Goal: Information Seeking & Learning: Learn about a topic

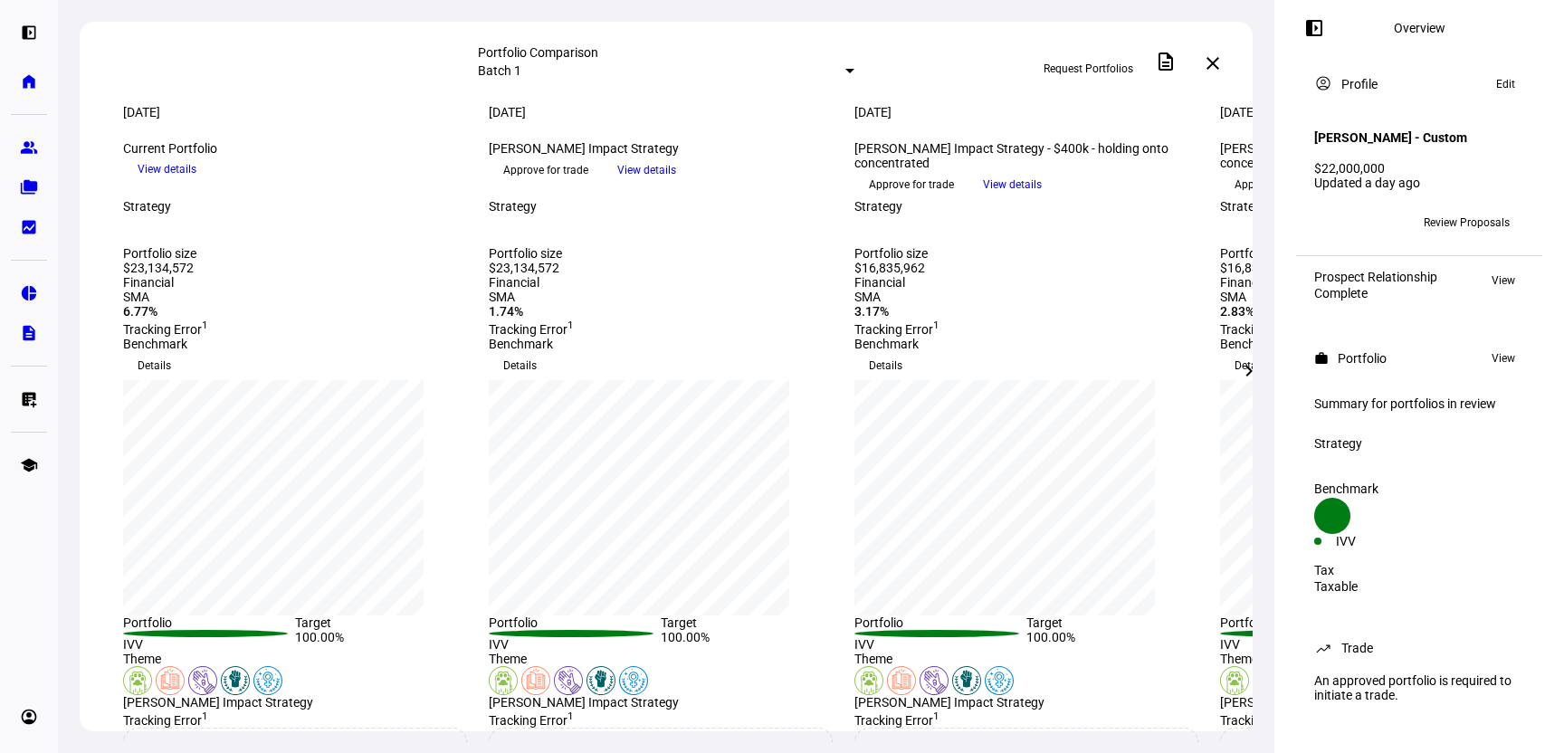
click at [1074, 371] on span at bounding box center [1248, 370] width 43 height 43
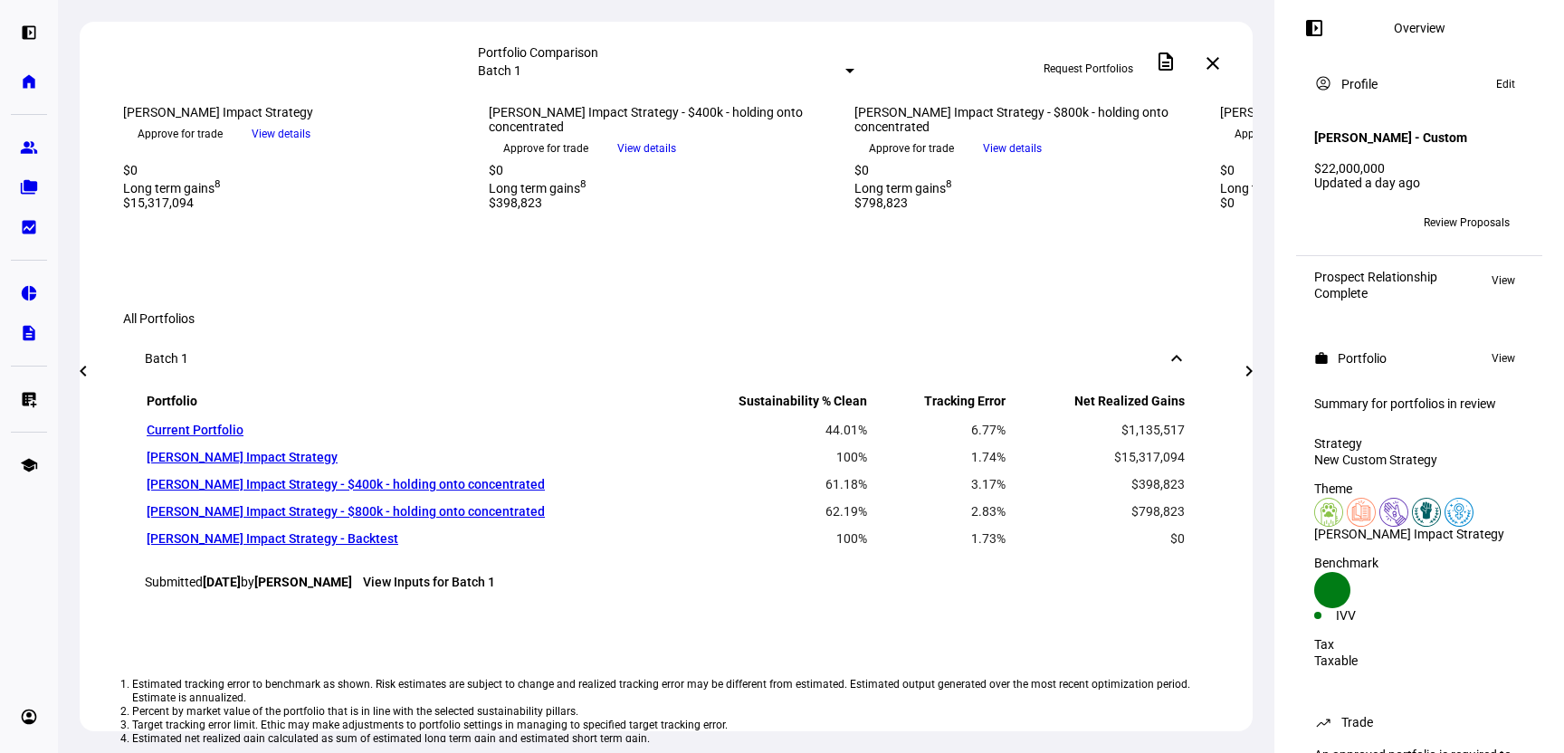
scroll to position [1436, 0]
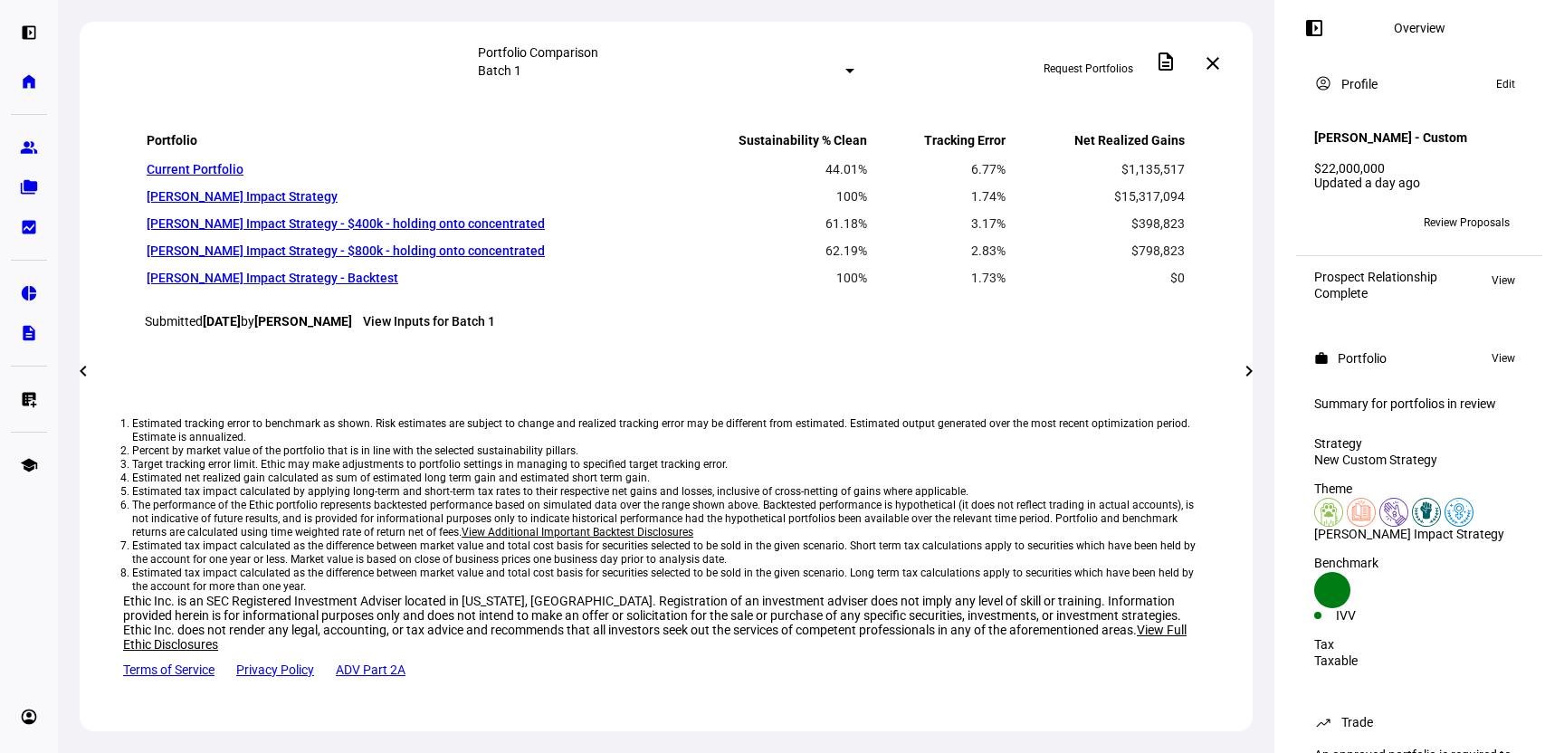
click at [1074, 374] on span at bounding box center [1248, 370] width 43 height 43
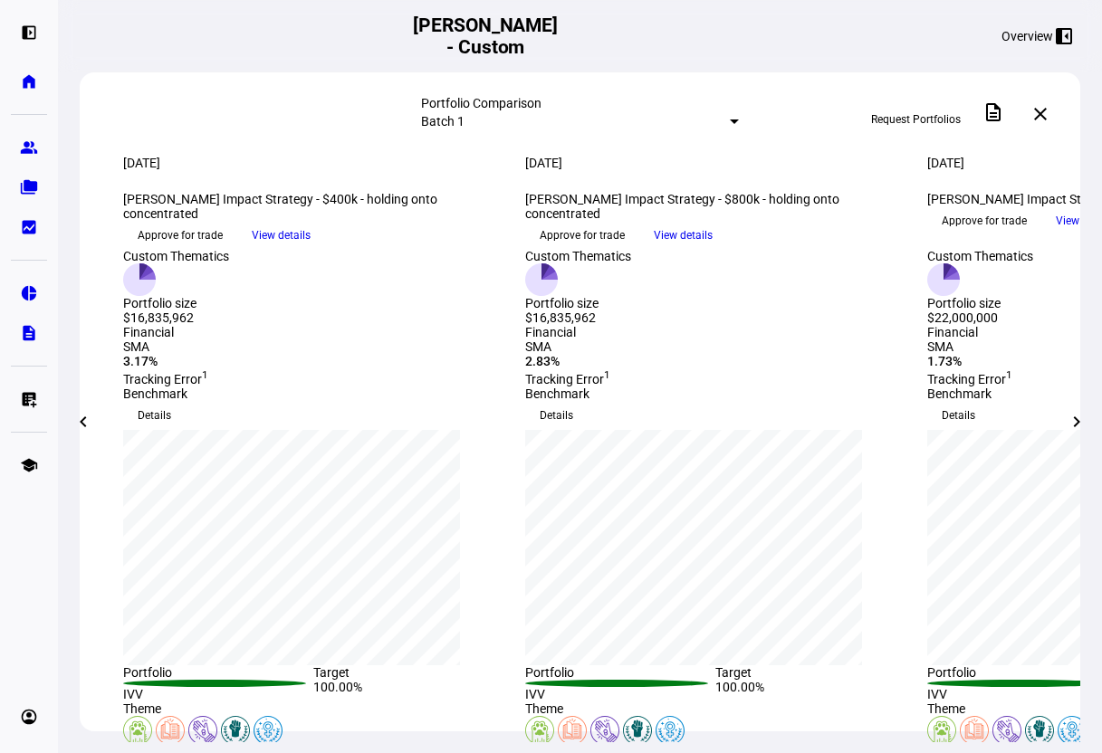
scroll to position [0, 0]
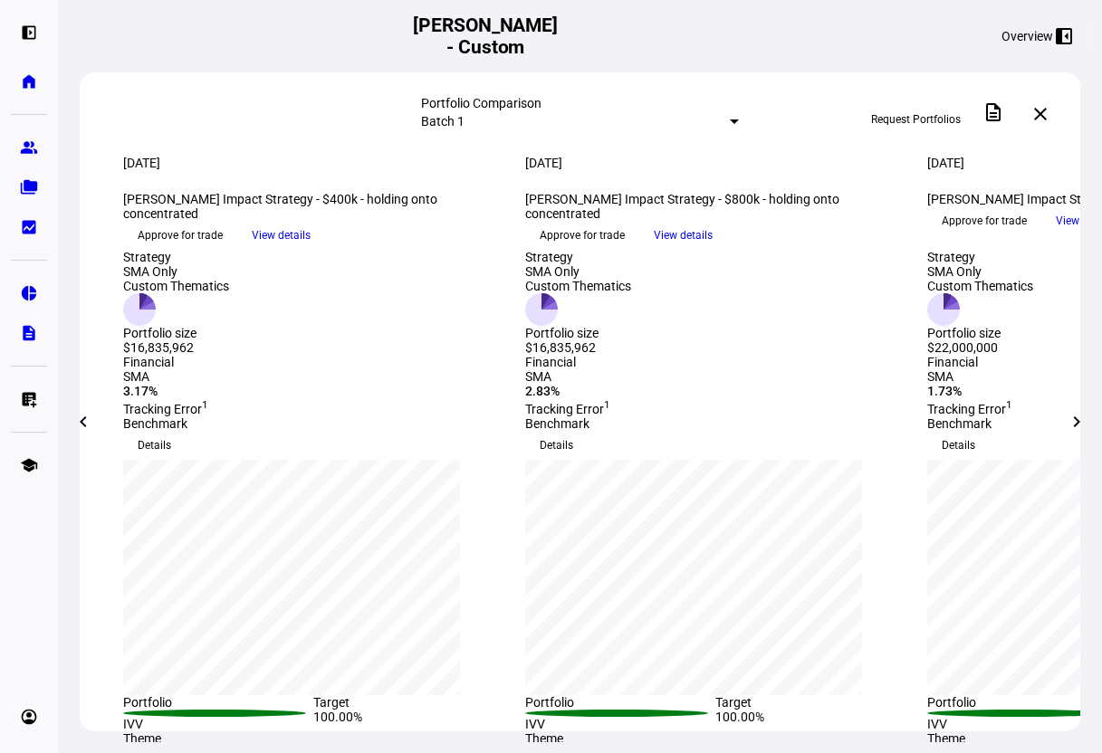
click at [310, 249] on span "View details" at bounding box center [281, 235] width 59 height 27
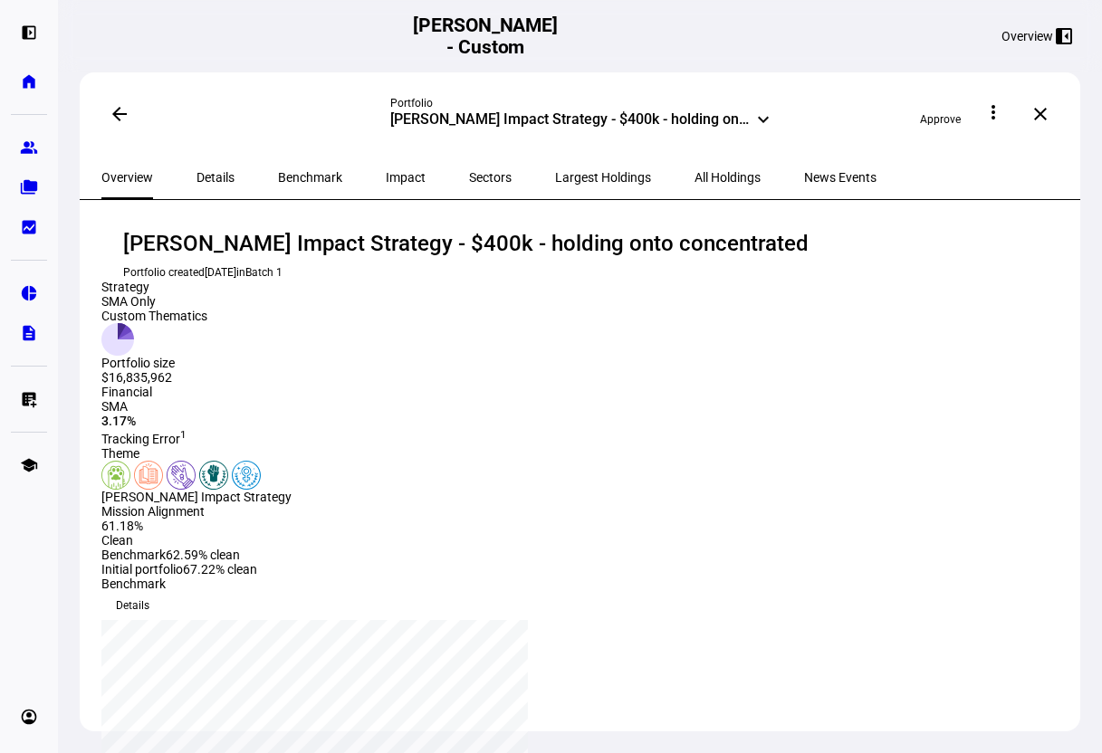
click at [122, 114] on mat-icon "arrow_back" at bounding box center [120, 114] width 22 height 22
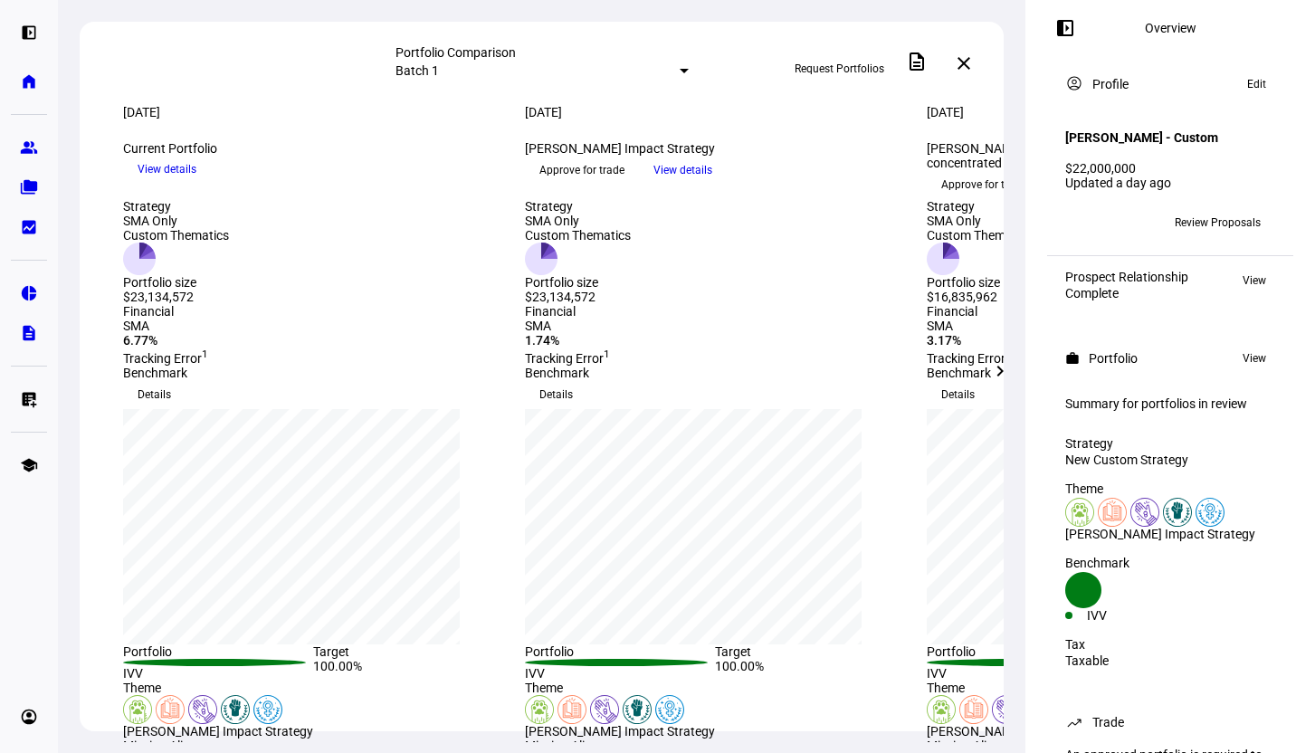
click at [1067, 36] on mat-icon "left_panel_open" at bounding box center [1066, 28] width 22 height 22
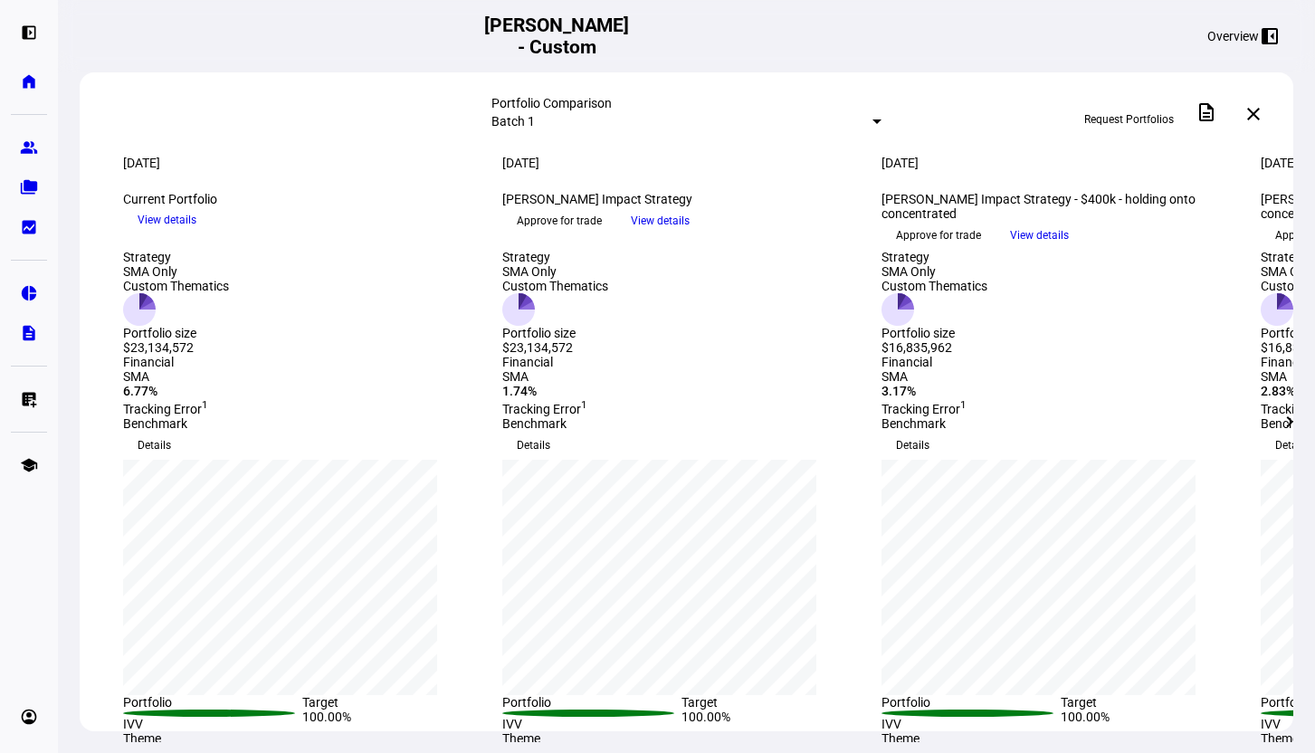
click at [1074, 422] on mat-icon "chevron_right" at bounding box center [1290, 422] width 22 height 22
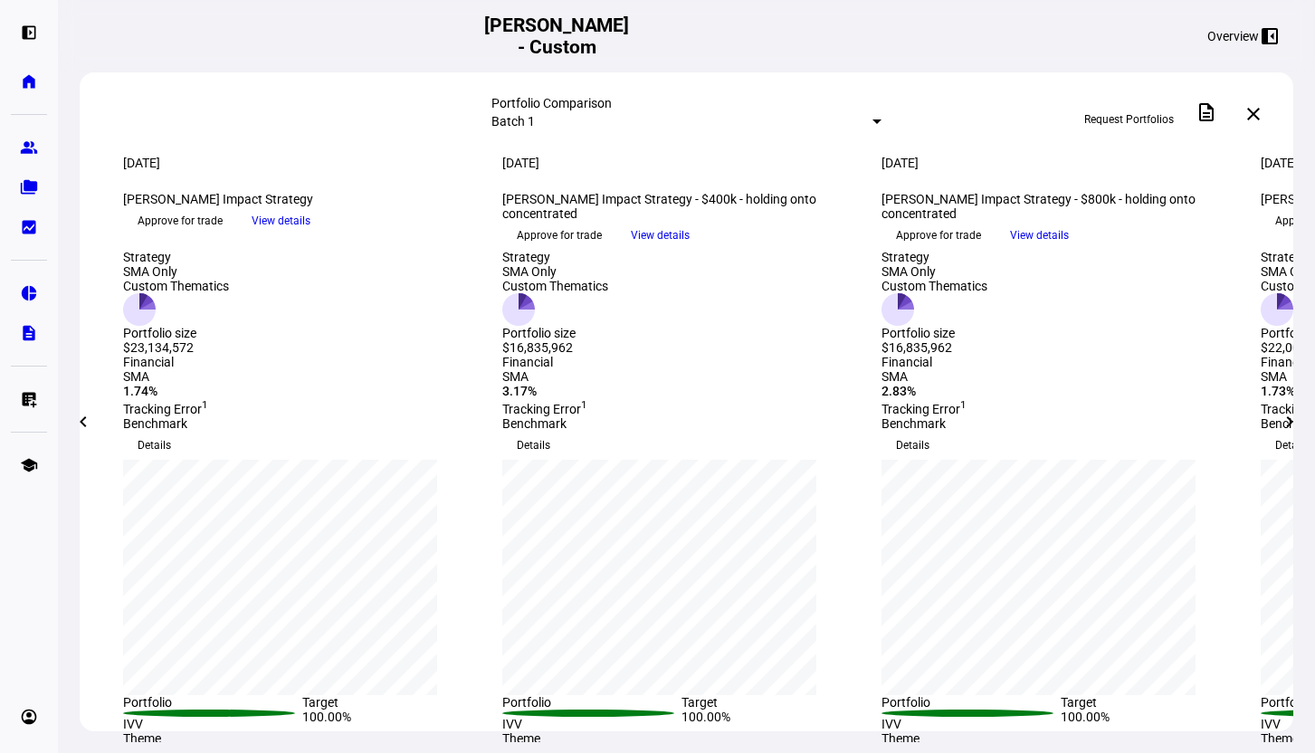
click at [1074, 422] on mat-icon "chevron_right" at bounding box center [1290, 422] width 22 height 22
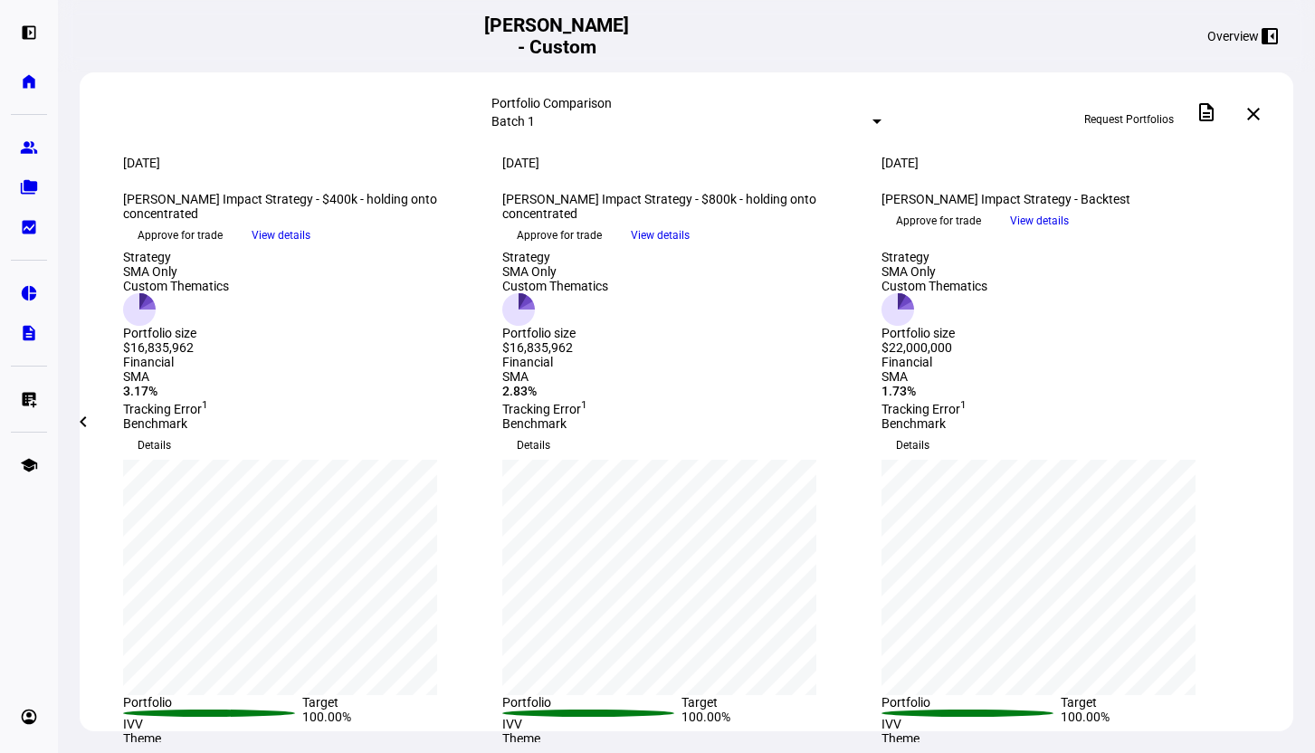
click at [94, 418] on mat-icon "chevron_left" at bounding box center [83, 422] width 22 height 22
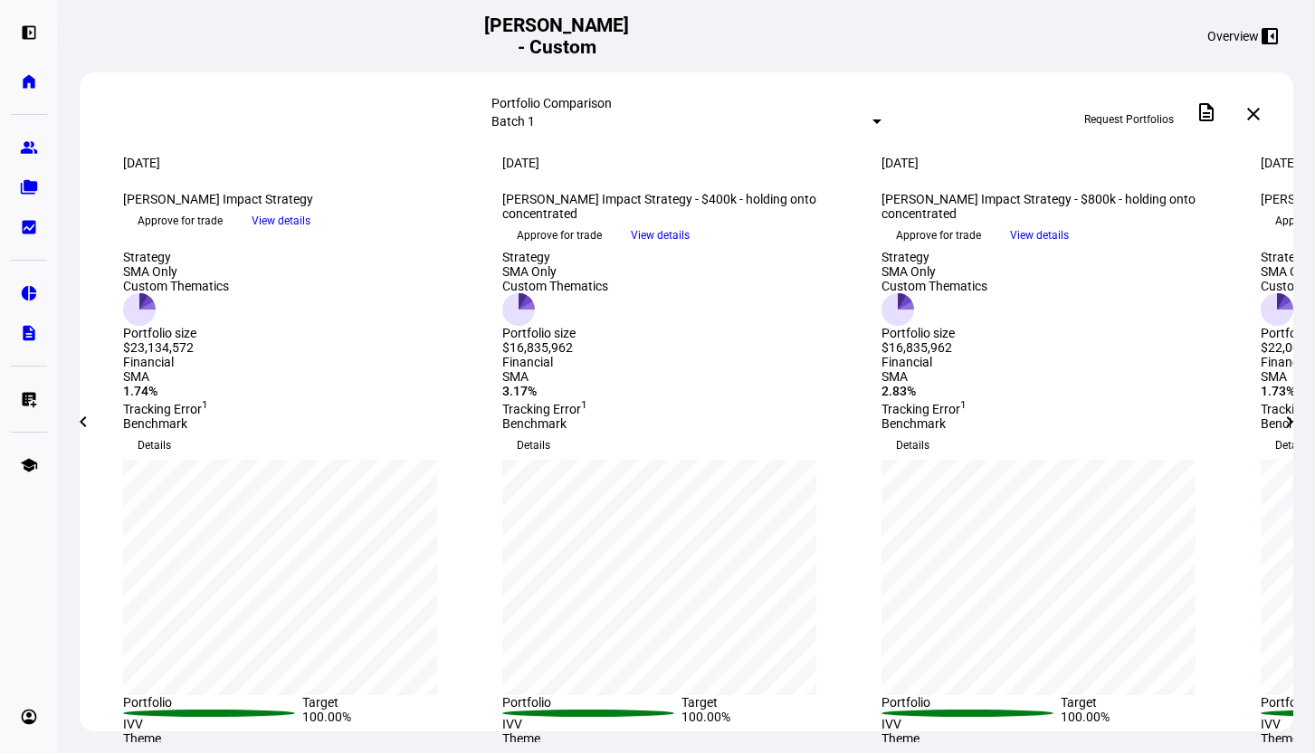
click at [690, 249] on span "View details" at bounding box center [660, 235] width 59 height 27
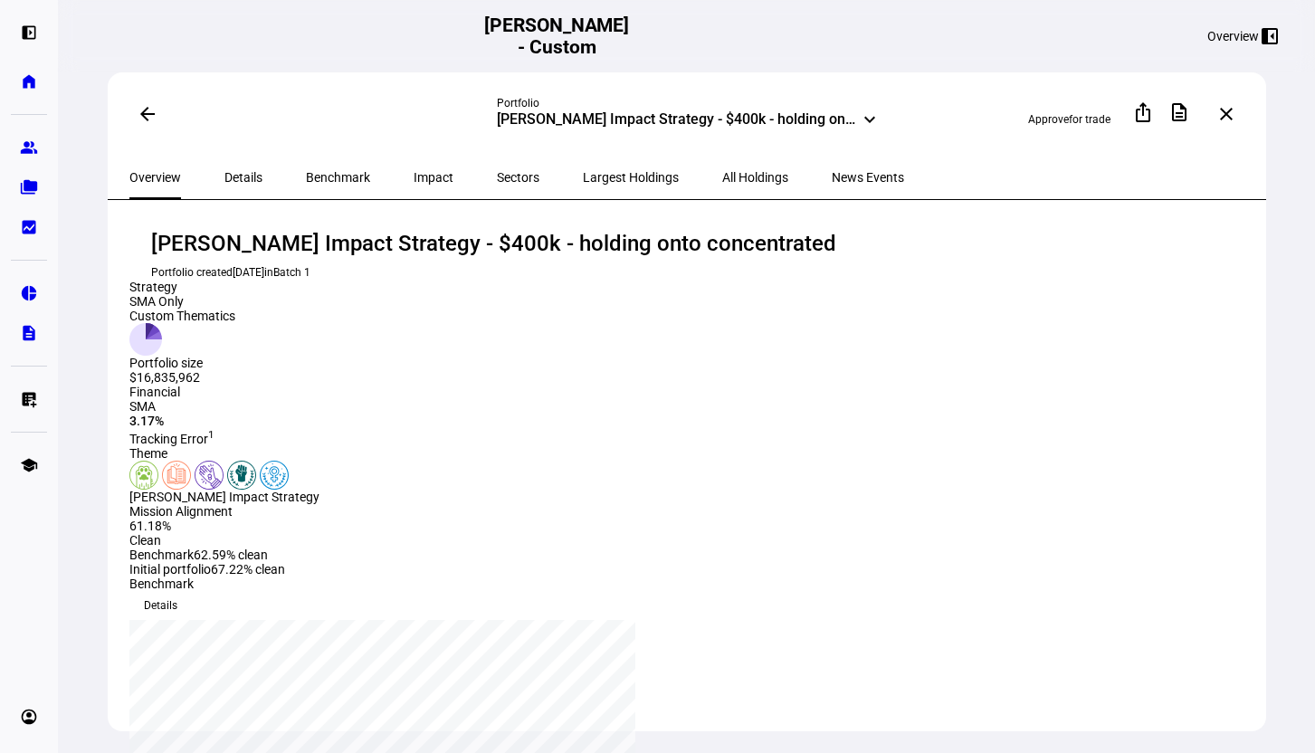
click at [236, 177] on span "Details" at bounding box center [243, 177] width 38 height 13
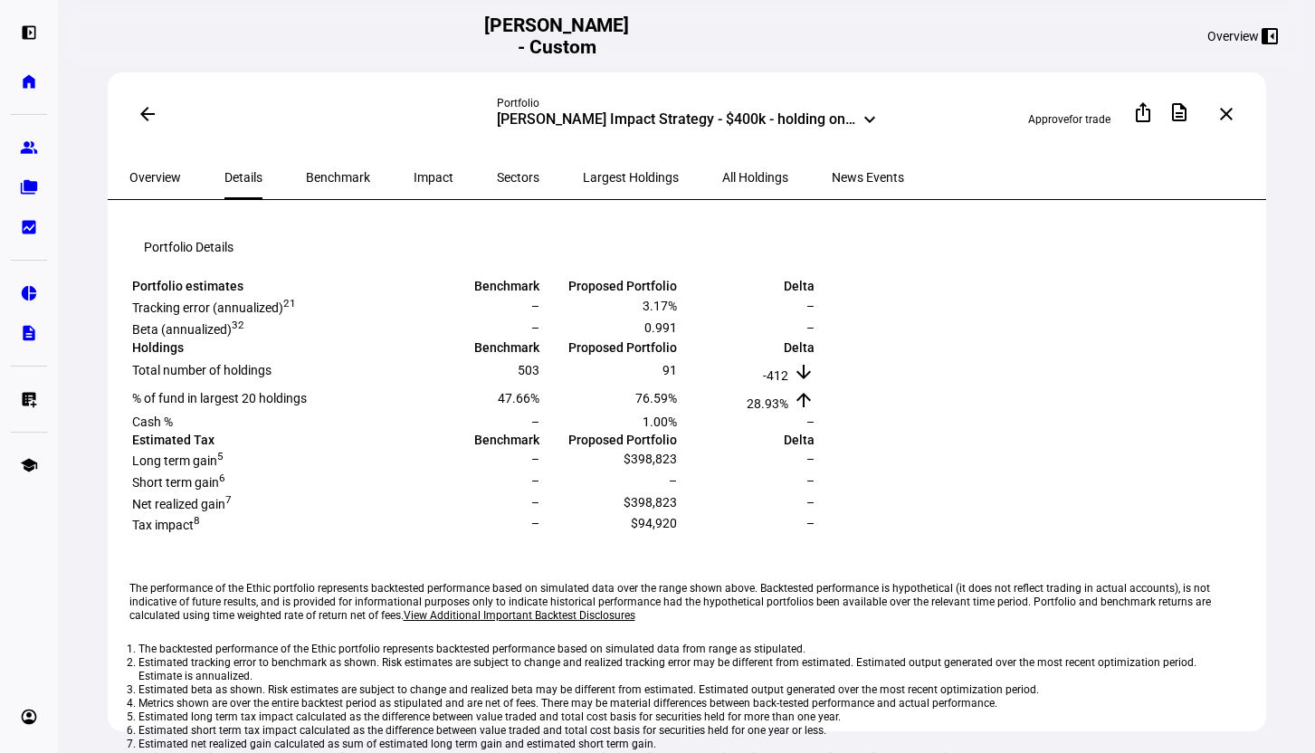
scroll to position [358, 0]
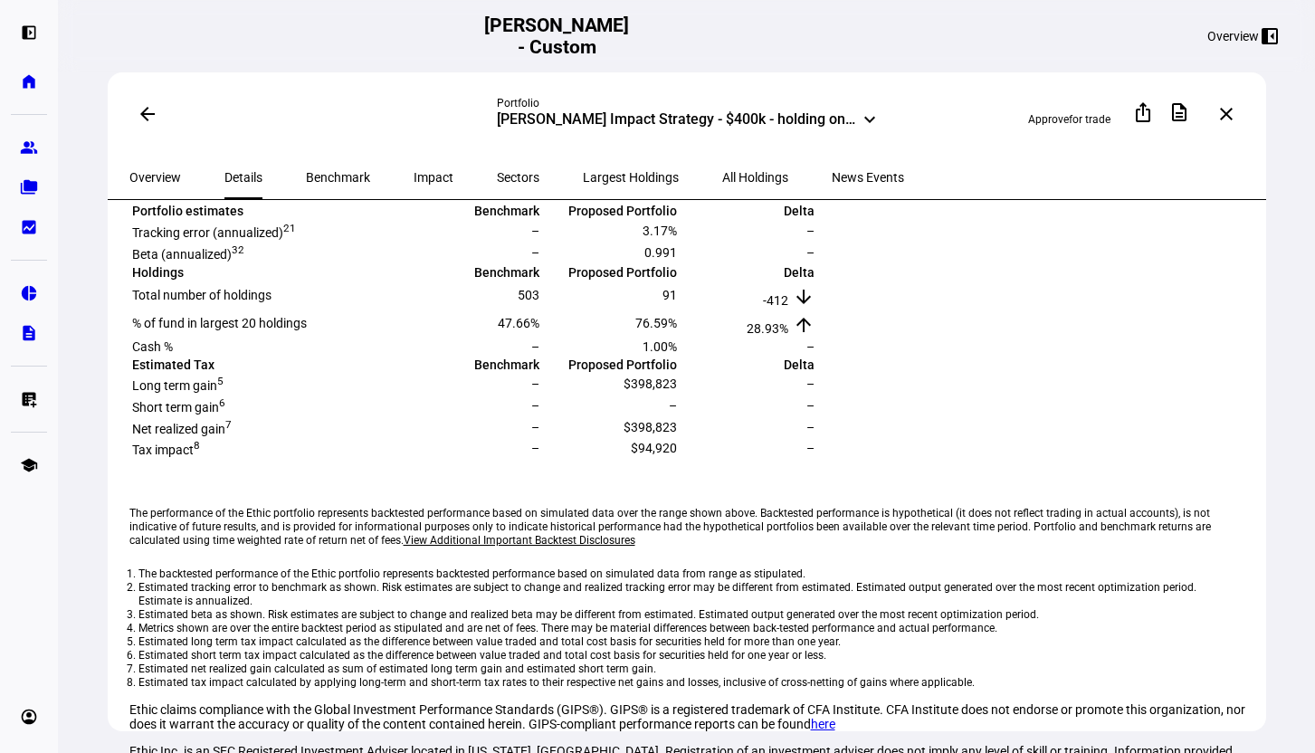
click at [323, 173] on span "Benchmark" at bounding box center [338, 177] width 64 height 13
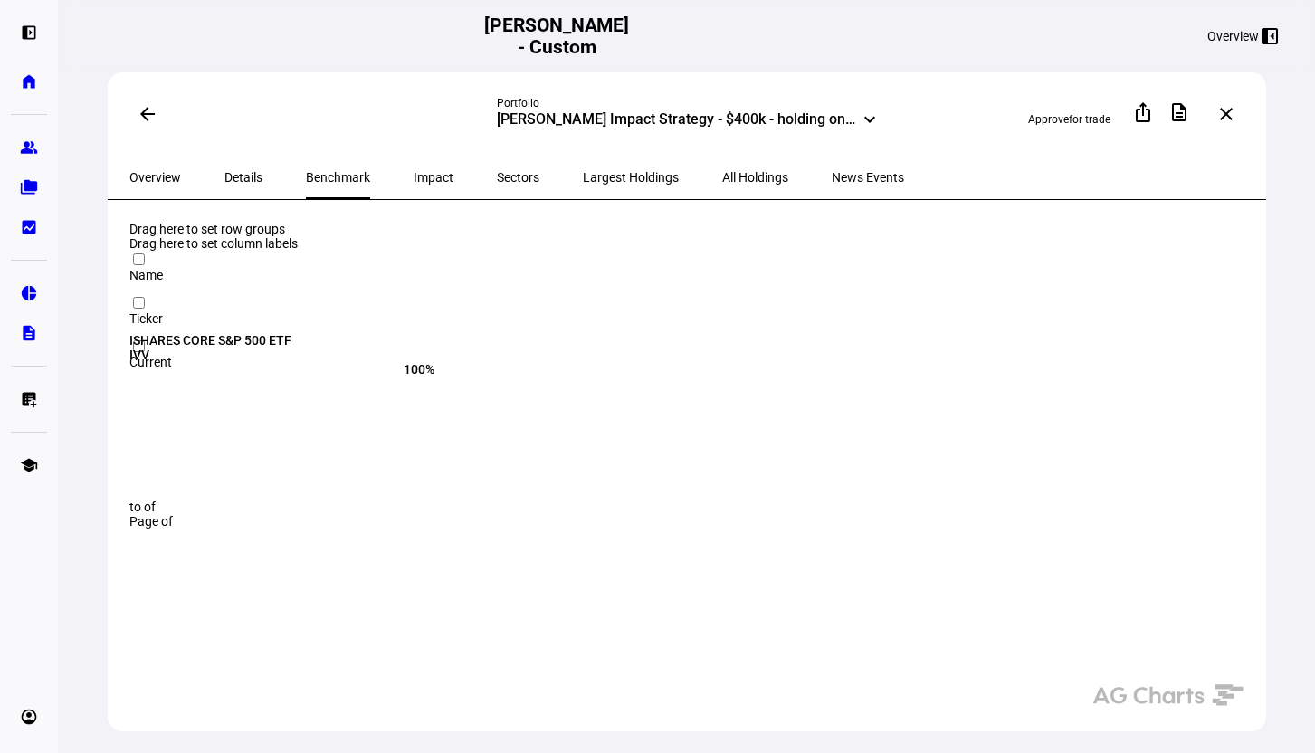
click at [414, 185] on span "Impact" at bounding box center [434, 177] width 40 height 43
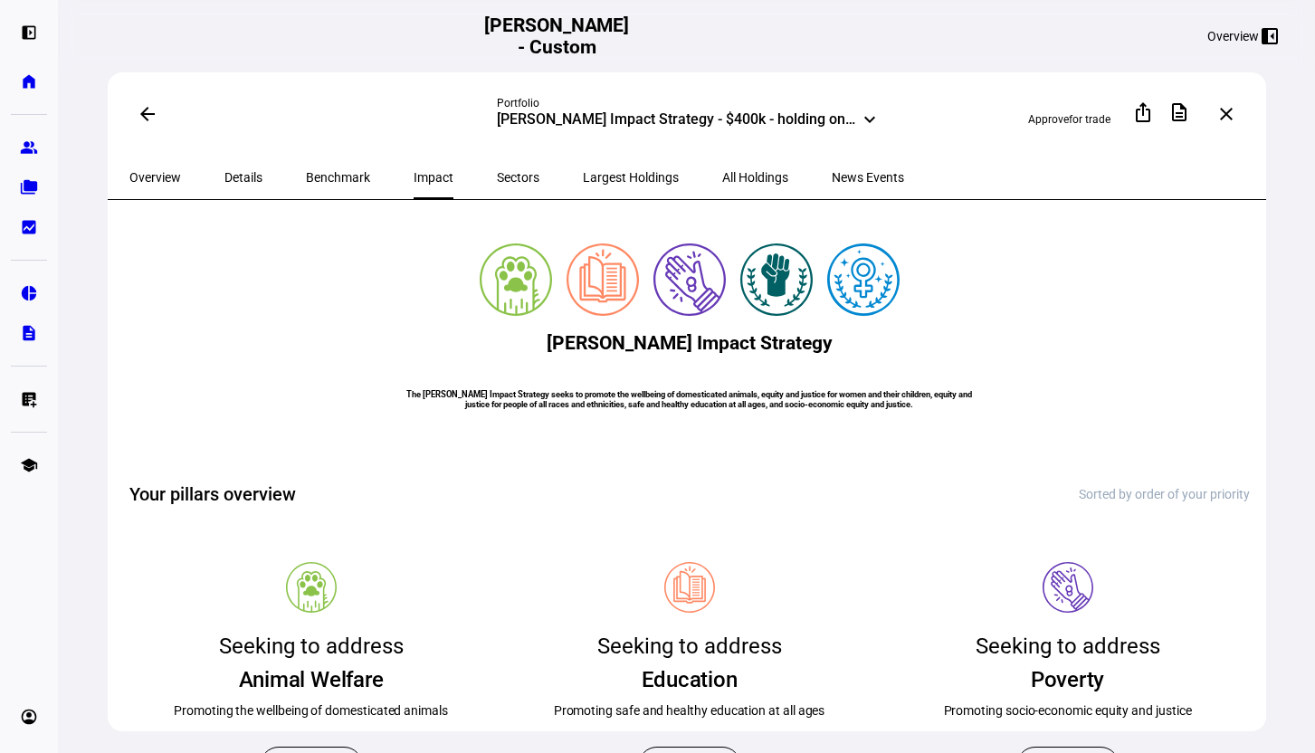
click at [497, 181] on span "Sectors" at bounding box center [518, 177] width 43 height 13
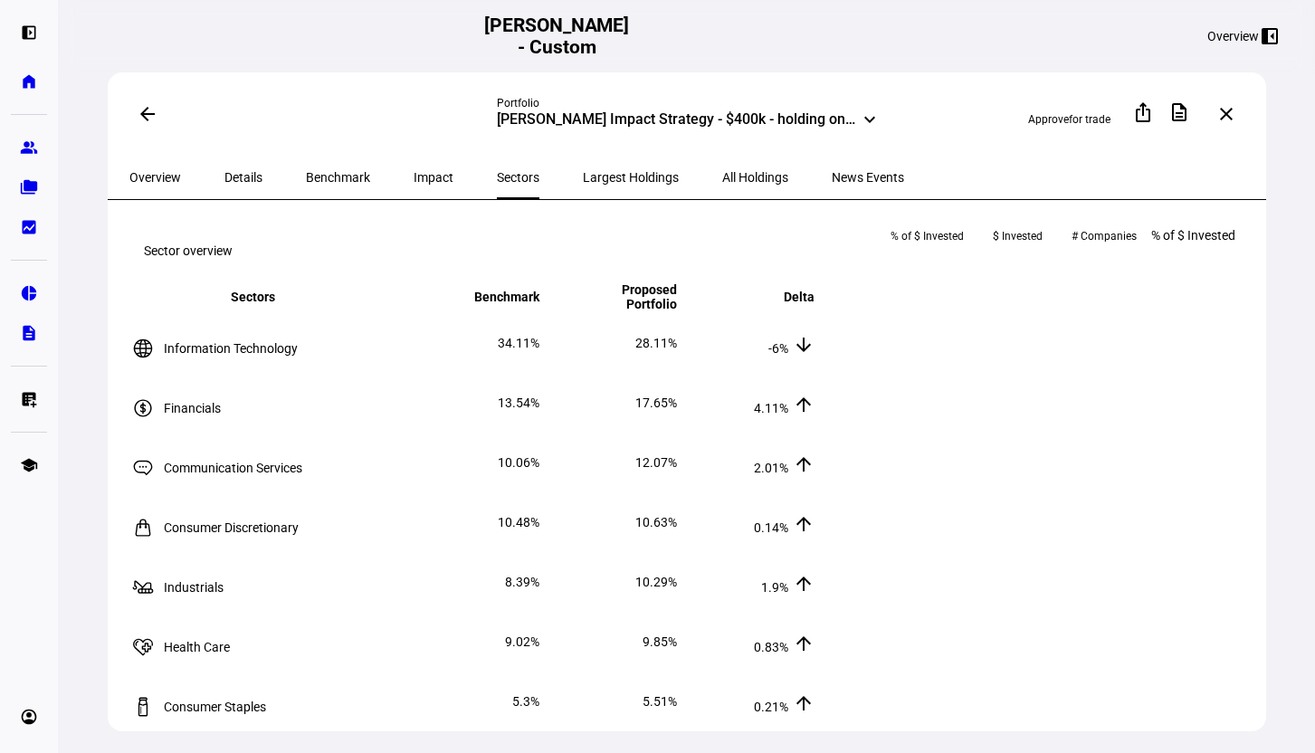
click at [583, 182] on span "Largest Holdings" at bounding box center [631, 177] width 96 height 43
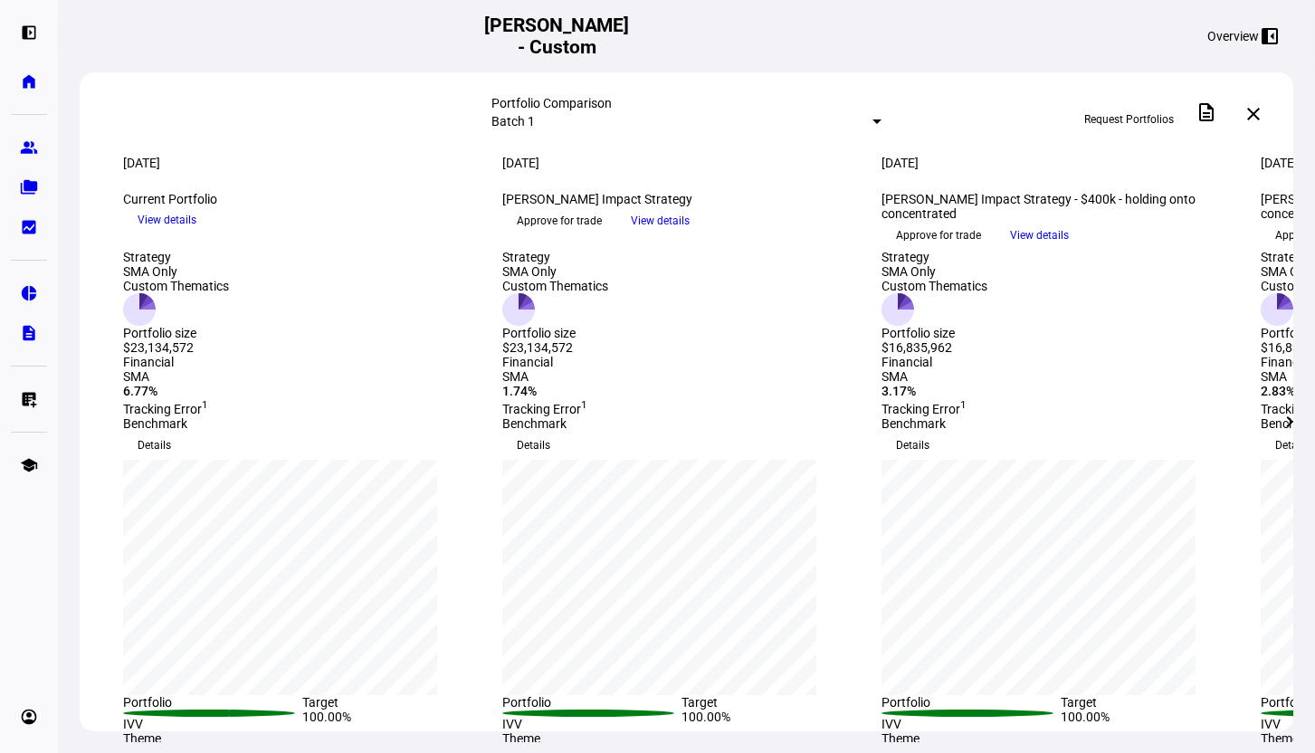
click at [1074, 416] on mat-icon "chevron_right" at bounding box center [1290, 422] width 22 height 22
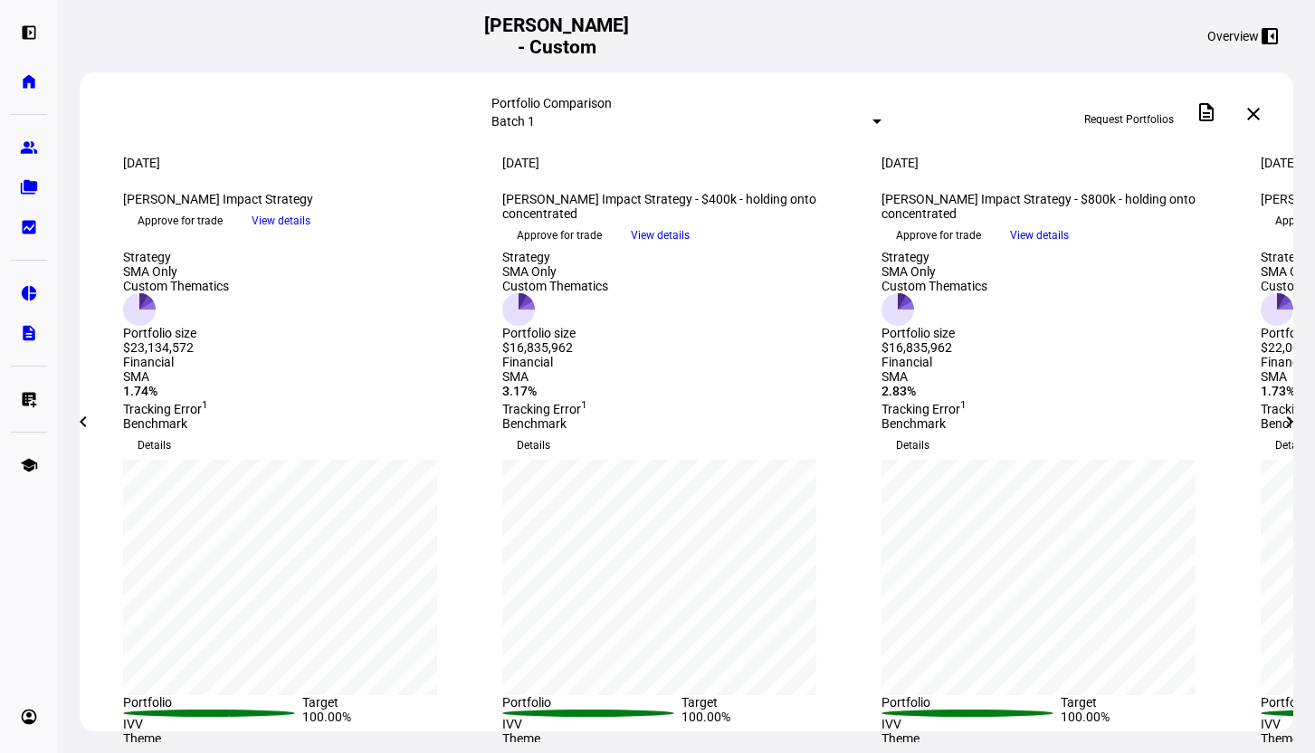
click at [90, 413] on mat-icon "chevron_left" at bounding box center [83, 422] width 22 height 22
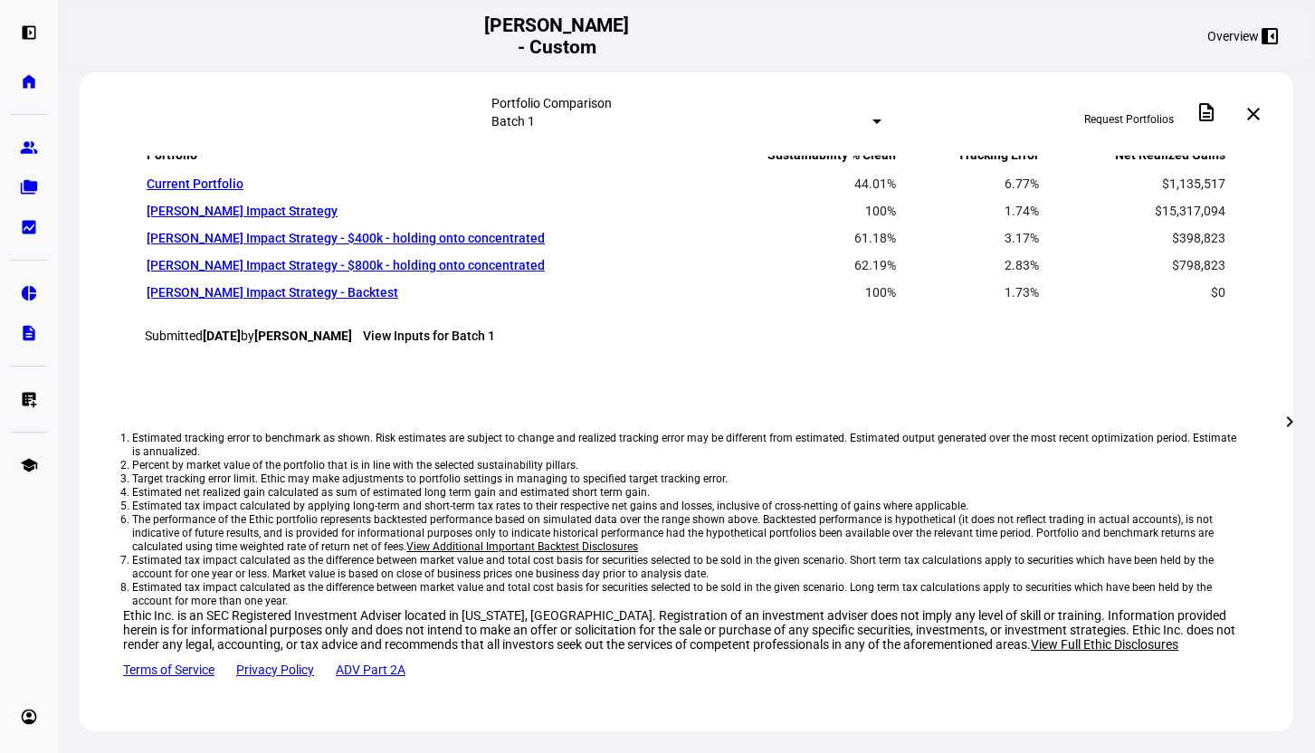
scroll to position [1833, 0]
click at [215, 218] on link "[PERSON_NAME] Impact Strategy" at bounding box center [242, 211] width 191 height 14
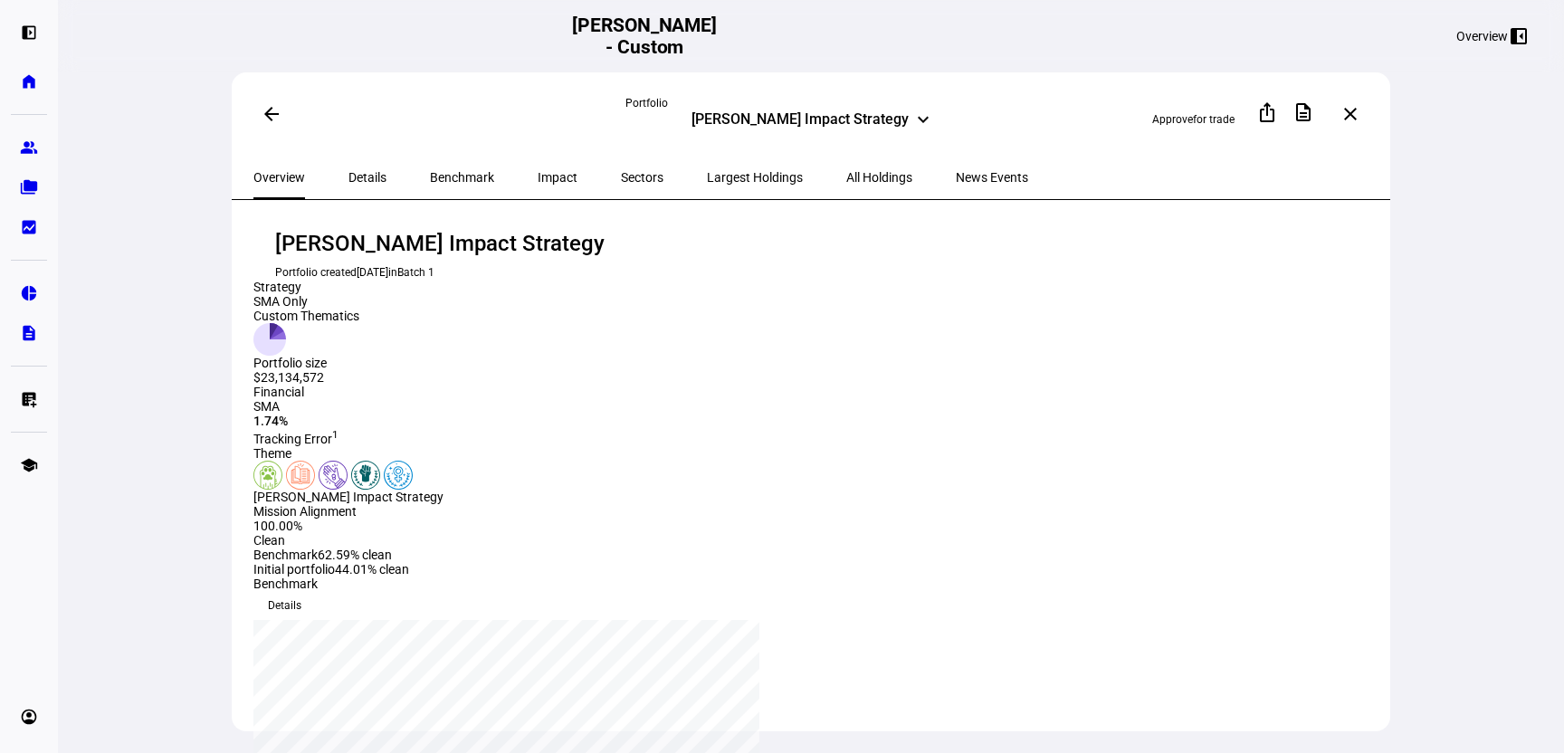
click at [362, 164] on span "Details" at bounding box center [367, 177] width 38 height 43
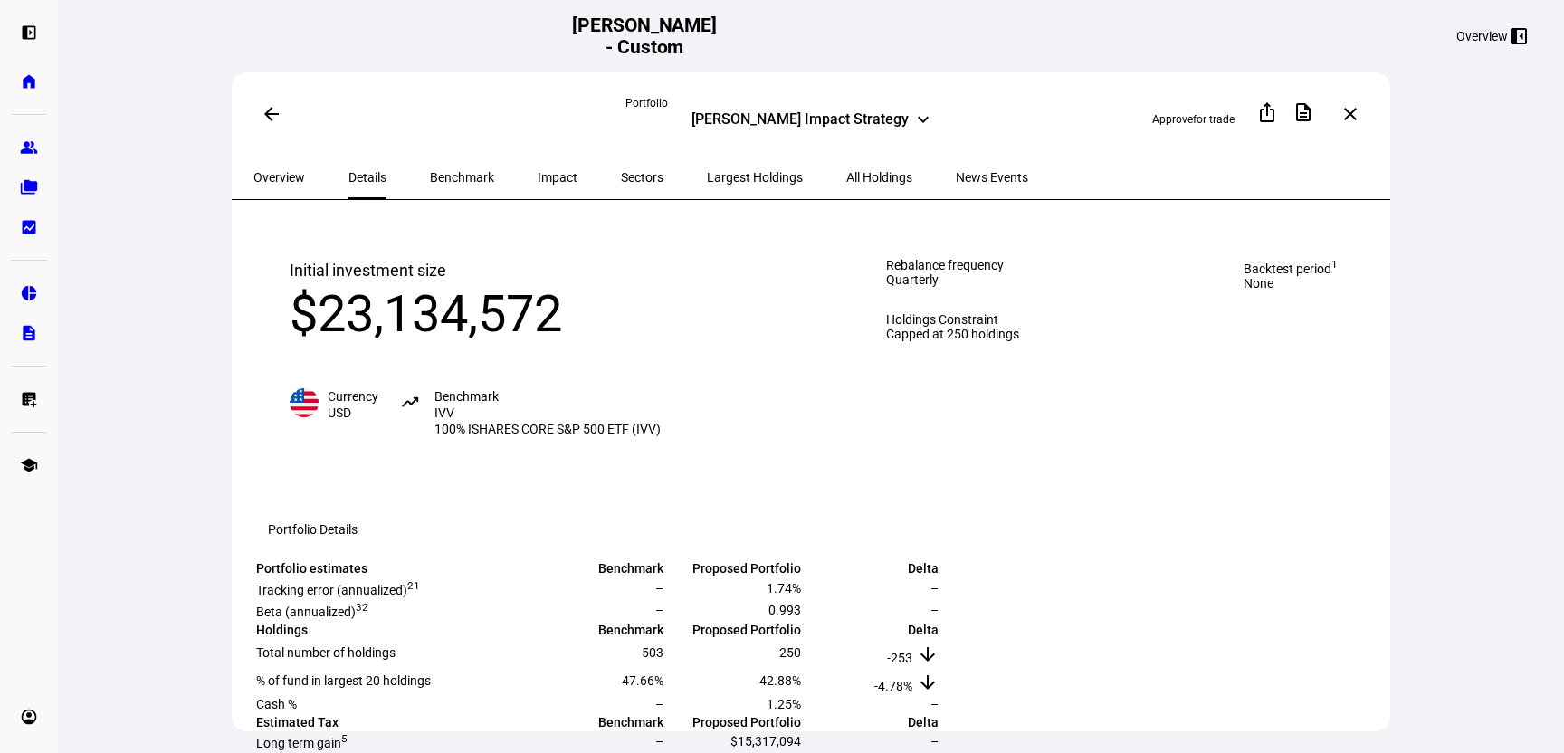
click at [430, 171] on span "Benchmark" at bounding box center [462, 177] width 64 height 13
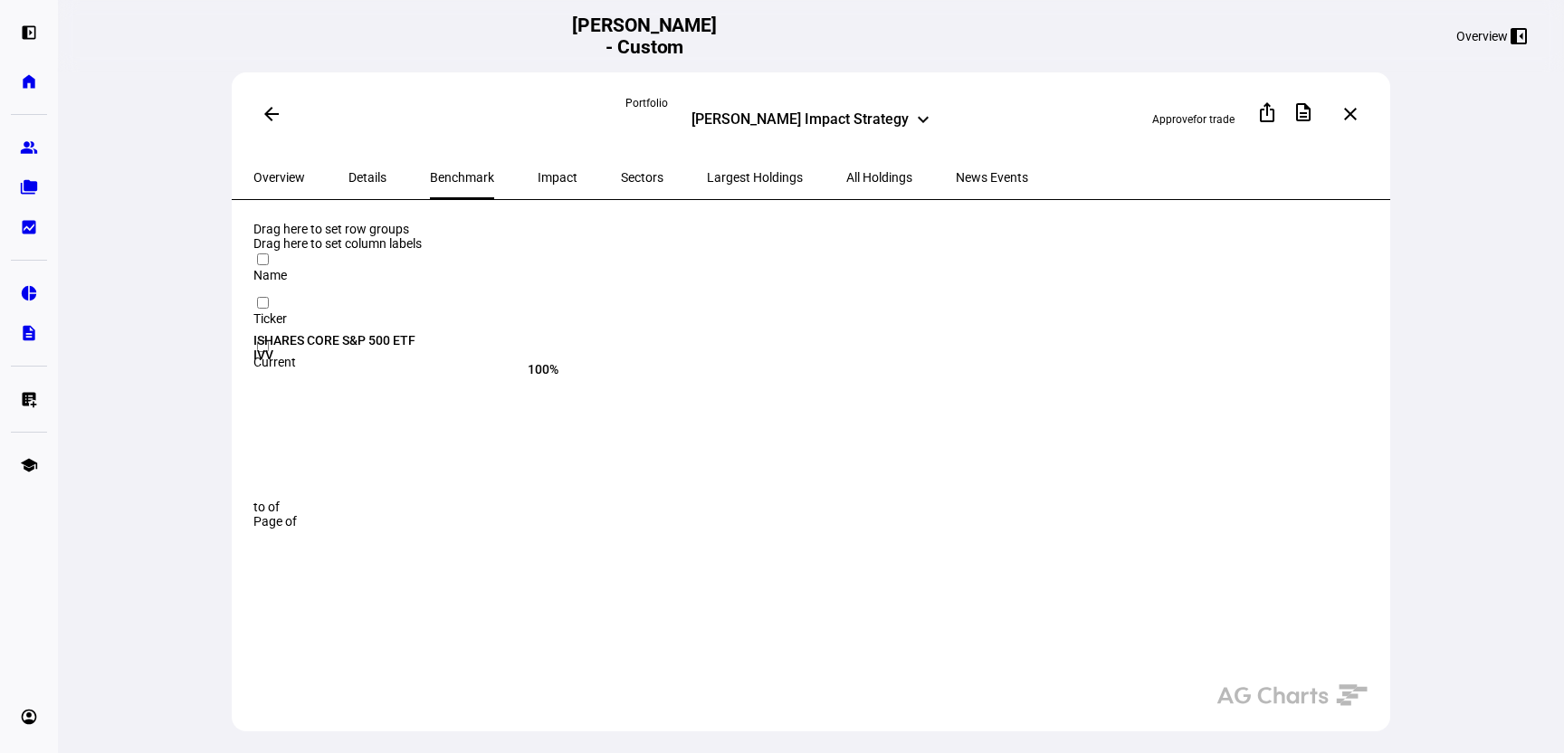
click at [538, 171] on span "Impact" at bounding box center [558, 177] width 40 height 13
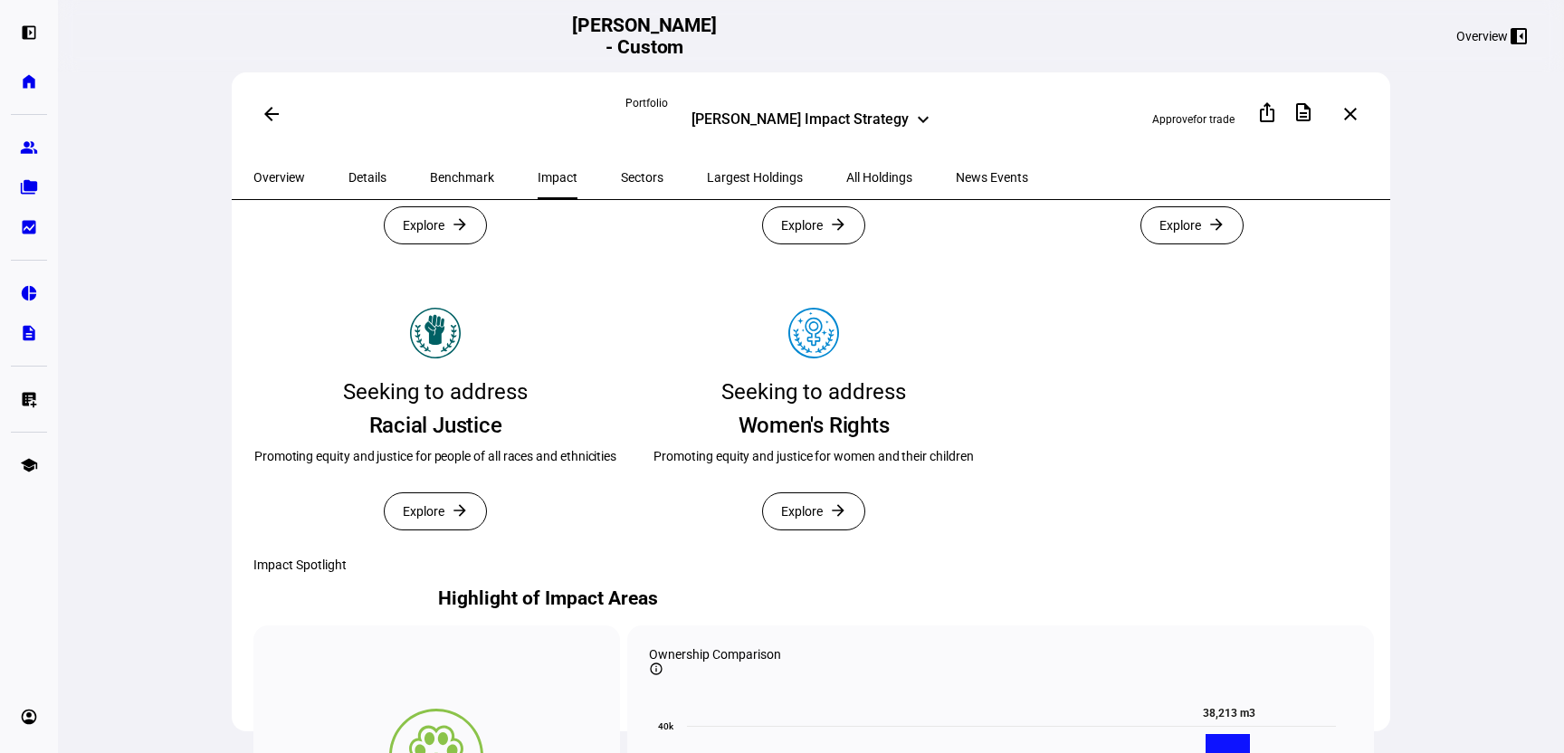
scroll to position [529, 0]
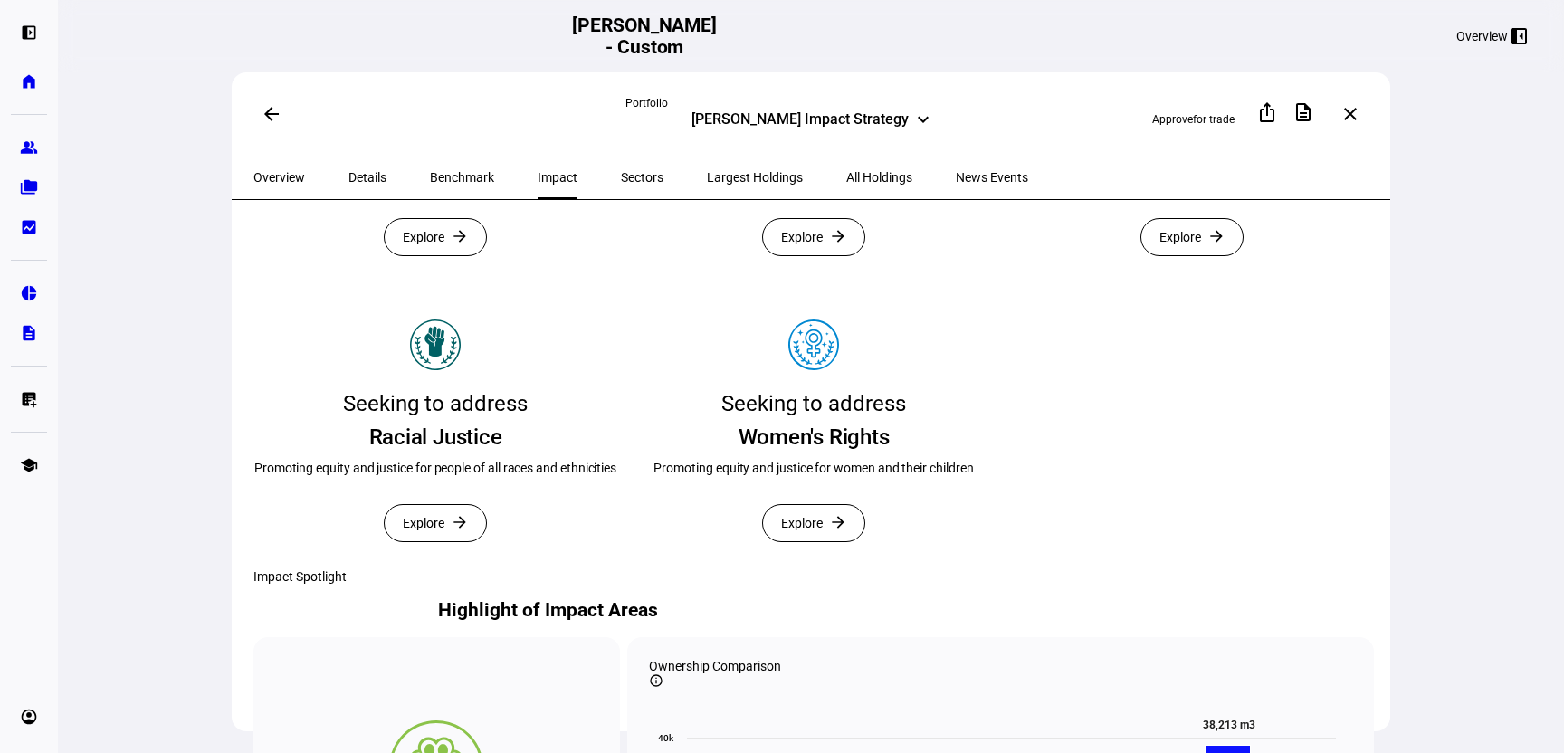
click at [621, 185] on span "Sectors" at bounding box center [642, 177] width 43 height 43
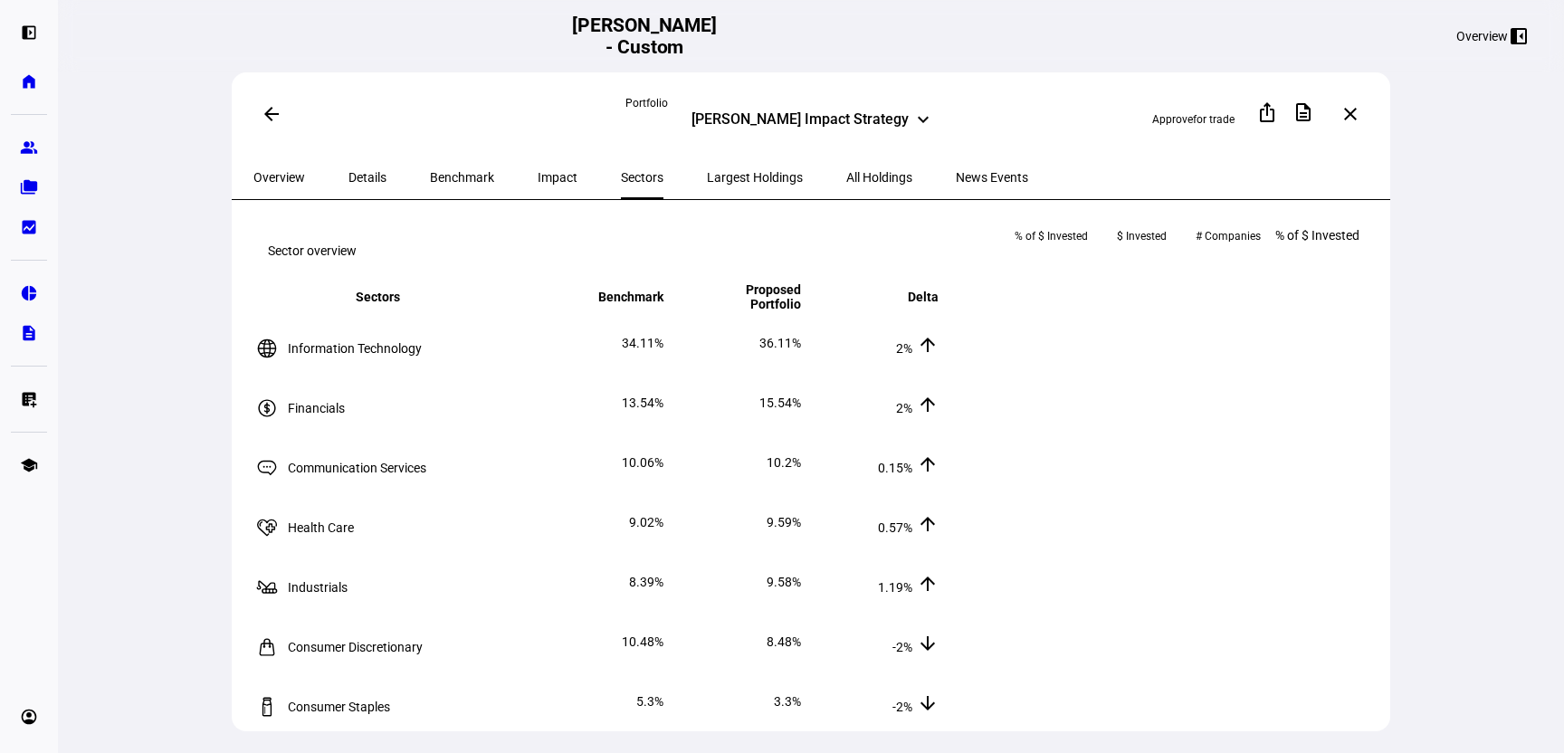
click at [707, 173] on span "Largest Holdings" at bounding box center [755, 177] width 96 height 13
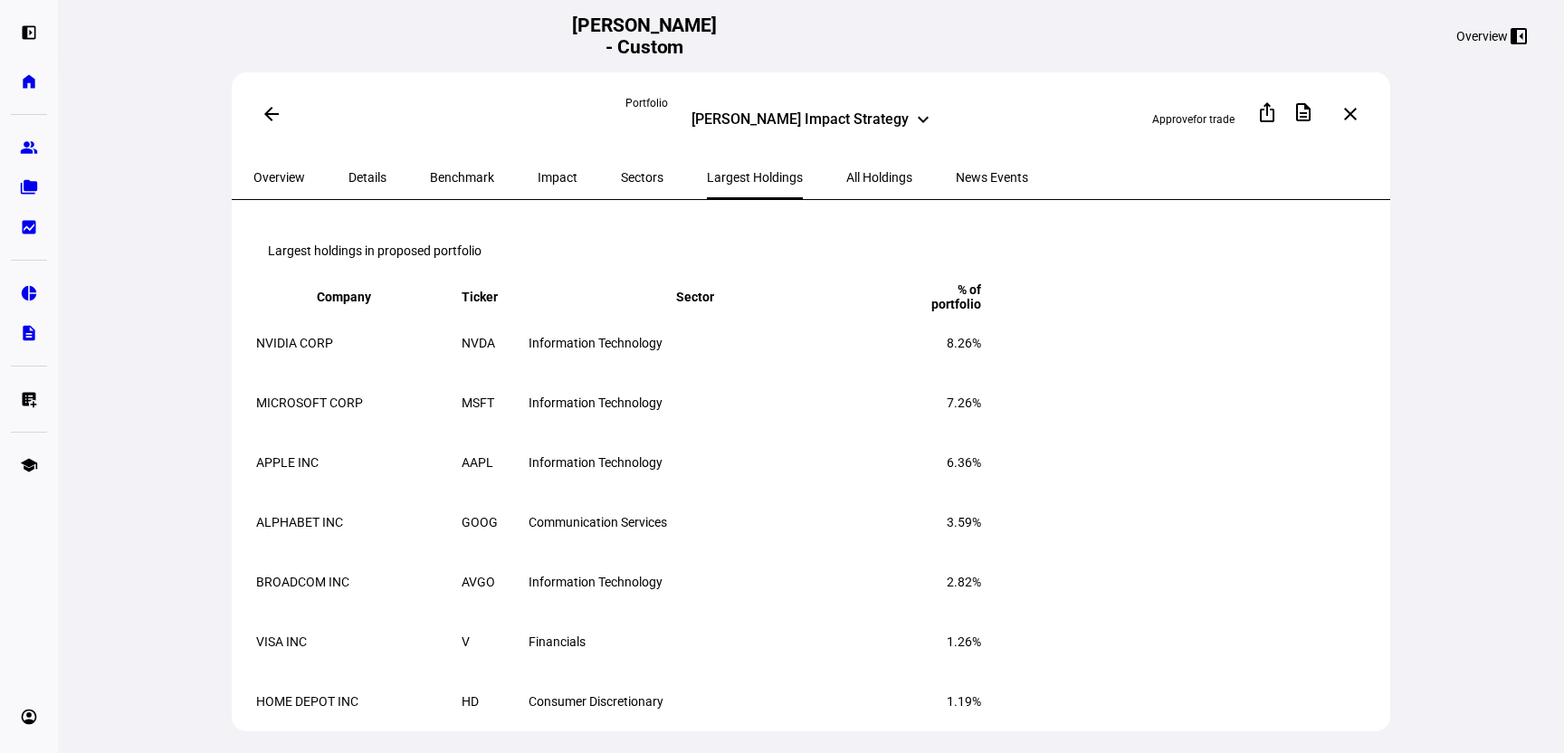
click at [846, 164] on span "All Holdings" at bounding box center [879, 177] width 66 height 43
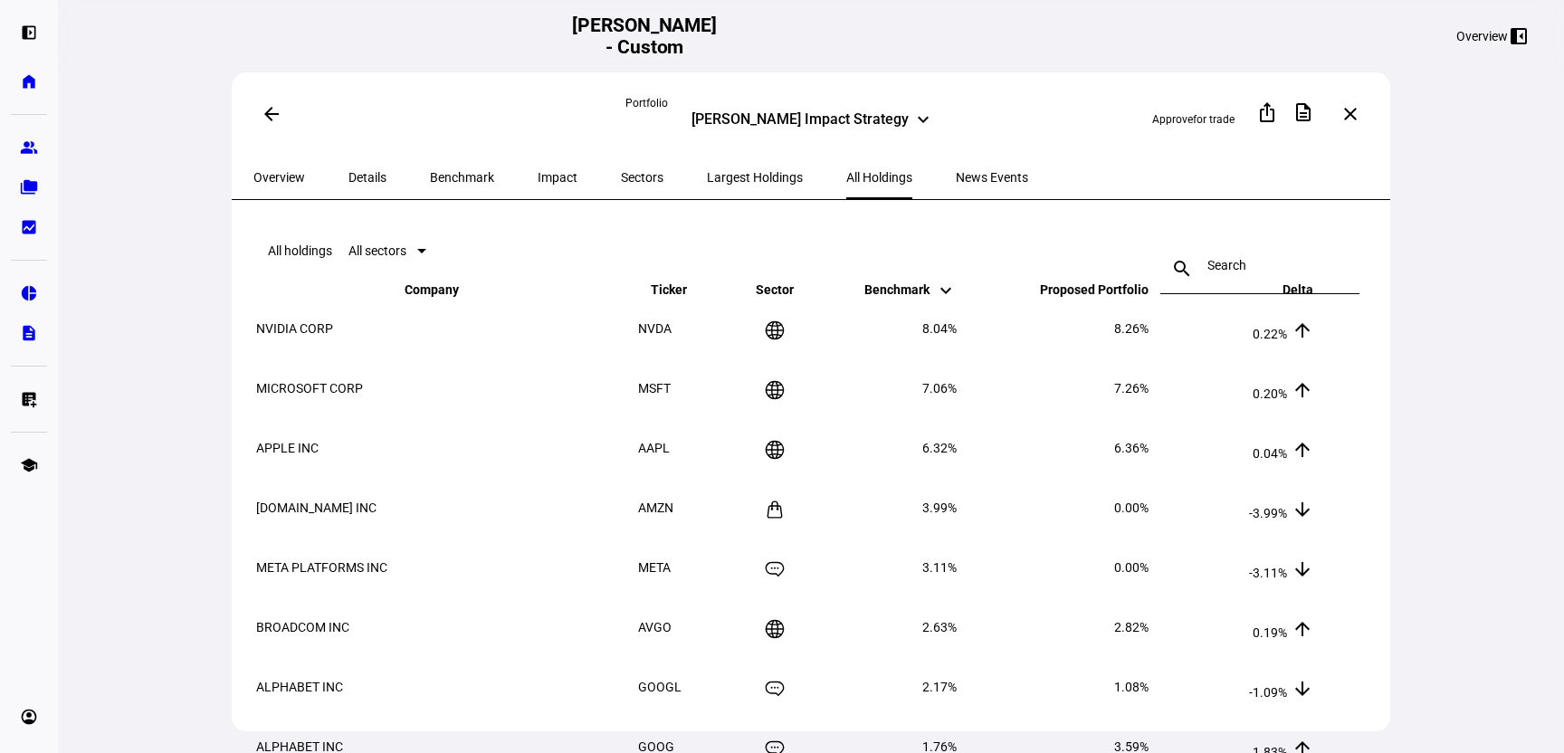
click at [956, 162] on span "News Events" at bounding box center [992, 177] width 72 height 43
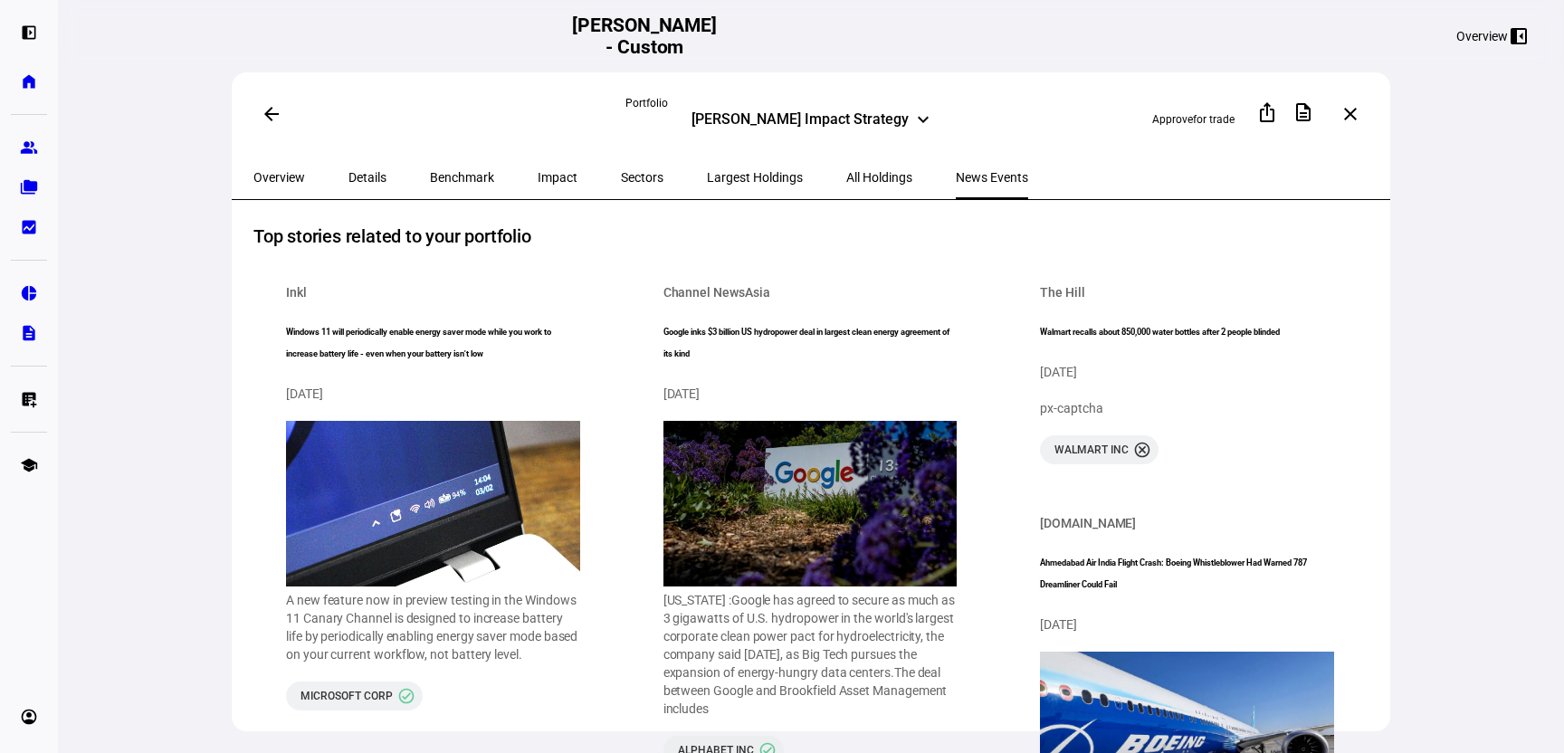
click at [846, 177] on span "All Holdings" at bounding box center [879, 177] width 66 height 13
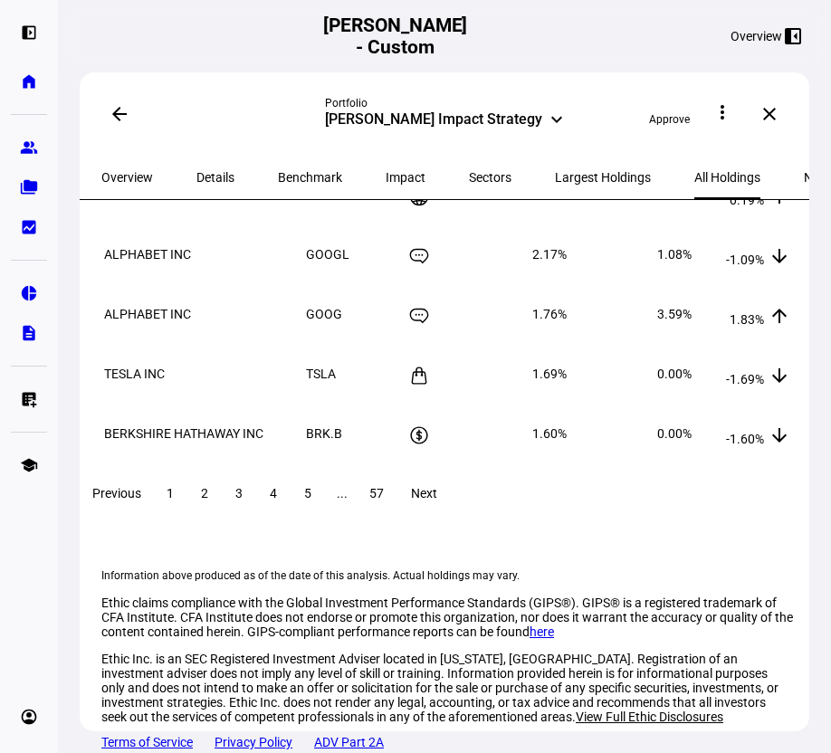
scroll to position [558, 0]
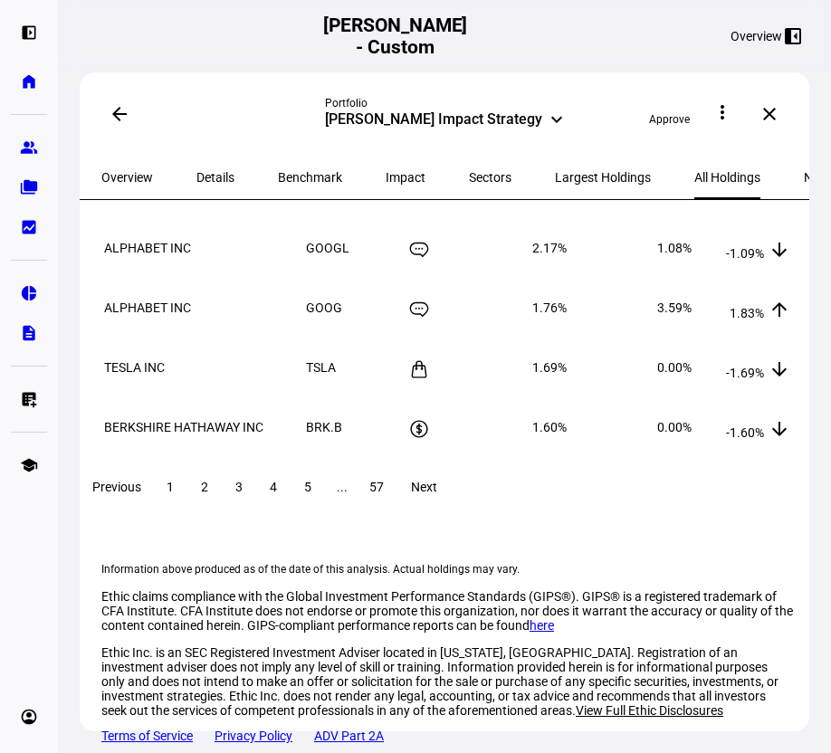
click at [558, 157] on span "Largest Holdings" at bounding box center [603, 177] width 96 height 43
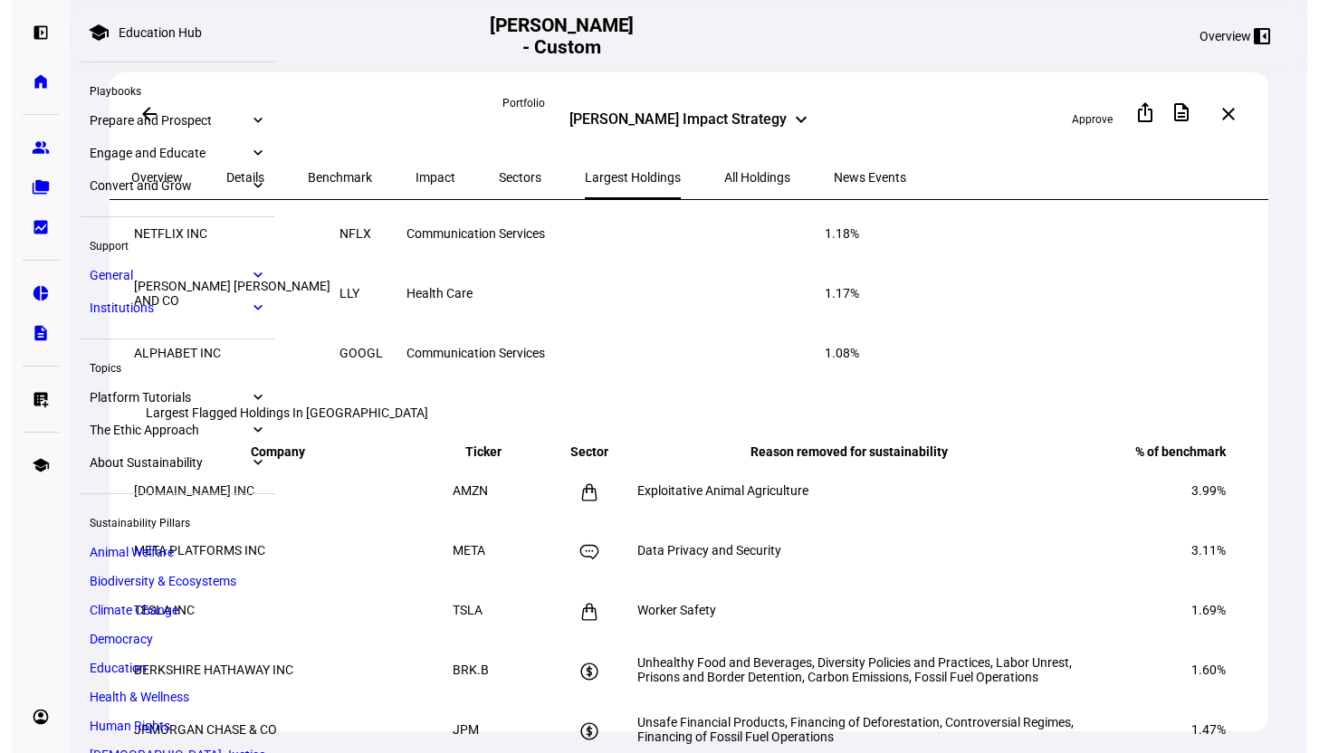
scroll to position [508, 0]
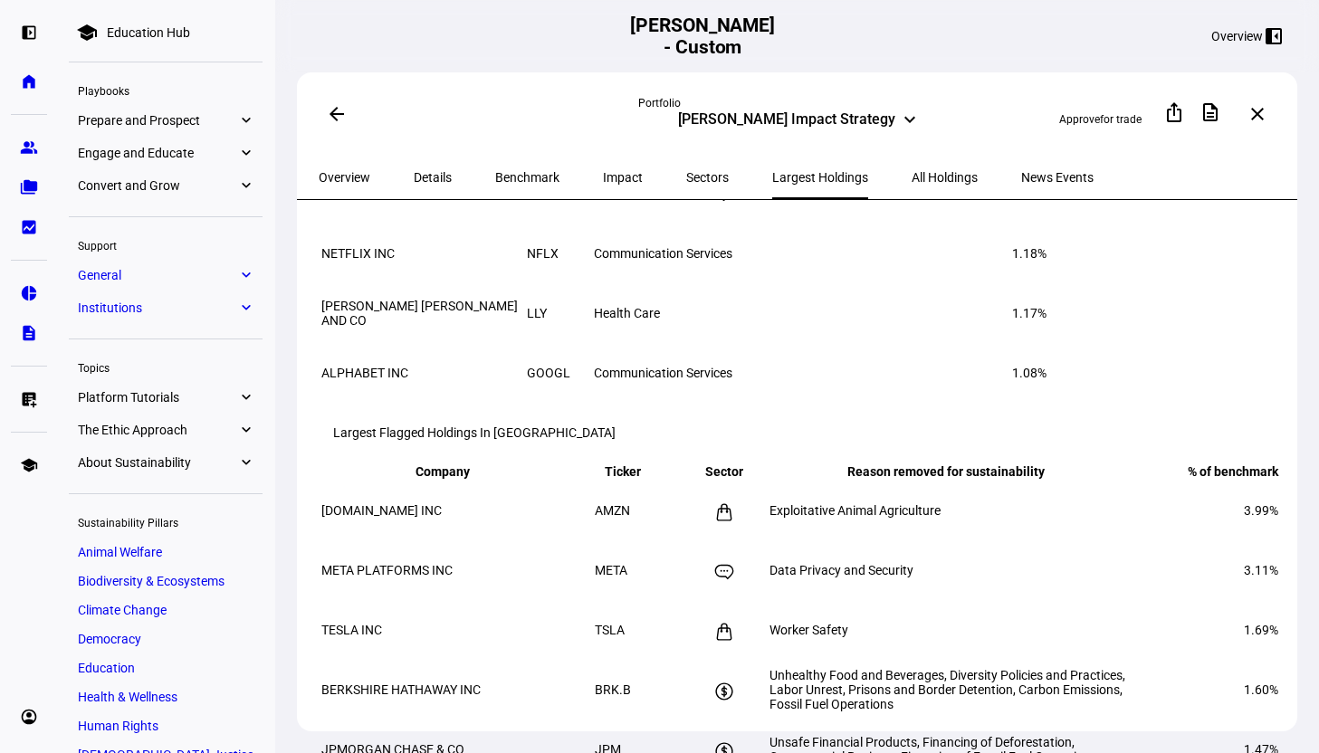
click at [1074, 539] on td "Exploitative Animal Agriculture" at bounding box center [958, 511] width 381 height 58
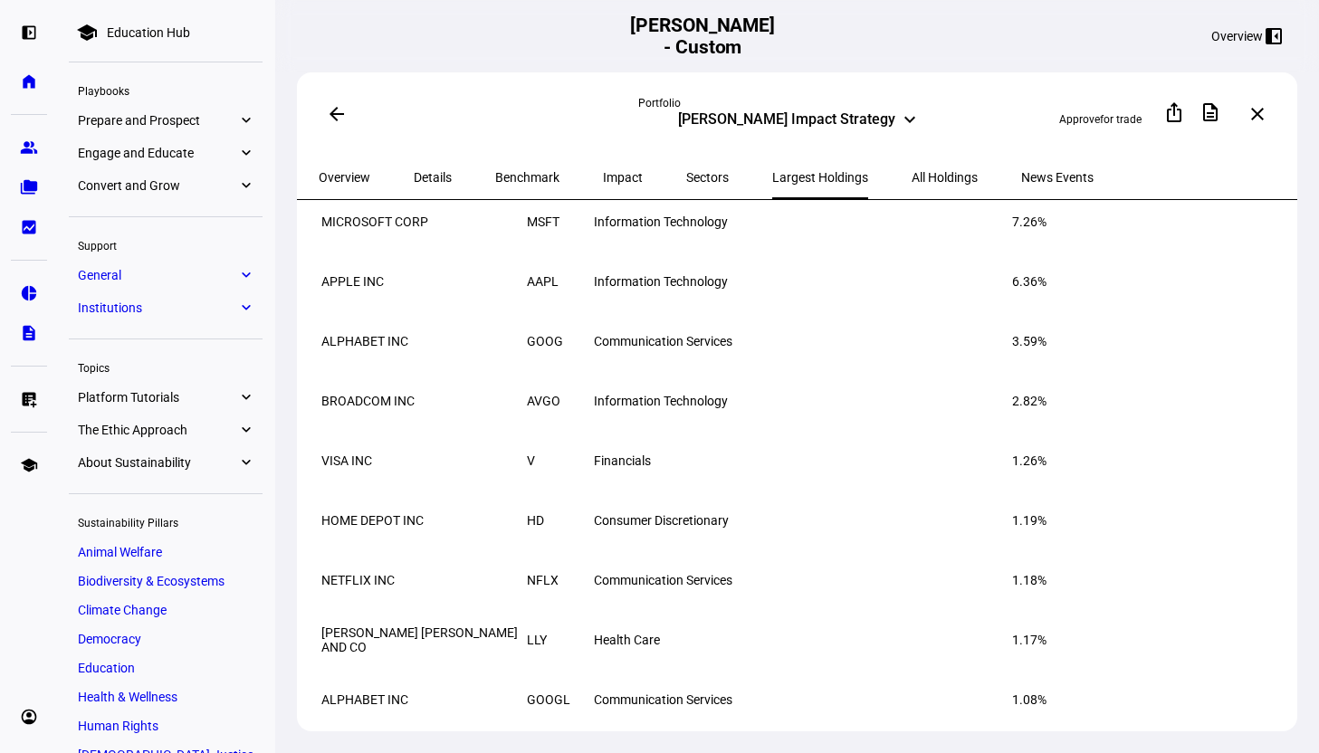
scroll to position [0, 0]
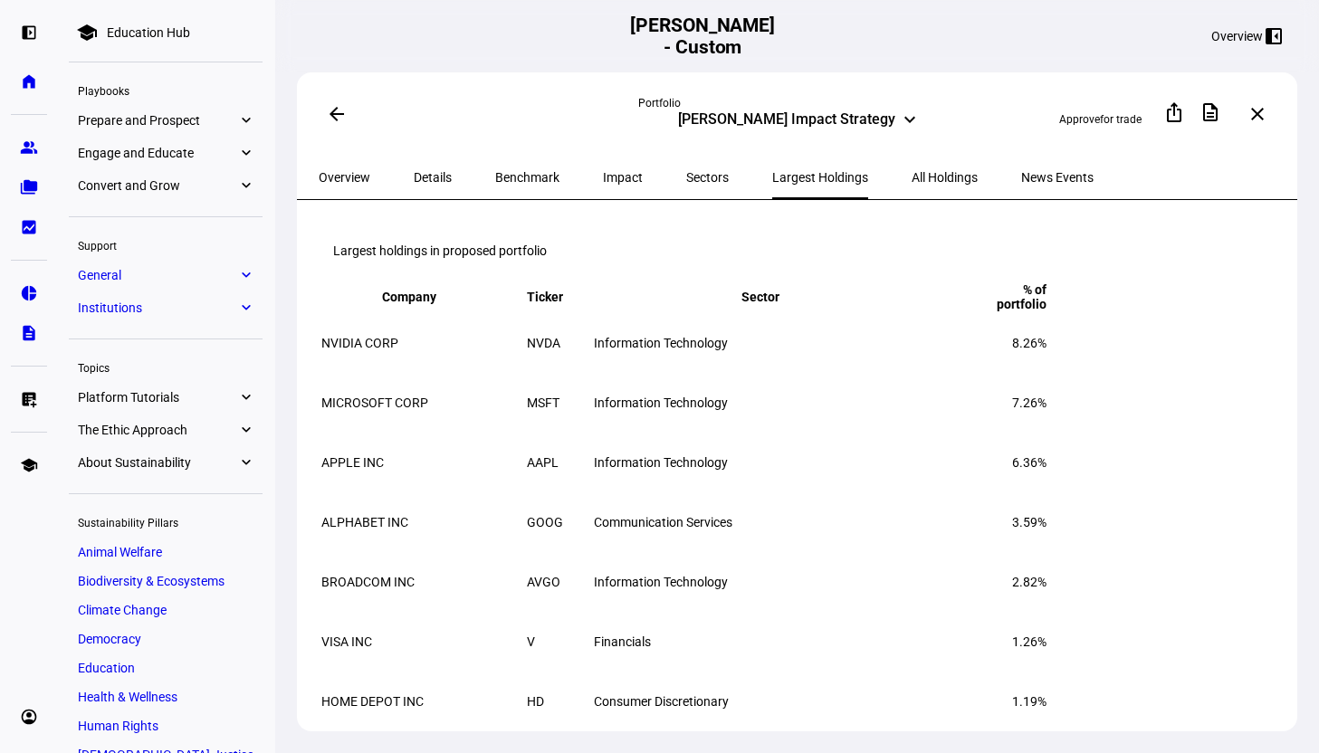
click at [911, 181] on span "All Holdings" at bounding box center [944, 177] width 66 height 13
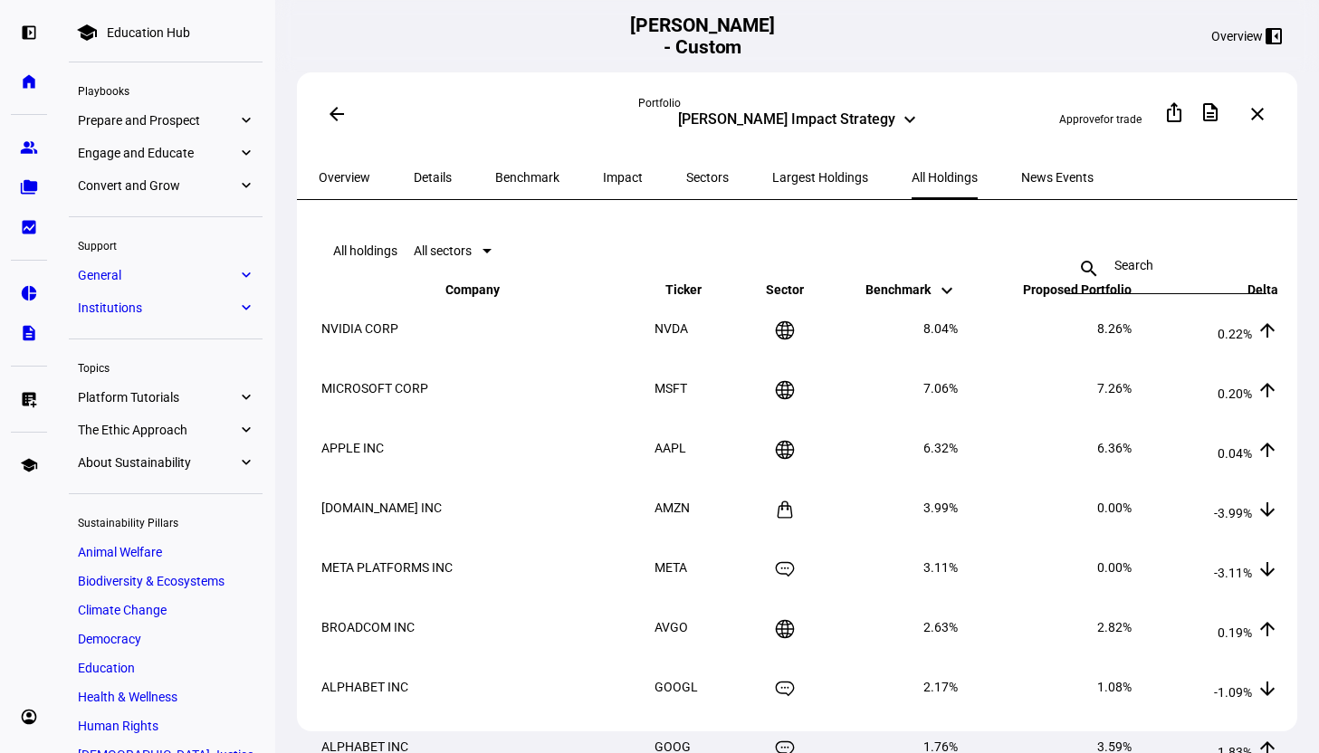
click at [323, 182] on span "Overview" at bounding box center [345, 177] width 52 height 43
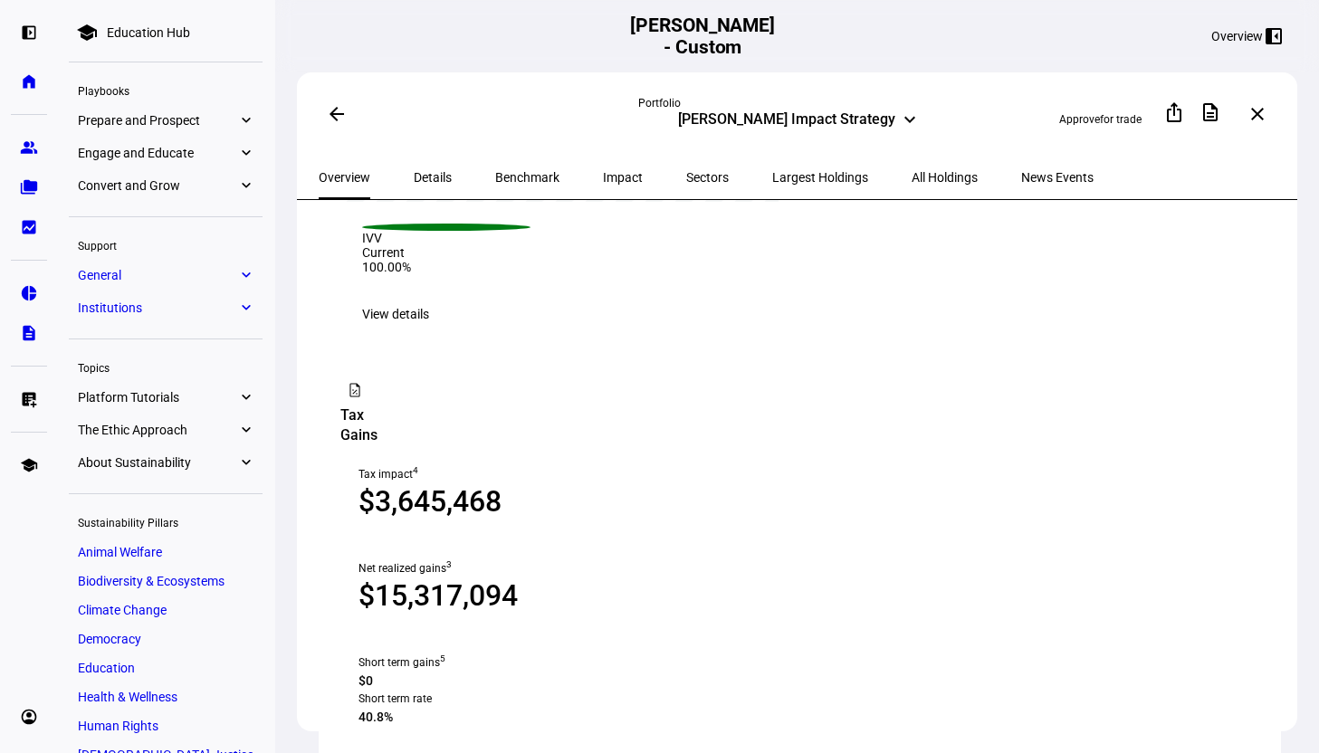
scroll to position [1823, 0]
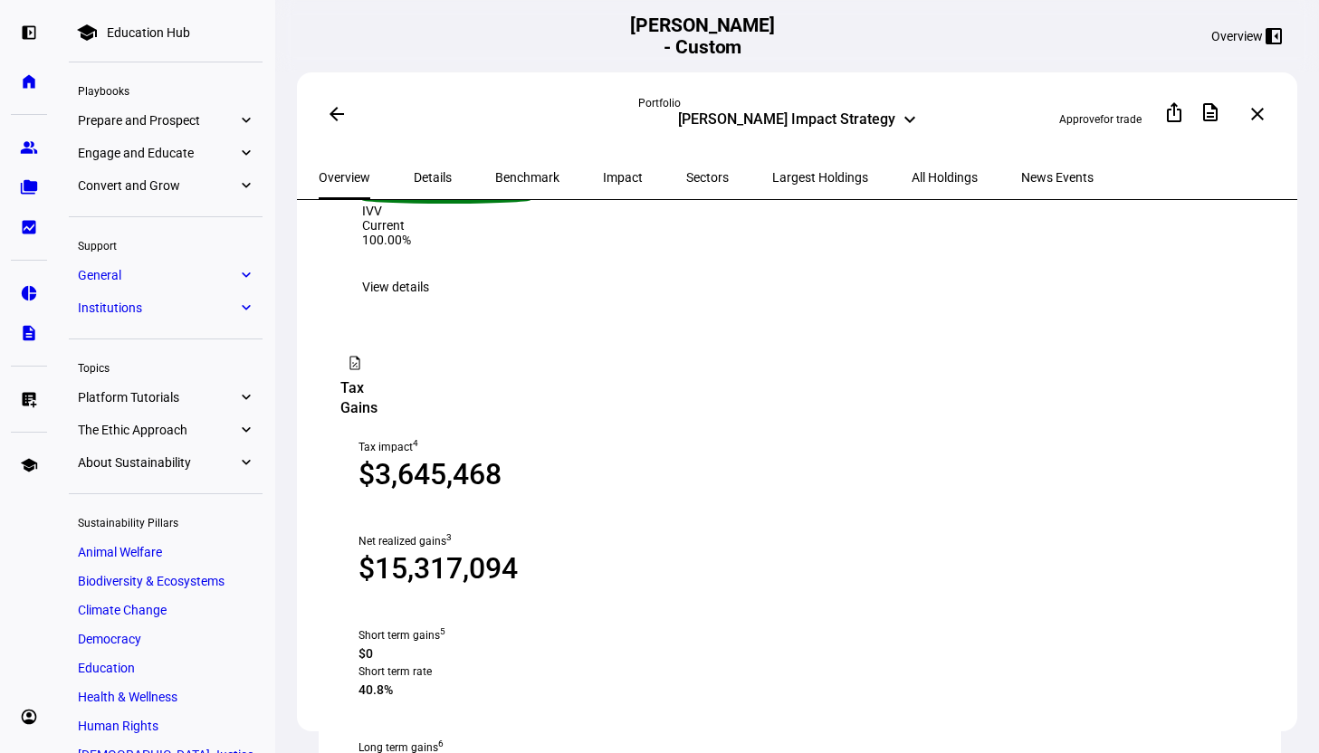
click at [429, 305] on span "View details" at bounding box center [395, 287] width 67 height 36
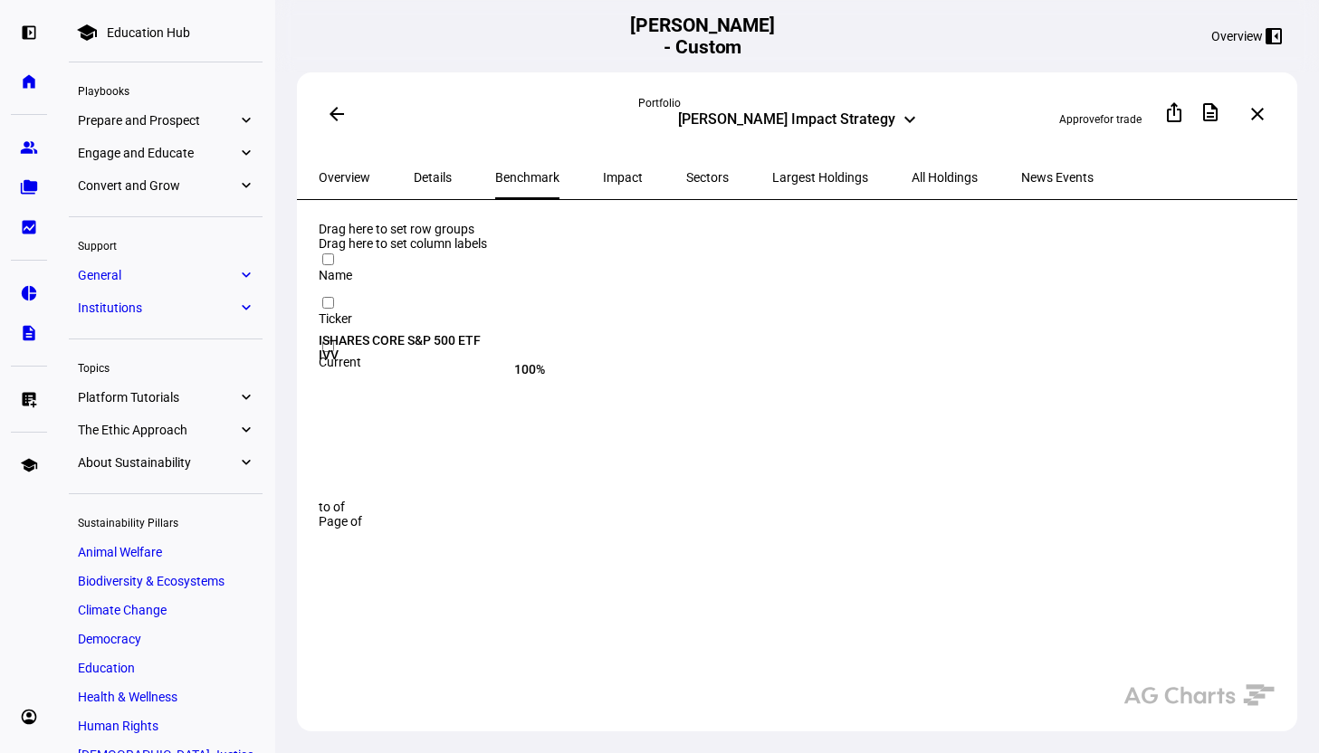
click at [339, 171] on span "Overview" at bounding box center [345, 177] width 52 height 13
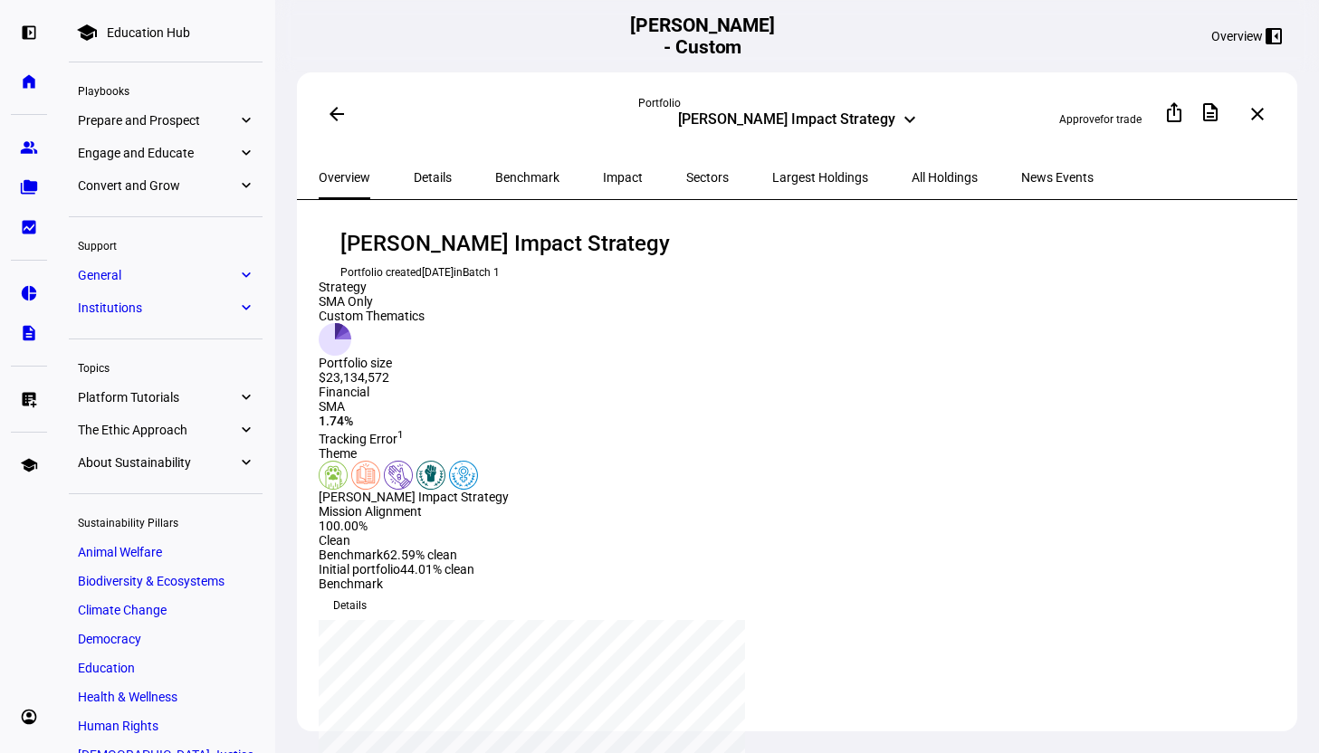
click at [414, 175] on span "Details" at bounding box center [433, 177] width 38 height 13
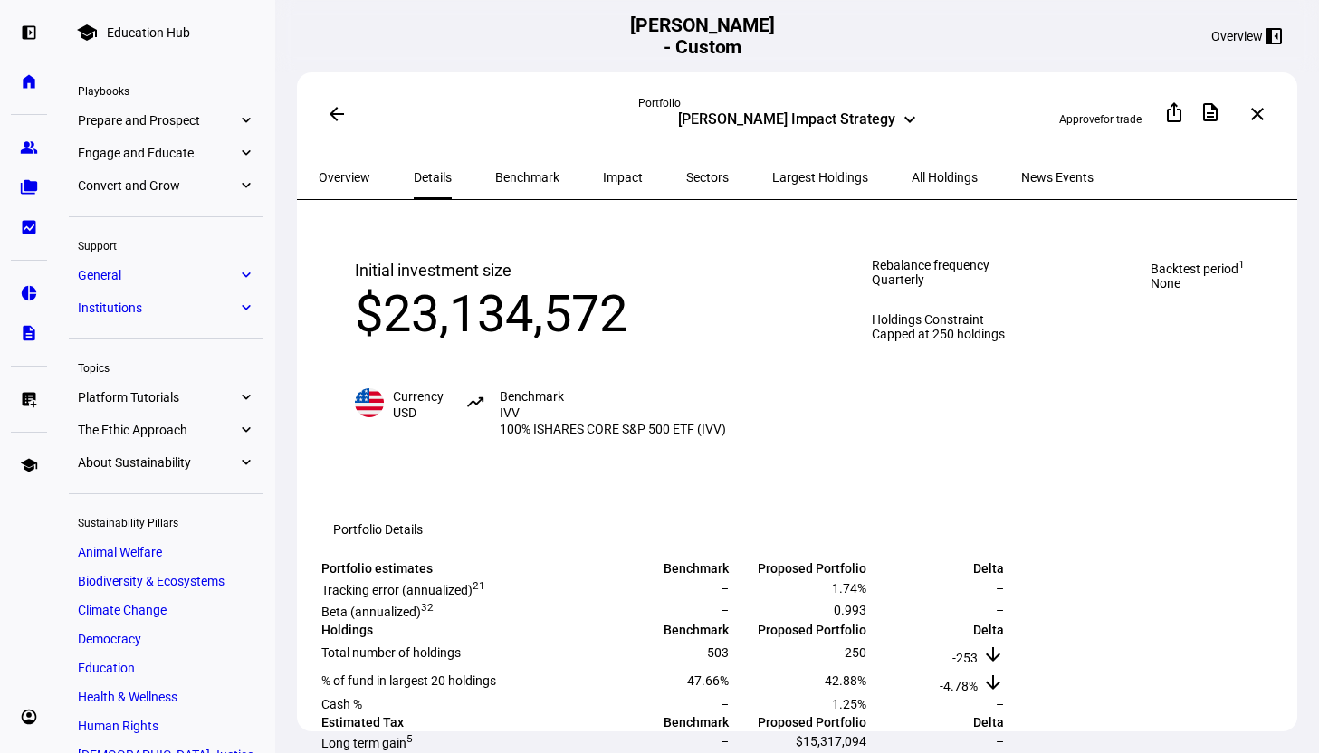
click at [514, 173] on span "Benchmark" at bounding box center [527, 177] width 64 height 13
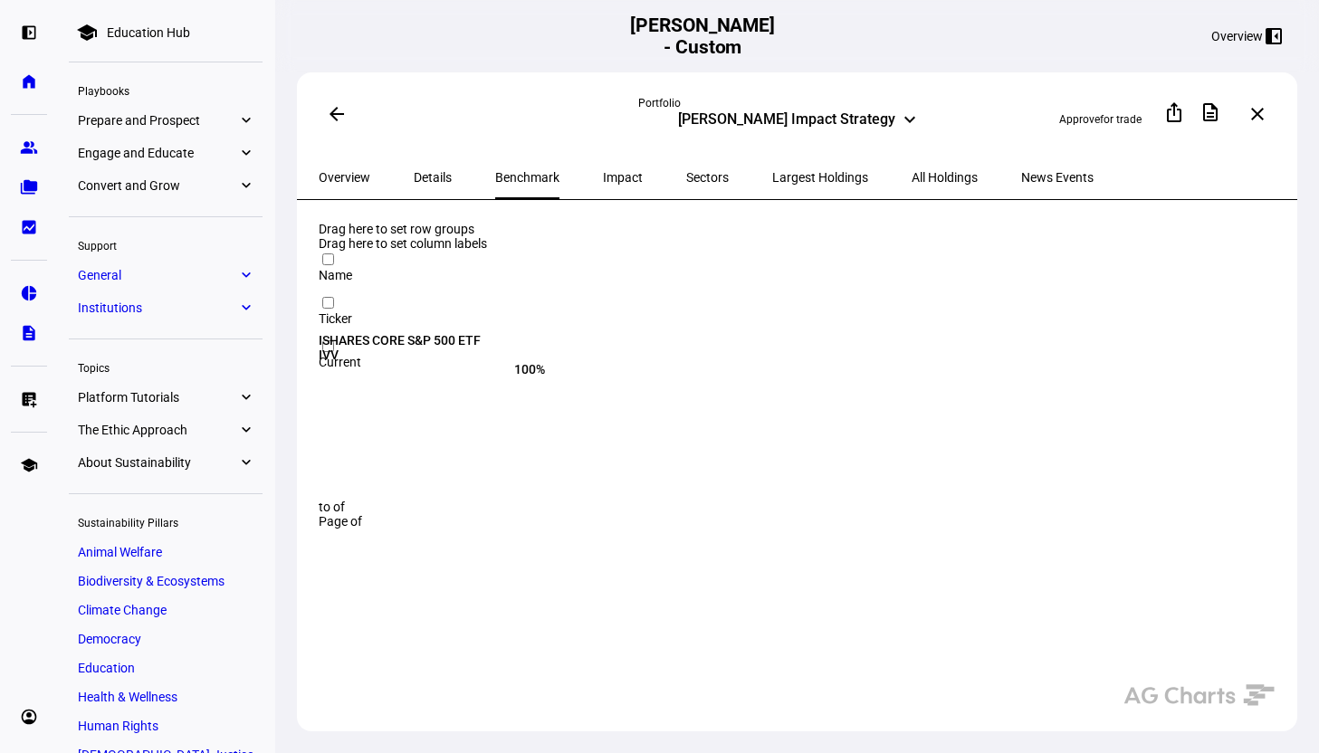
click at [603, 174] on span "Impact" at bounding box center [623, 177] width 40 height 13
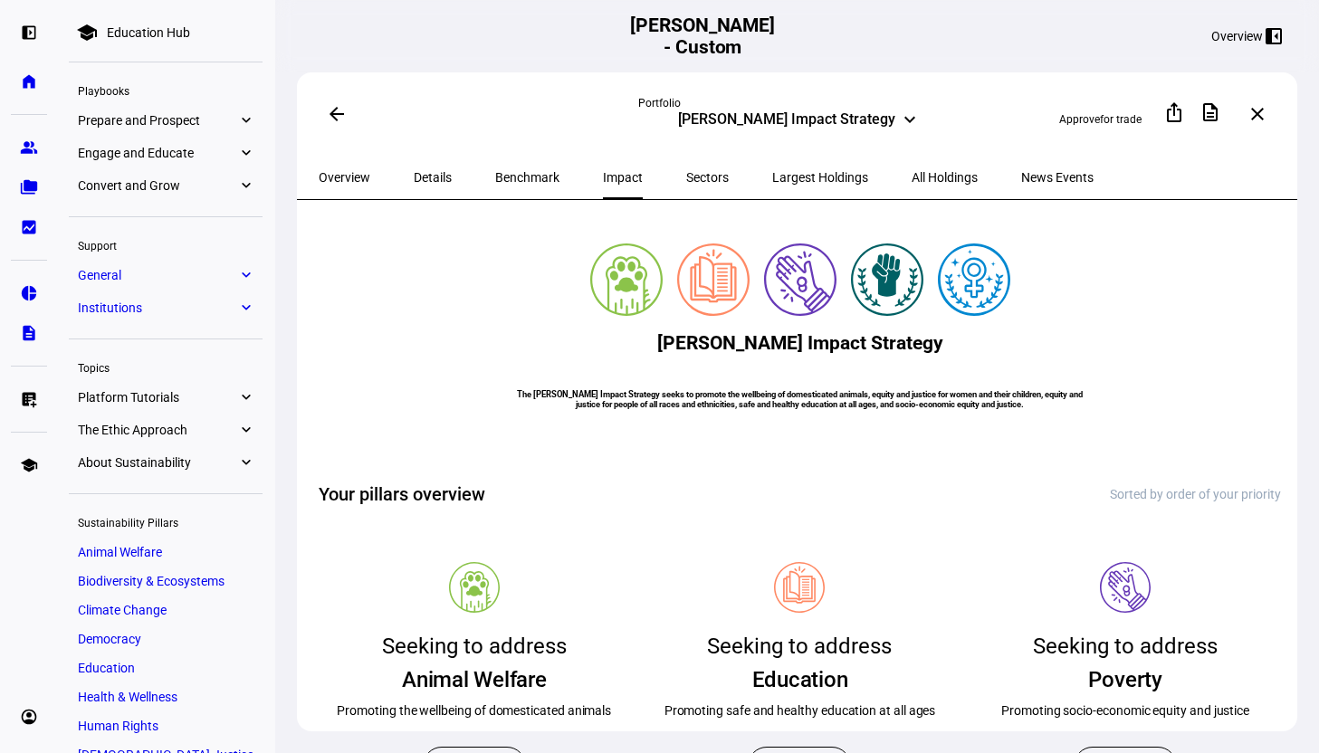
click at [686, 177] on span "Sectors" at bounding box center [707, 177] width 43 height 13
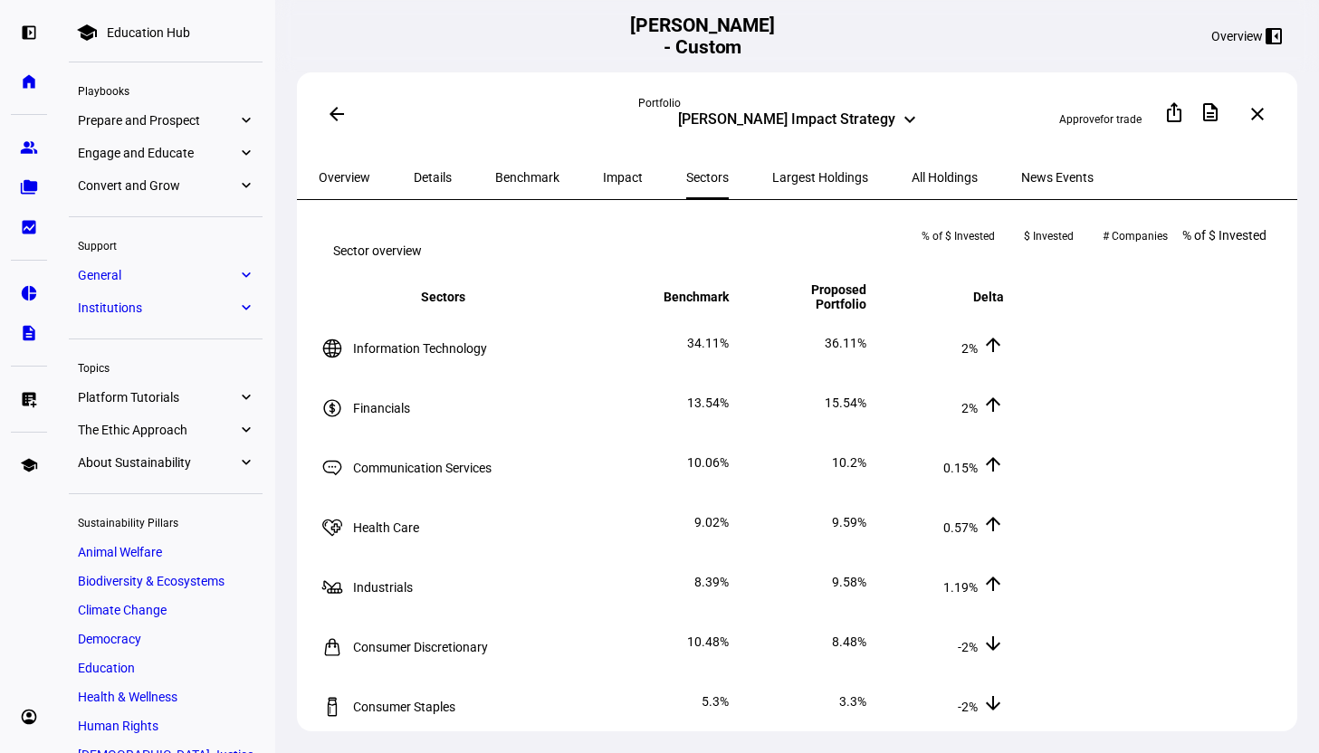
click at [750, 180] on div "Largest Holdings" at bounding box center [819, 177] width 139 height 43
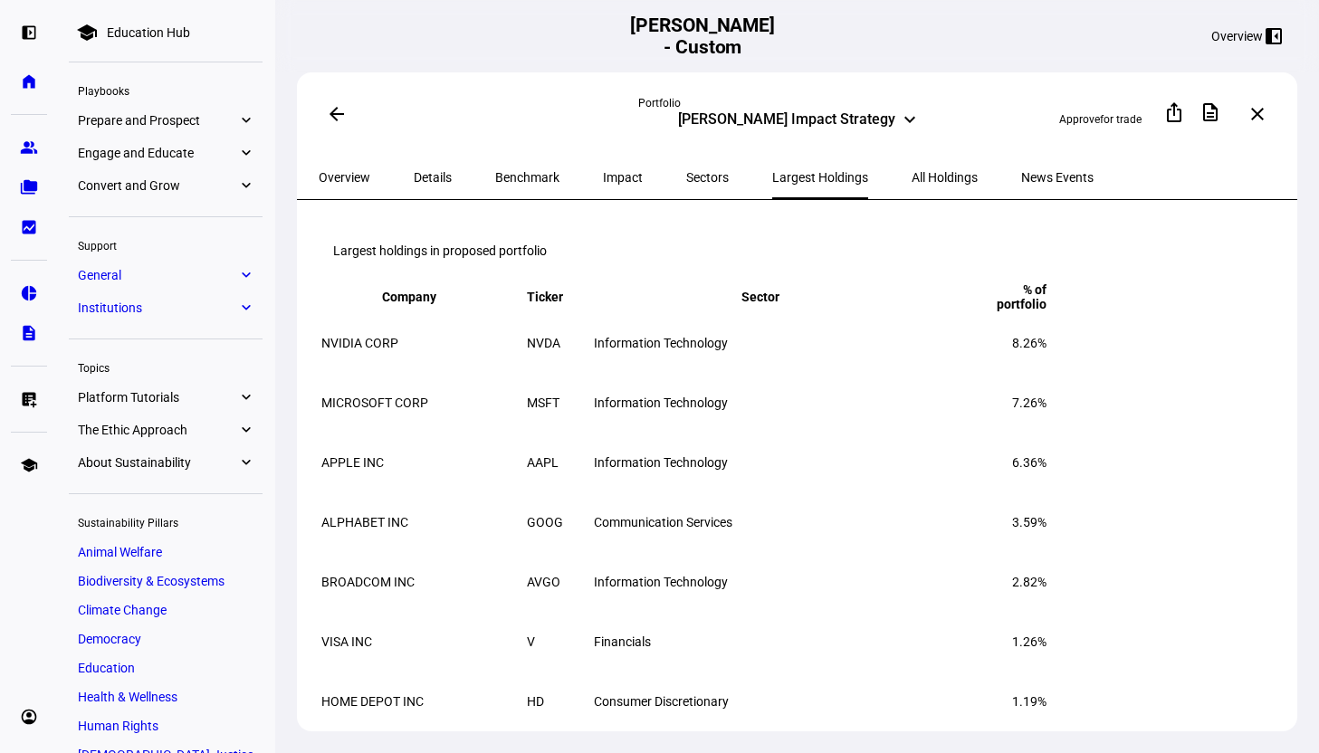
click at [911, 171] on span "All Holdings" at bounding box center [944, 177] width 66 height 13
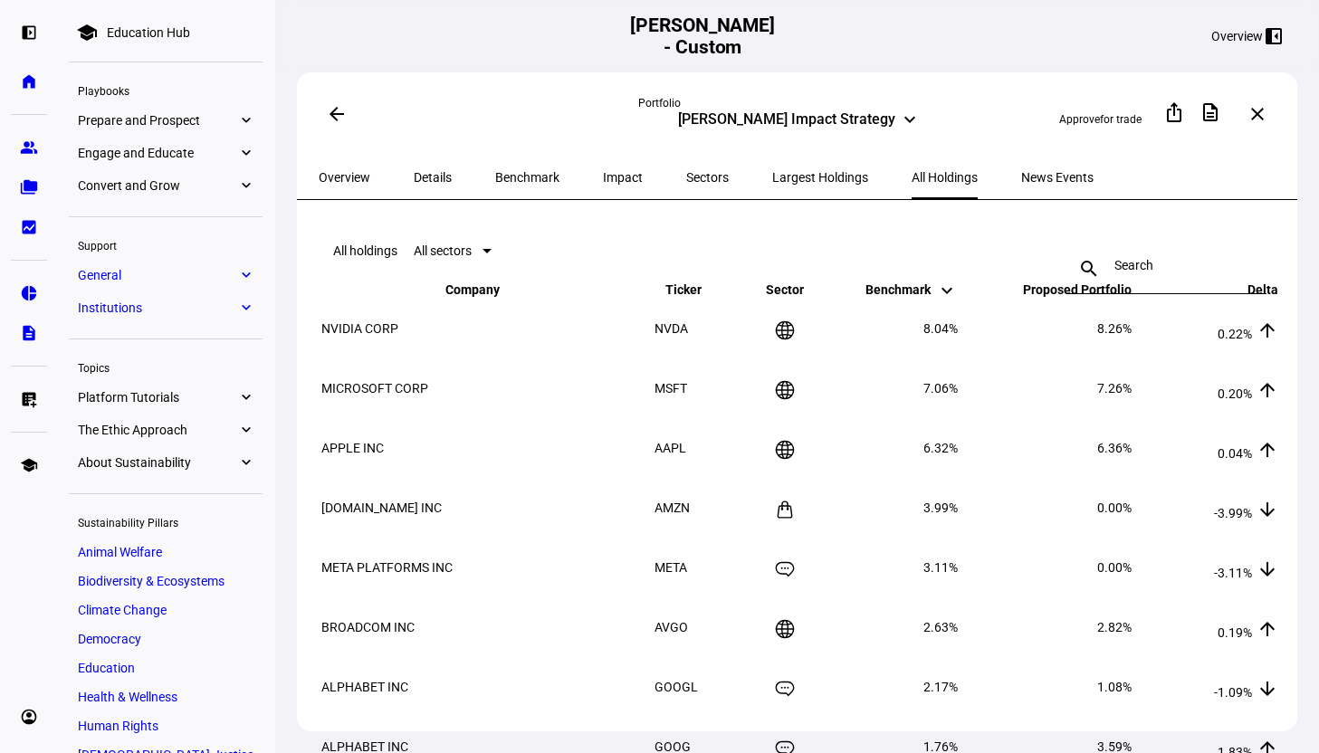
click at [784, 182] on span "Largest Holdings" at bounding box center [820, 177] width 96 height 43
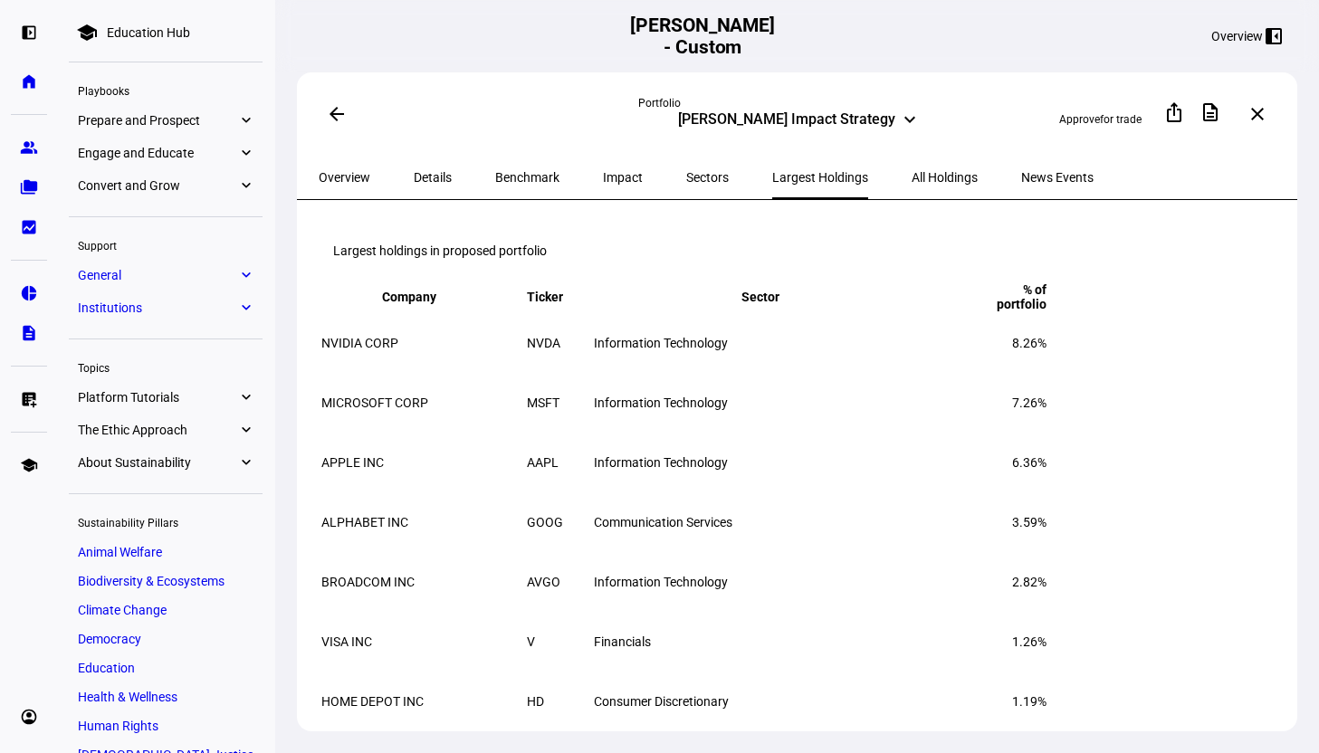
click at [911, 182] on span "All Holdings" at bounding box center [944, 177] width 66 height 43
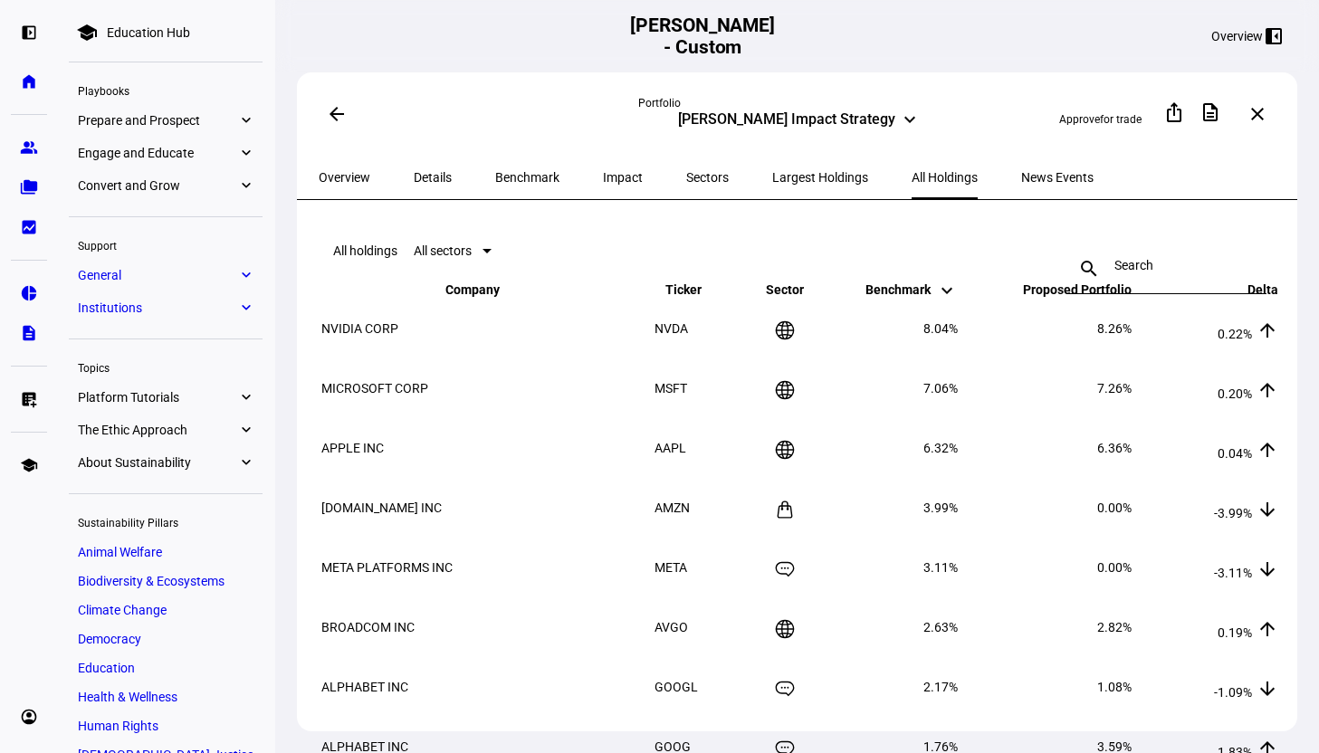
click at [786, 186] on span "Largest Holdings" at bounding box center [820, 177] width 96 height 43
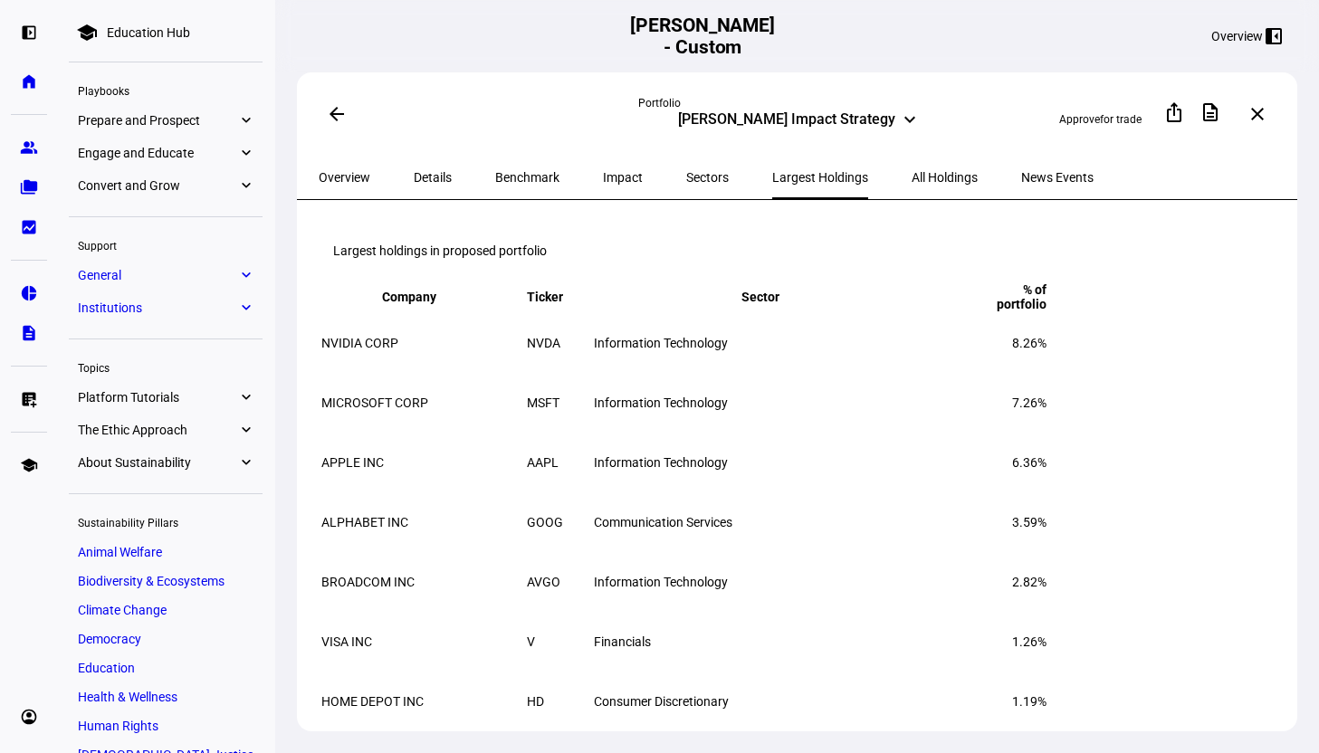
click at [911, 179] on span "All Holdings" at bounding box center [944, 177] width 66 height 13
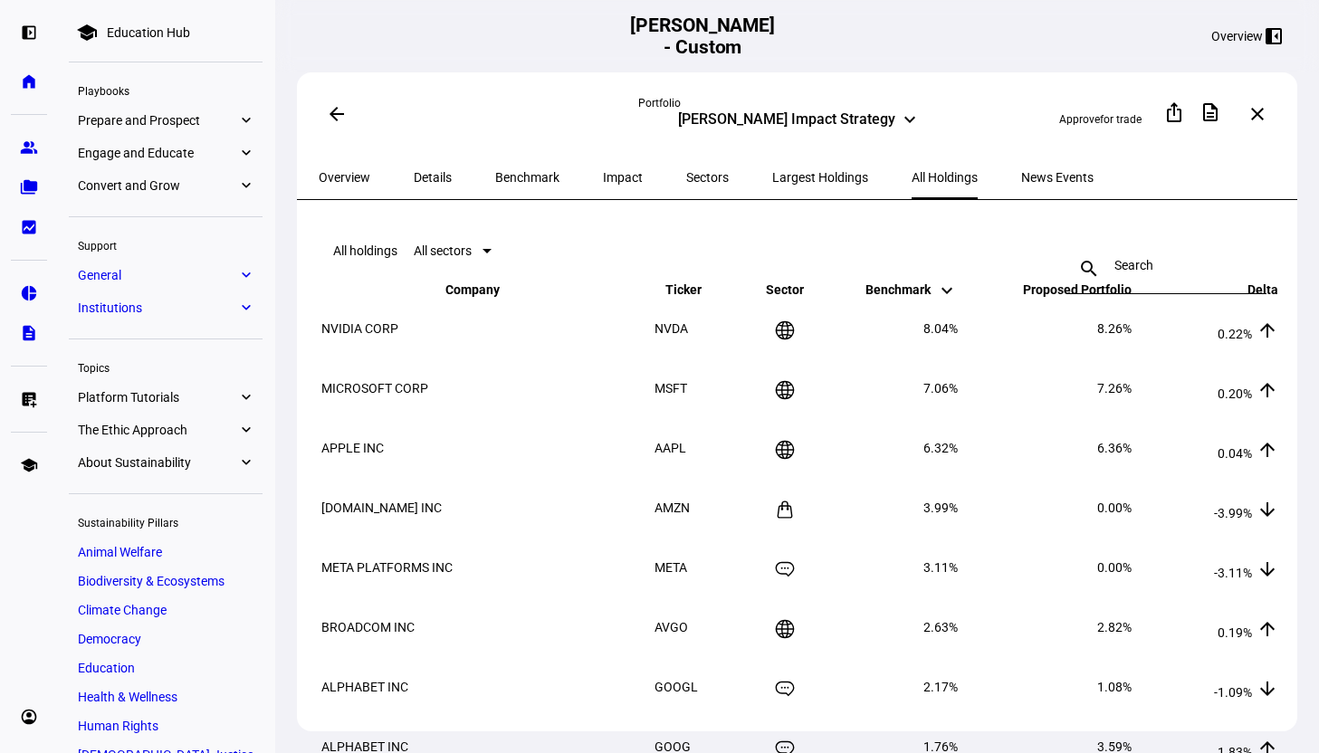
click at [1021, 178] on span "News Events" at bounding box center [1057, 177] width 72 height 13
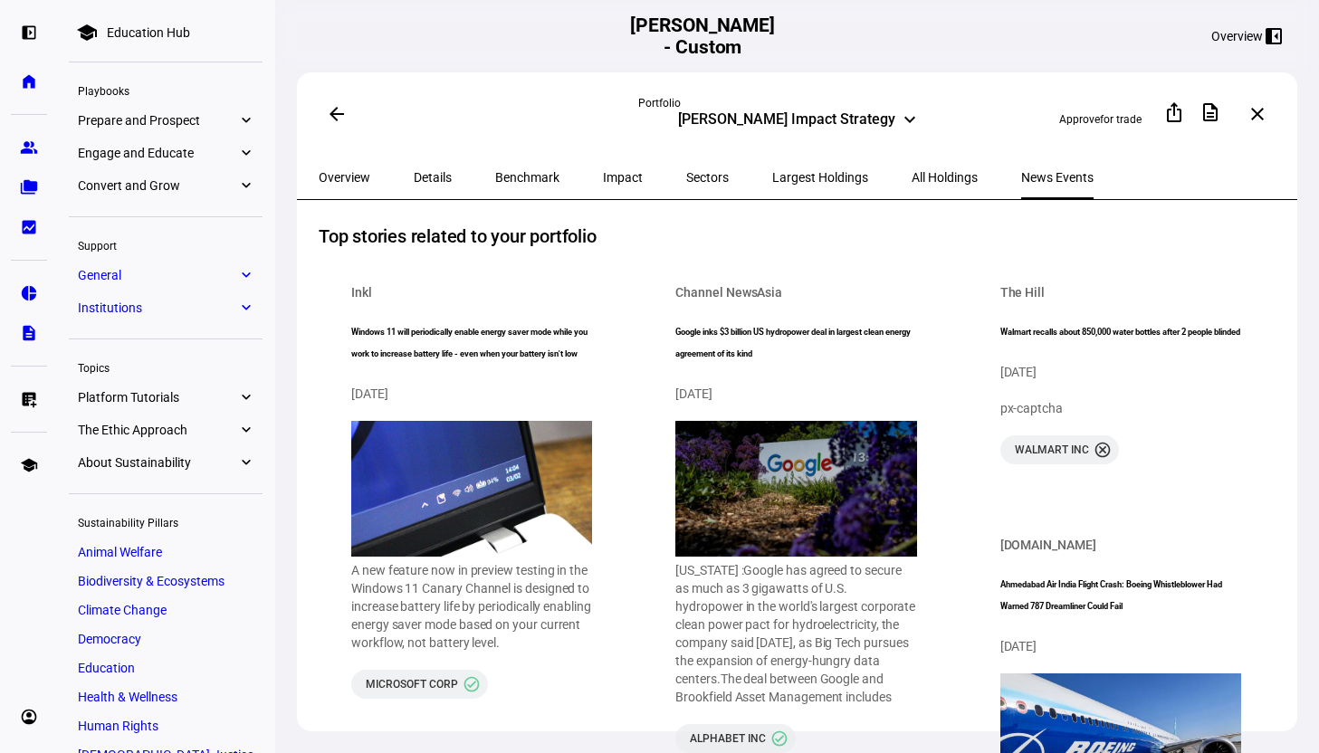
click at [368, 179] on span "Overview" at bounding box center [345, 177] width 52 height 13
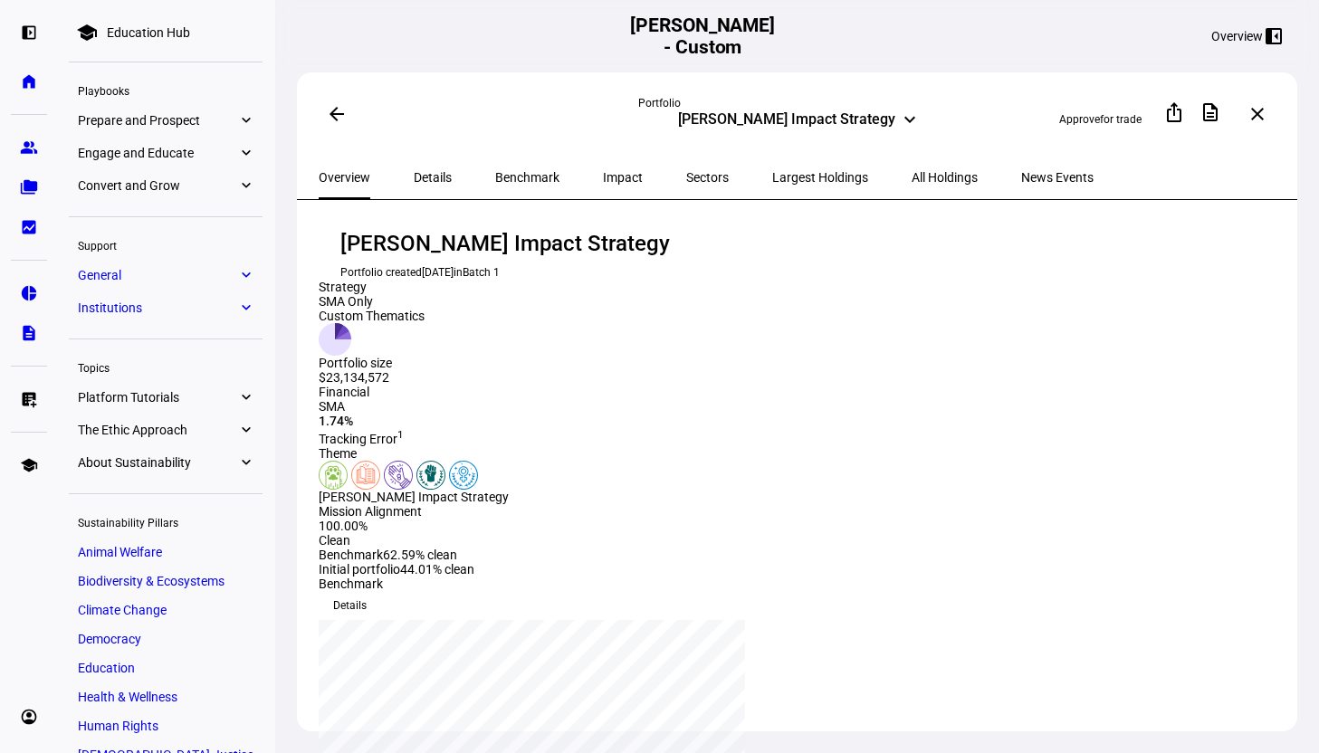
click at [842, 133] on div "arrow_back Portfolio [PERSON_NAME] Impact Strategy keyboard_arrow_down Approve …" at bounding box center [797, 113] width 1000 height 83
click at [841, 117] on div "[PERSON_NAME] Impact Strategy" at bounding box center [786, 121] width 217 height 22
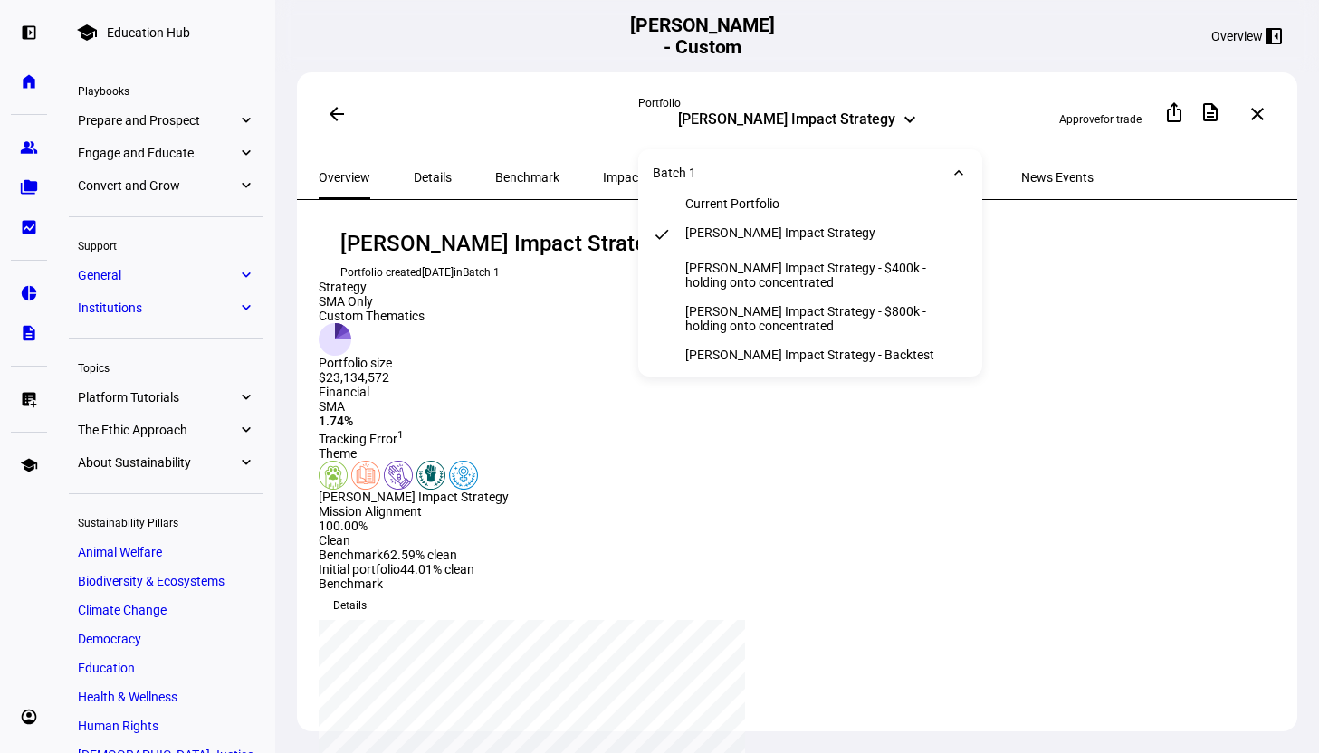
click at [756, 206] on div "Current Portfolio" at bounding box center [732, 203] width 94 height 14
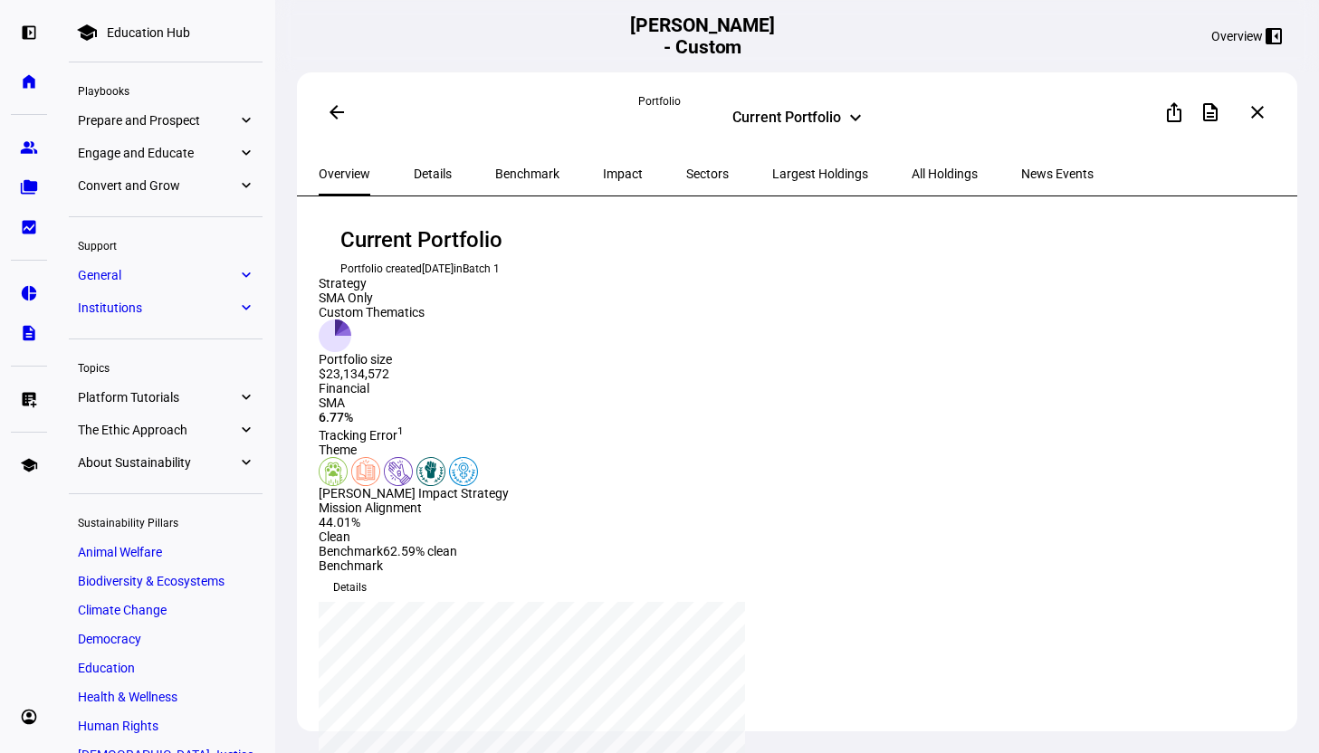
click at [775, 180] on span "Largest Holdings" at bounding box center [820, 173] width 96 height 13
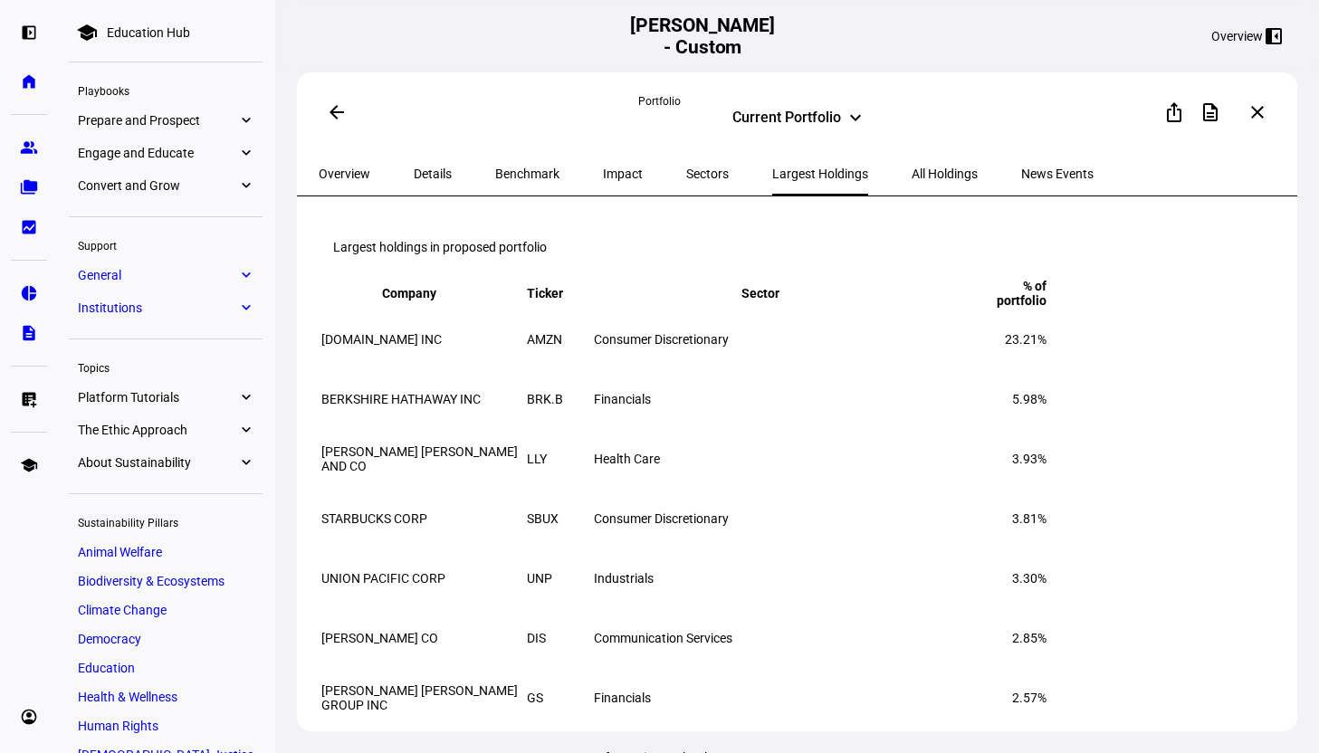
click at [911, 183] on span "All Holdings" at bounding box center [944, 173] width 66 height 43
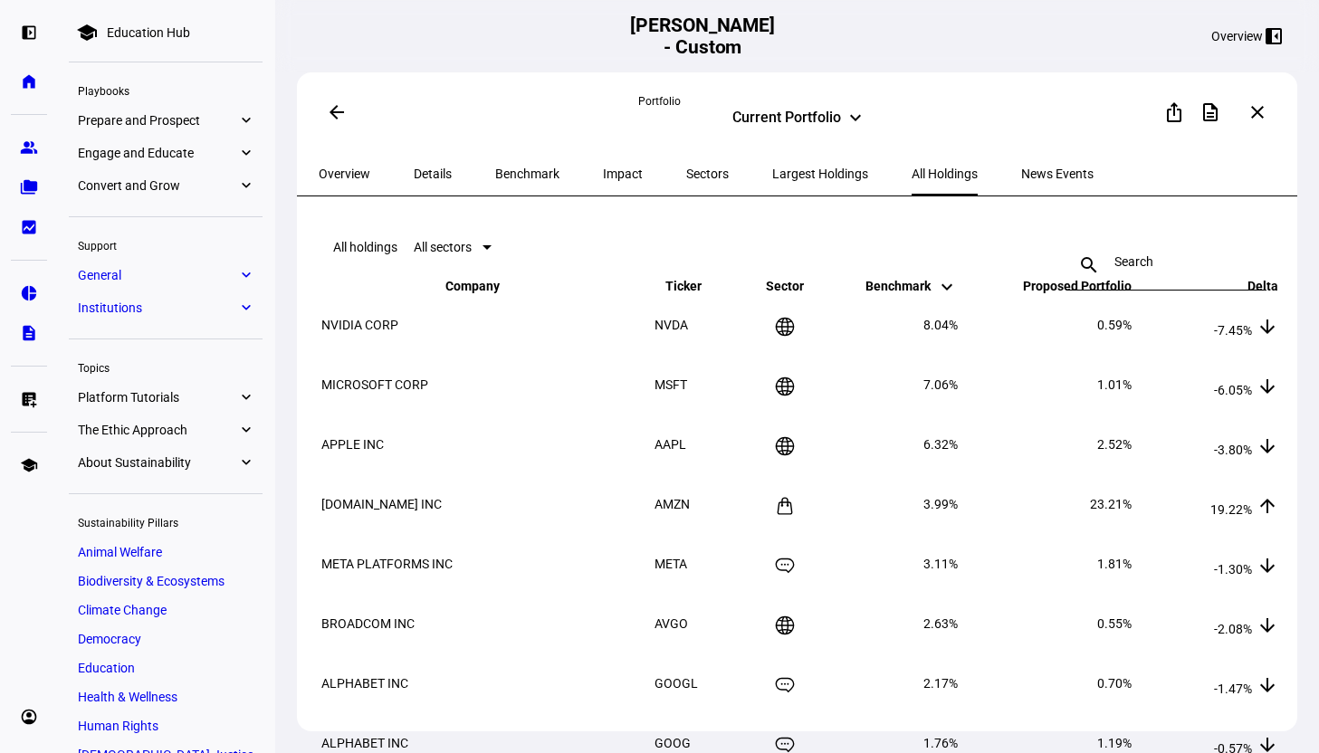
drag, startPoint x: 945, startPoint y: 539, endPoint x: 908, endPoint y: 539, distance: 37.1
click at [908, 533] on td "3.99%" at bounding box center [894, 504] width 129 height 58
click at [811, 117] on div "Current Portfolio" at bounding box center [786, 120] width 109 height 22
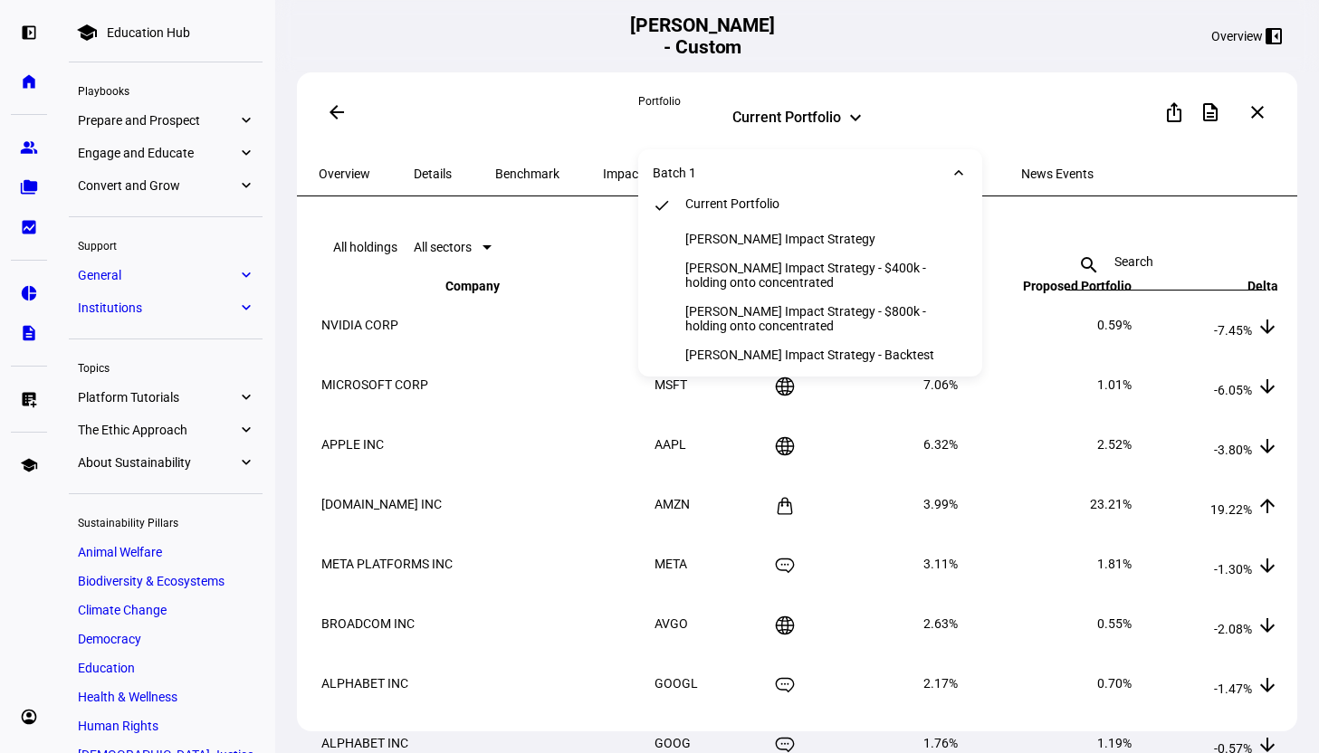
click at [783, 238] on div "[PERSON_NAME] Impact Strategy" at bounding box center [780, 239] width 190 height 14
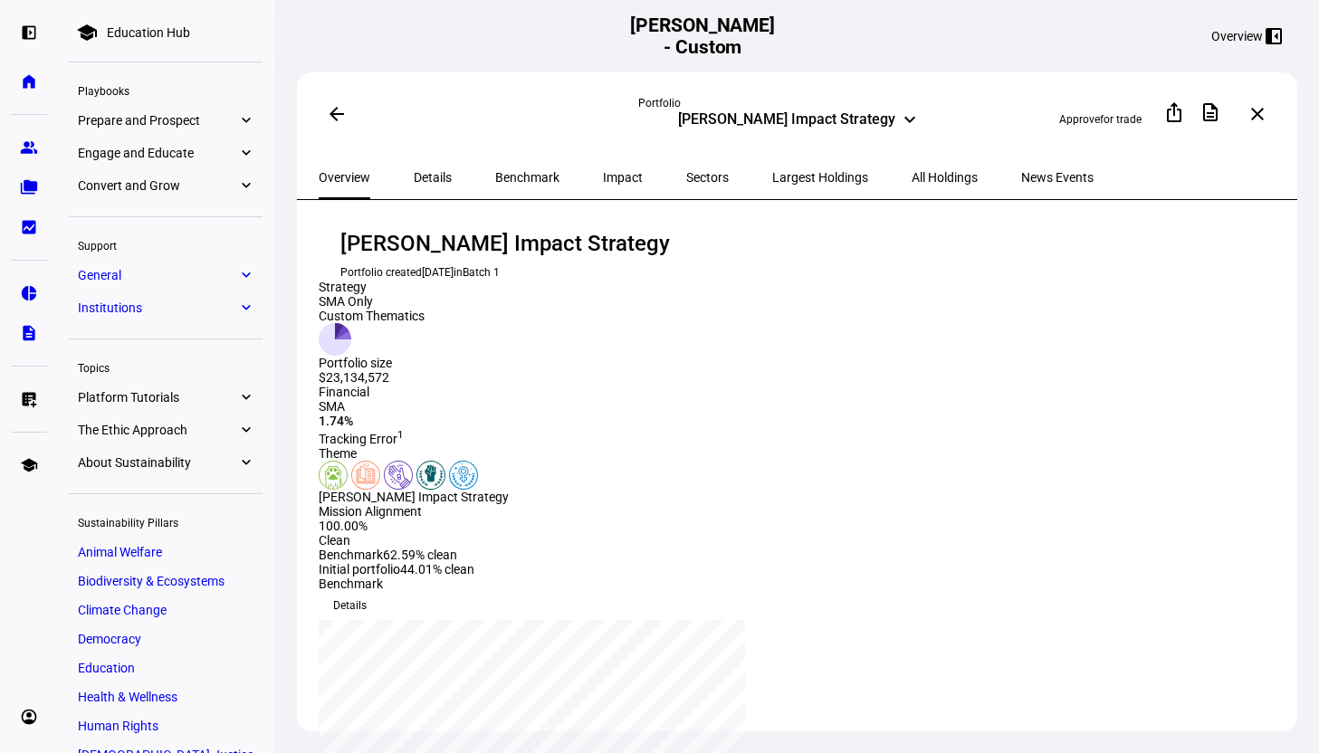
click at [772, 177] on span "Largest Holdings" at bounding box center [820, 177] width 96 height 13
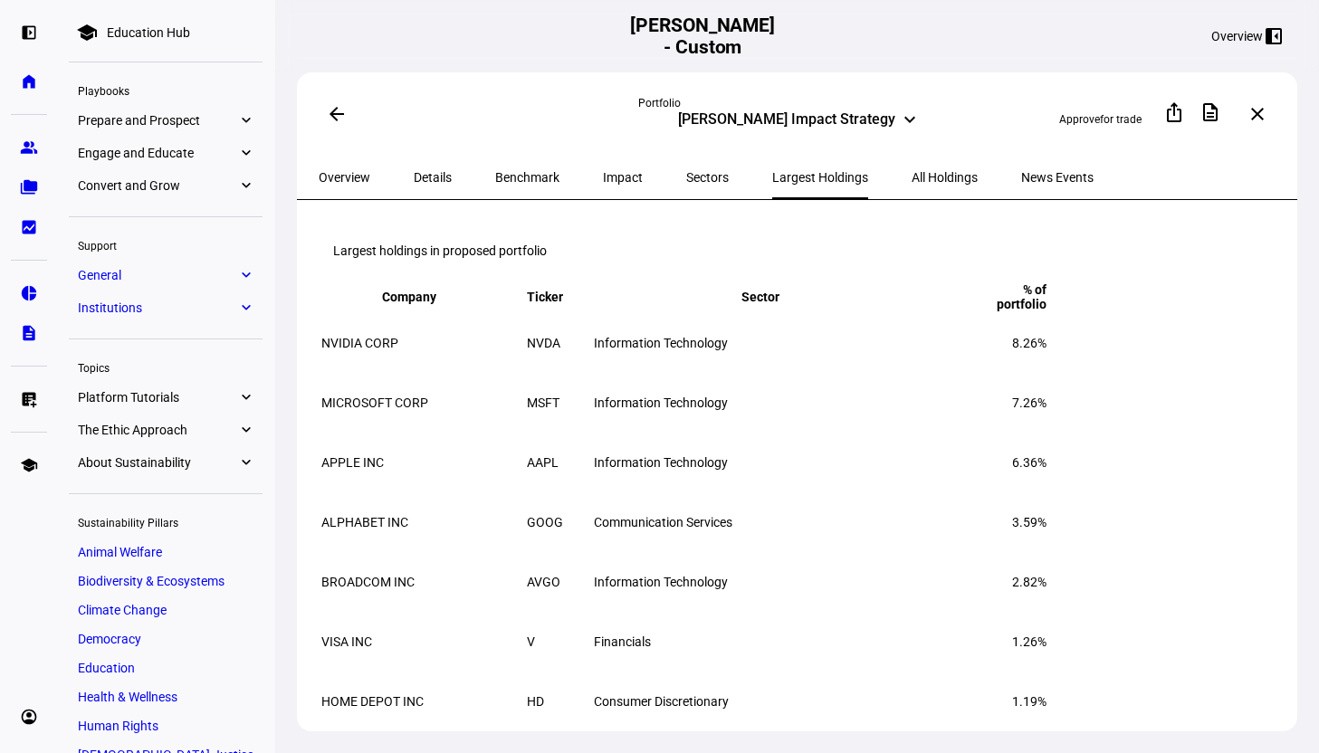
click at [911, 177] on span "All Holdings" at bounding box center [944, 177] width 66 height 13
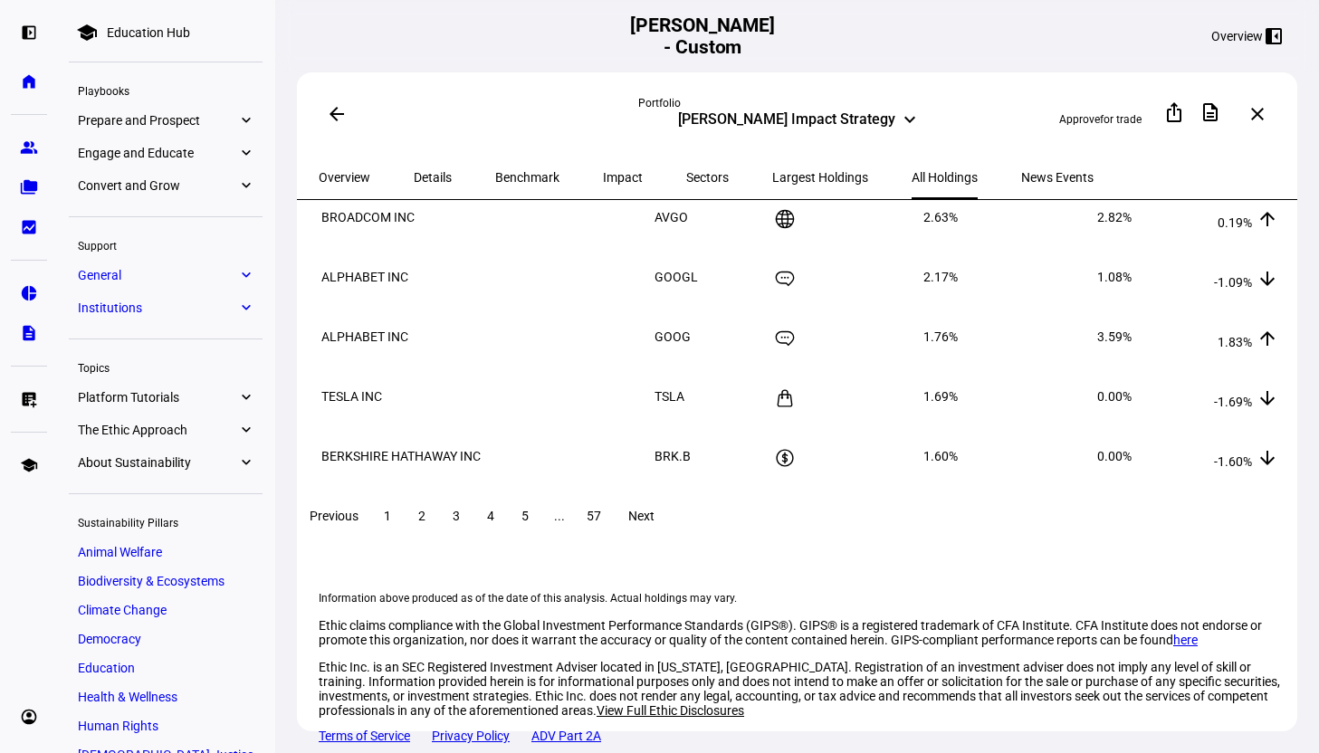
scroll to position [509, 0]
click at [772, 161] on span "Largest Holdings" at bounding box center [820, 177] width 96 height 43
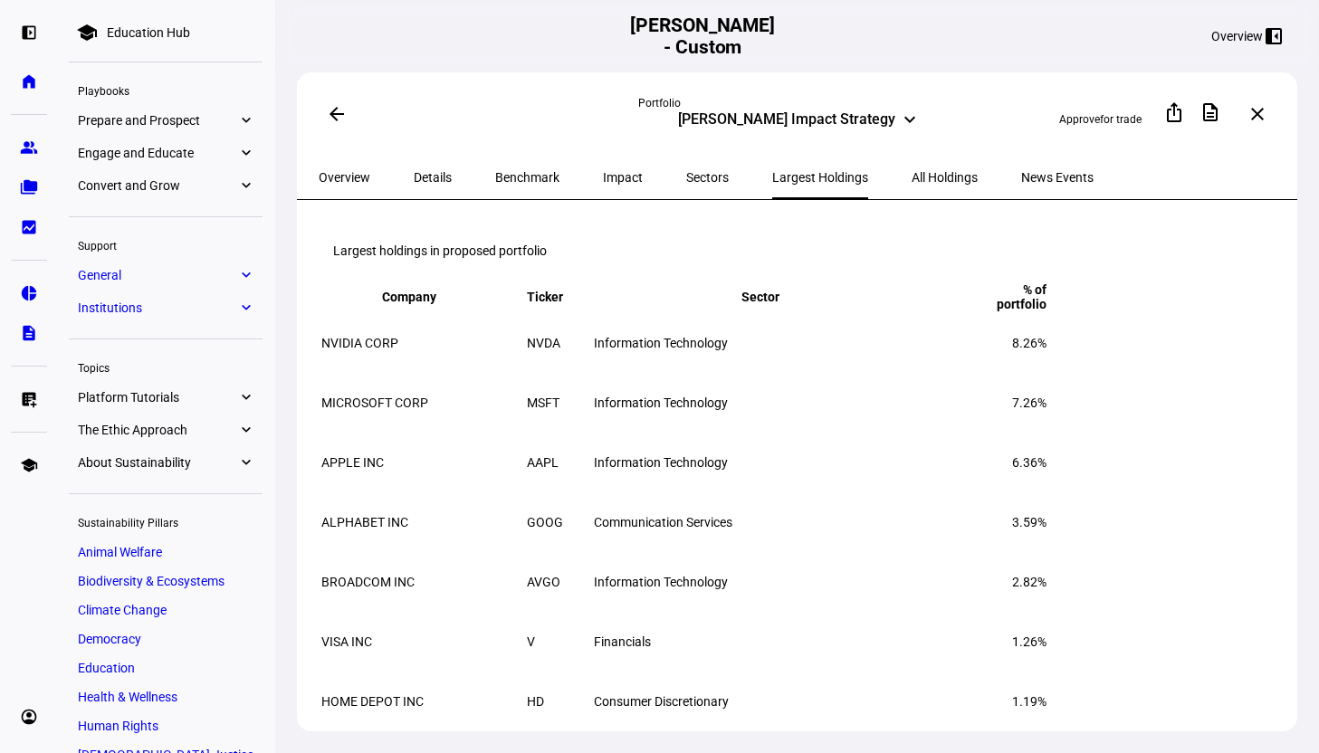
click at [911, 177] on span "All Holdings" at bounding box center [944, 177] width 66 height 13
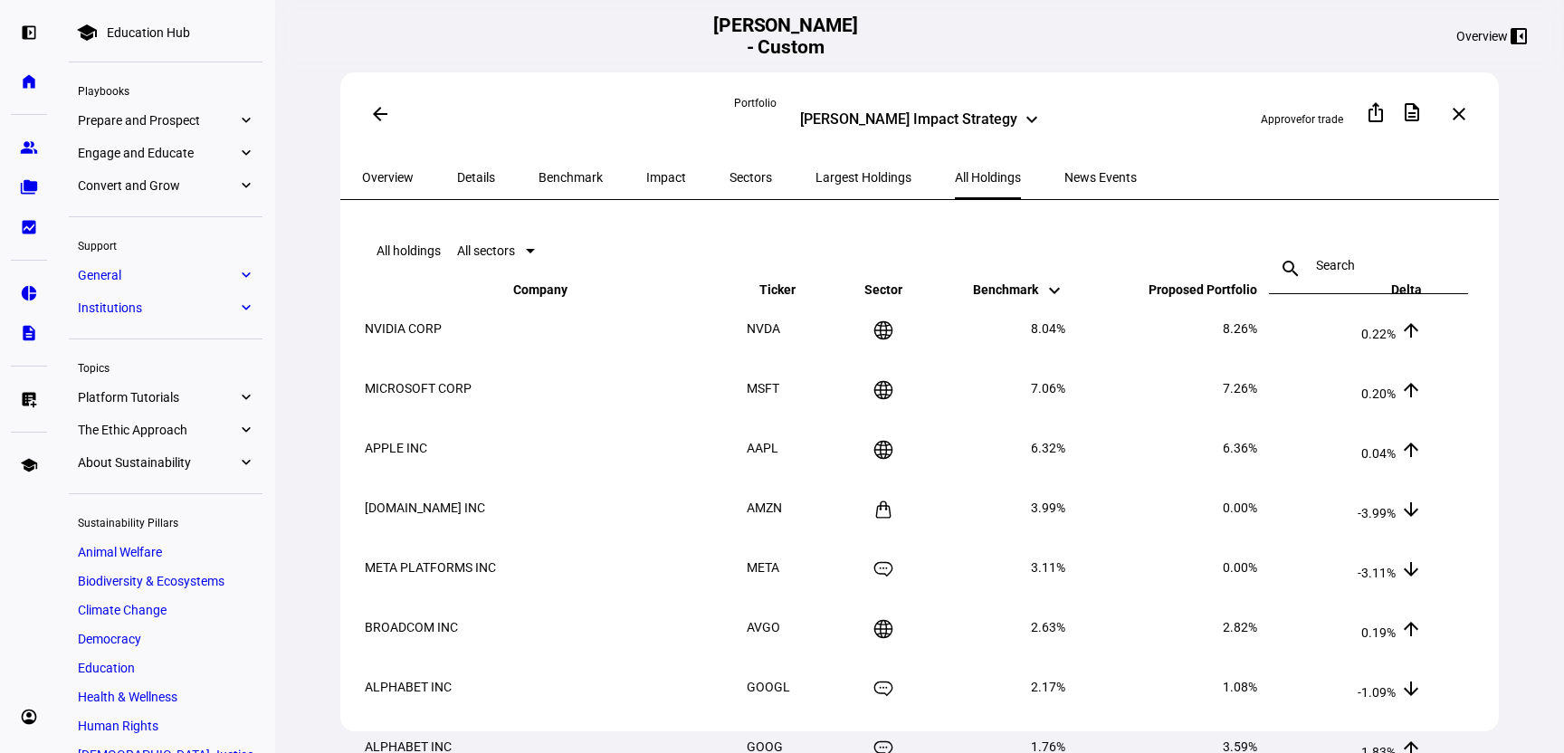
click at [402, 166] on span "Overview" at bounding box center [388, 177] width 52 height 43
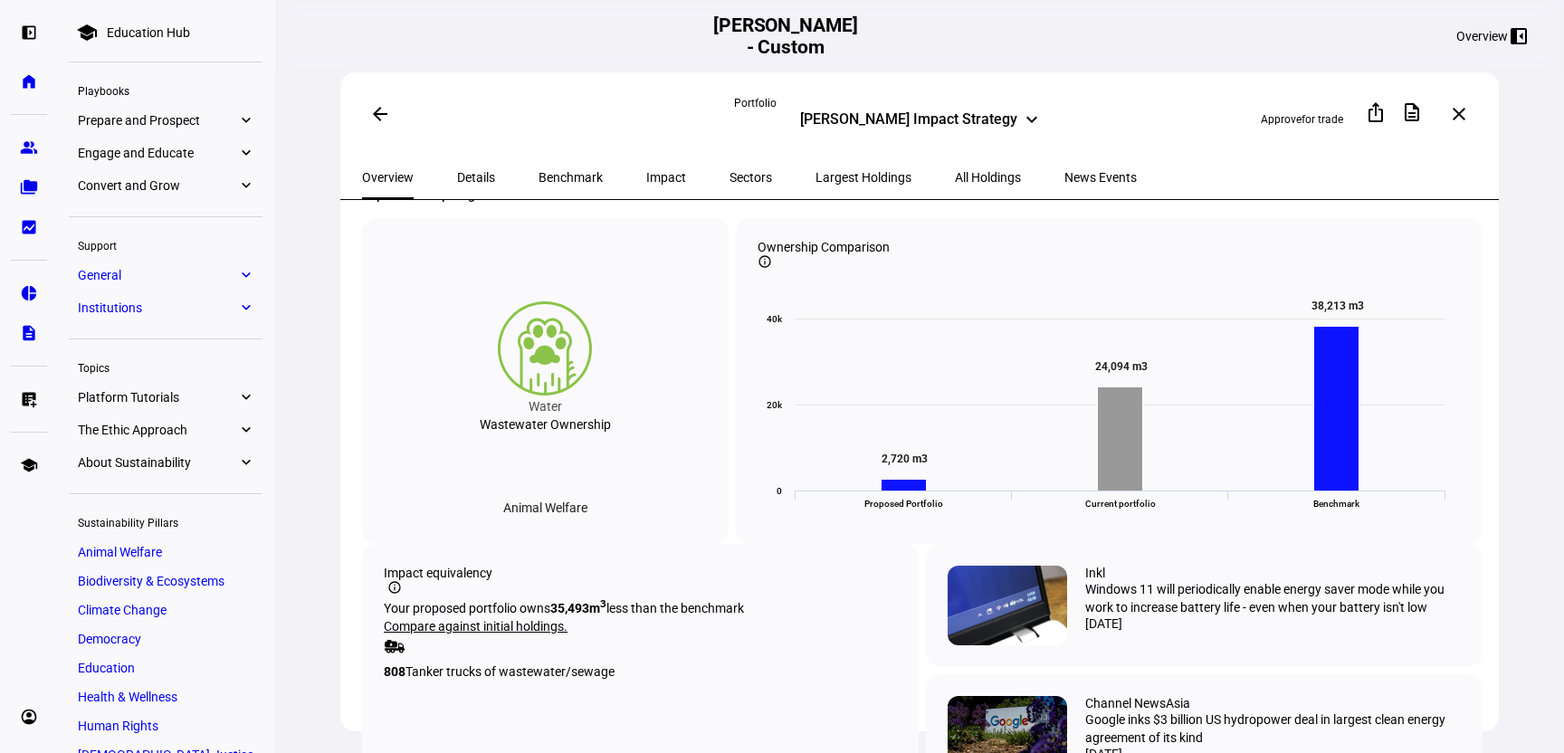
scroll to position [618, 0]
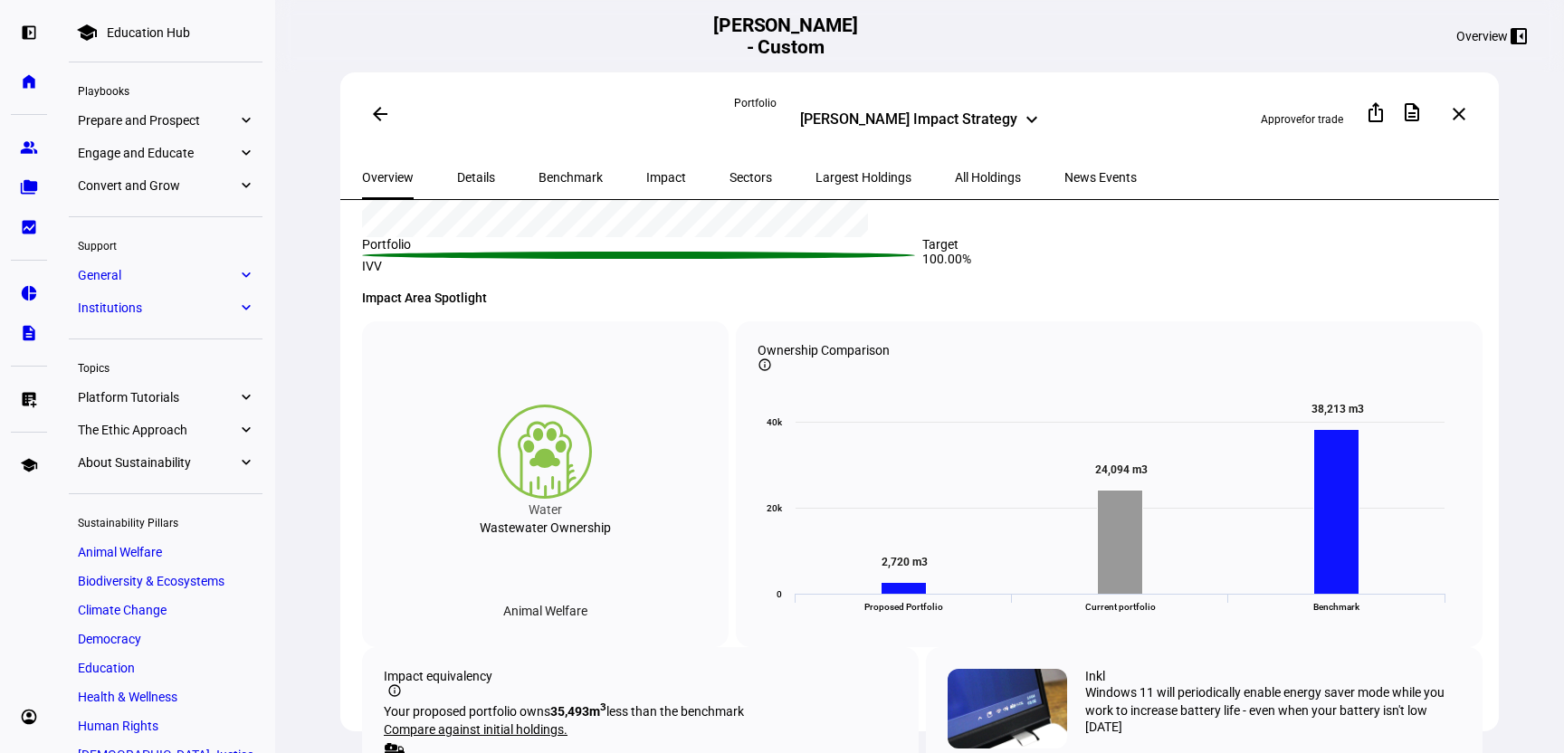
click at [467, 175] on span "Details" at bounding box center [476, 177] width 38 height 13
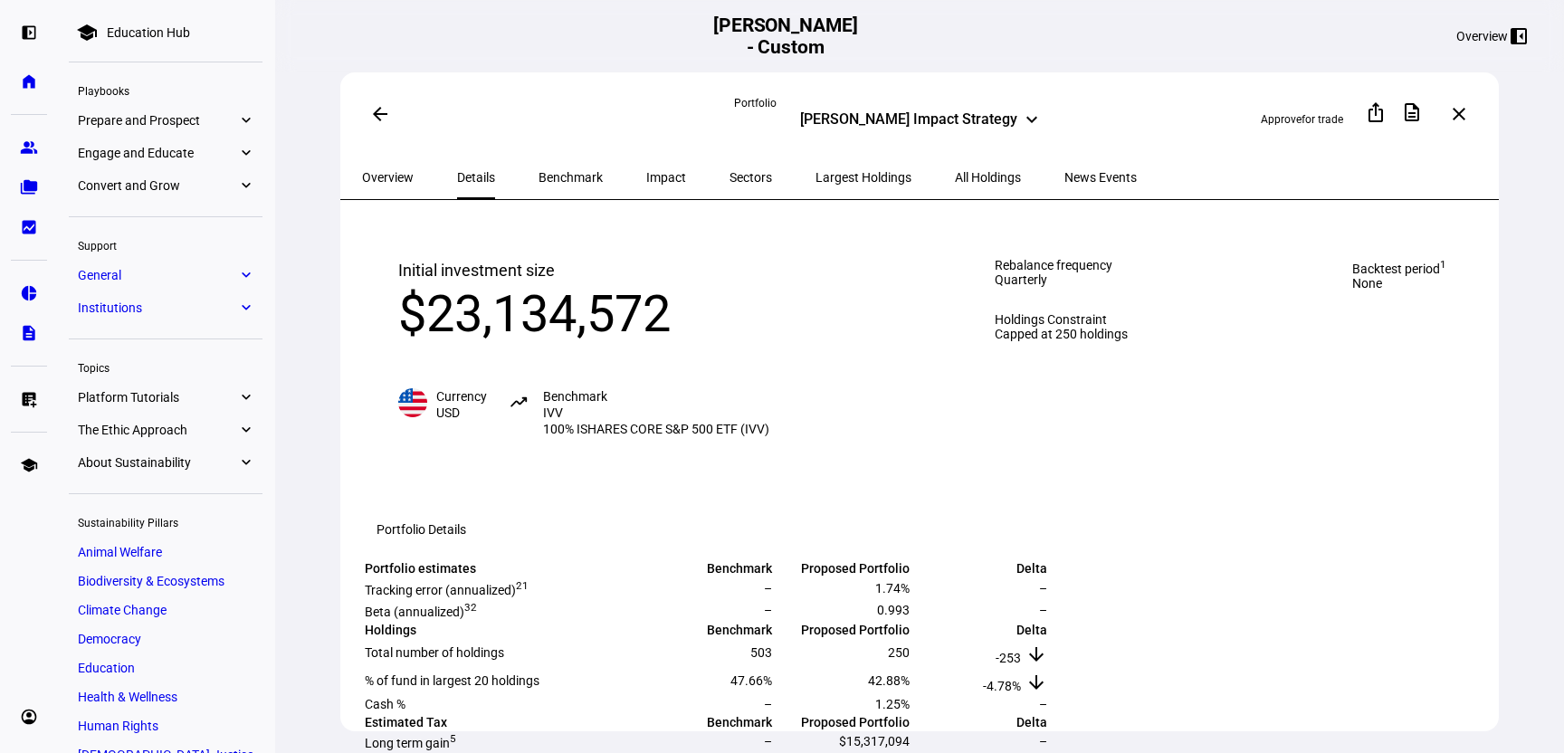
click at [401, 177] on span "Overview" at bounding box center [388, 177] width 52 height 13
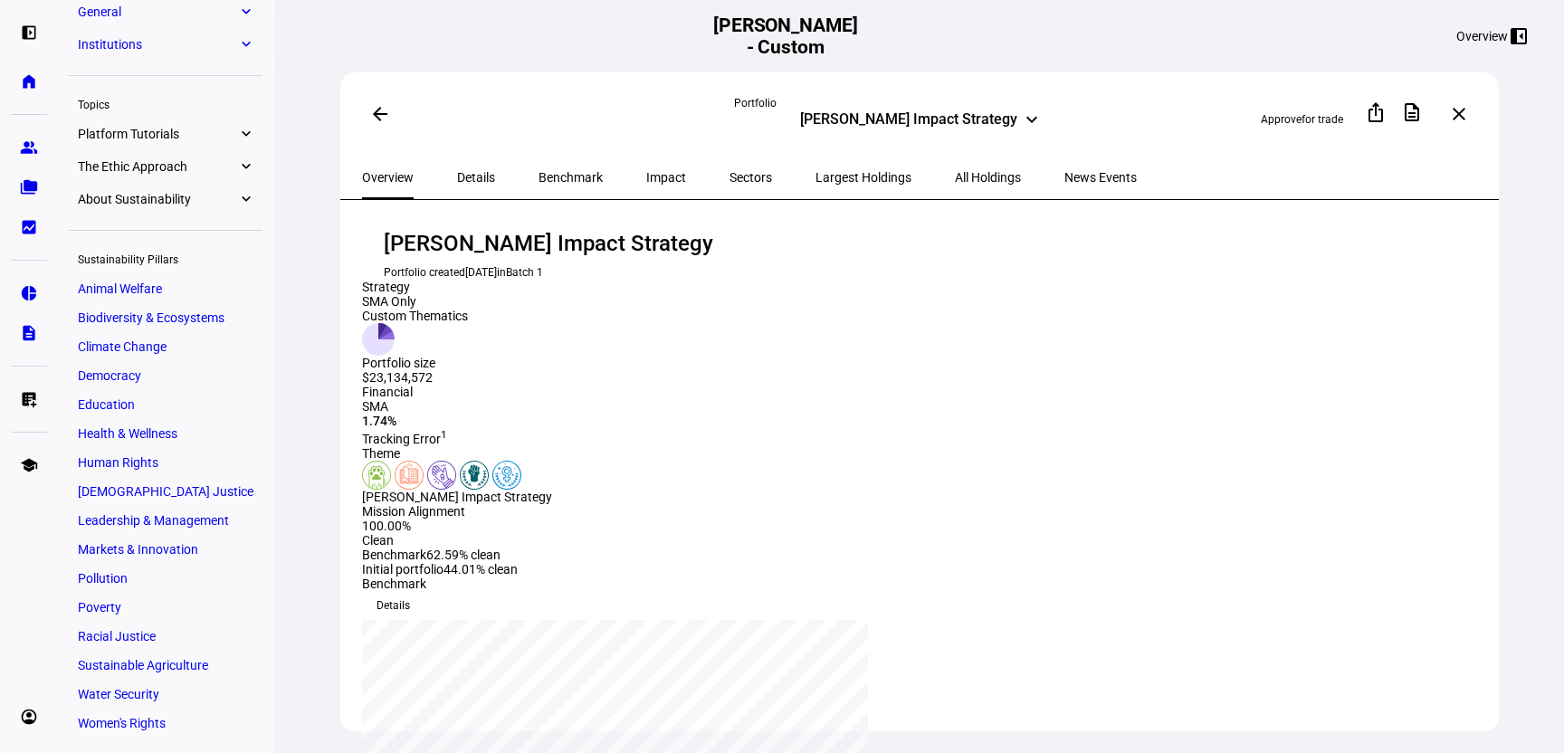
scroll to position [264, 0]
click at [1064, 179] on span "News Events" at bounding box center [1100, 177] width 72 height 13
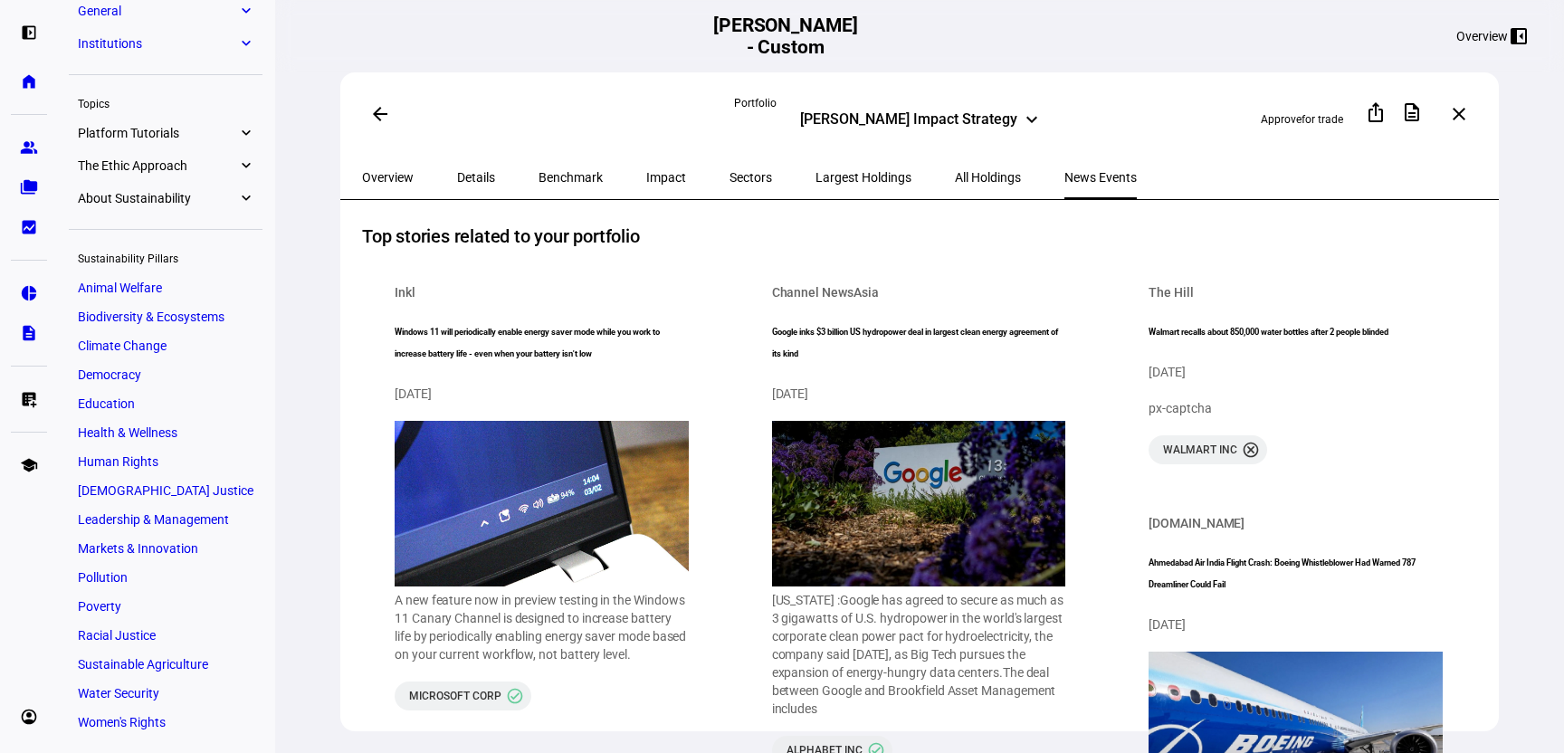
click at [989, 114] on div "[PERSON_NAME] Impact Strategy" at bounding box center [908, 121] width 217 height 22
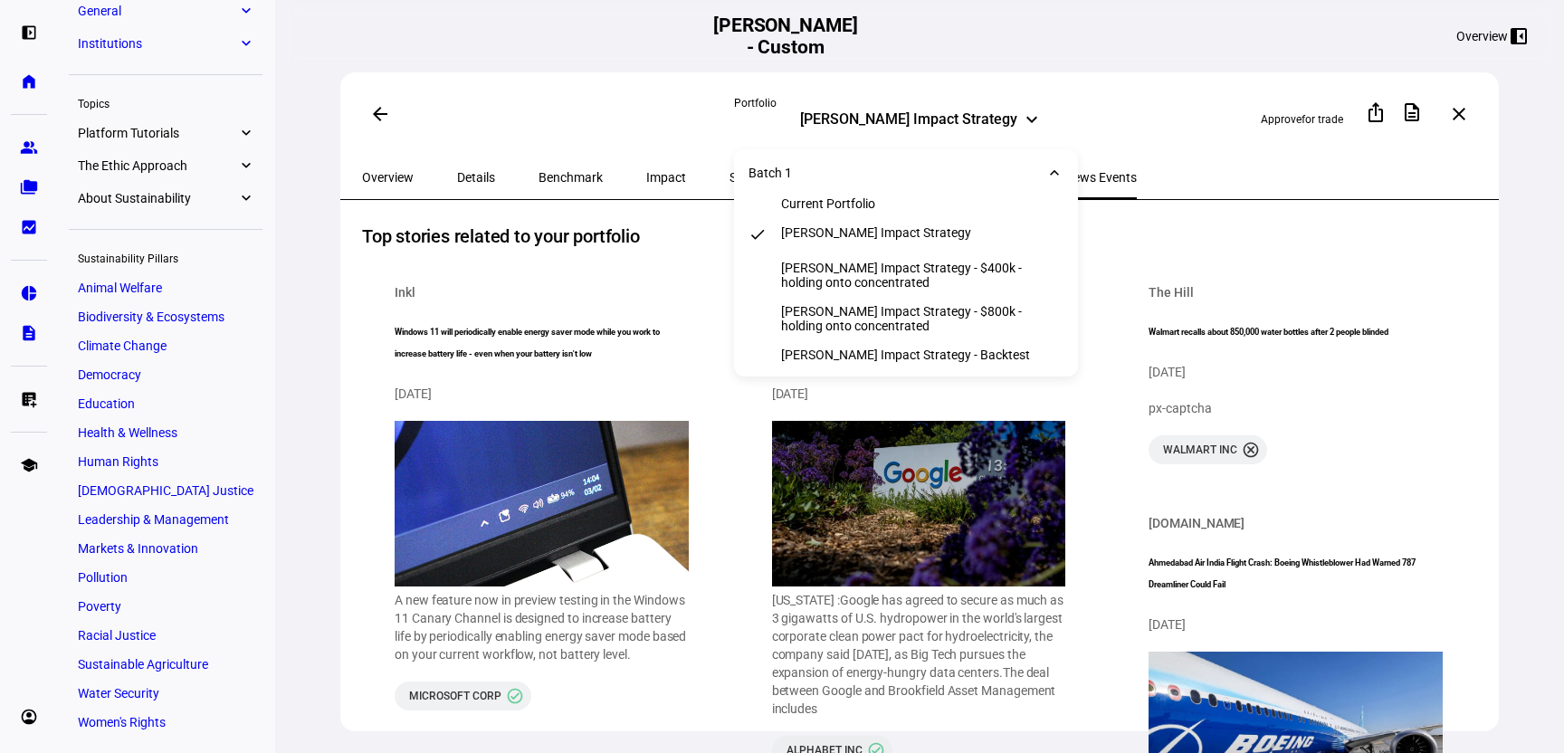
click at [989, 114] on div "[PERSON_NAME] Impact Strategy" at bounding box center [908, 121] width 217 height 22
click at [646, 185] on span "Impact" at bounding box center [666, 177] width 40 height 43
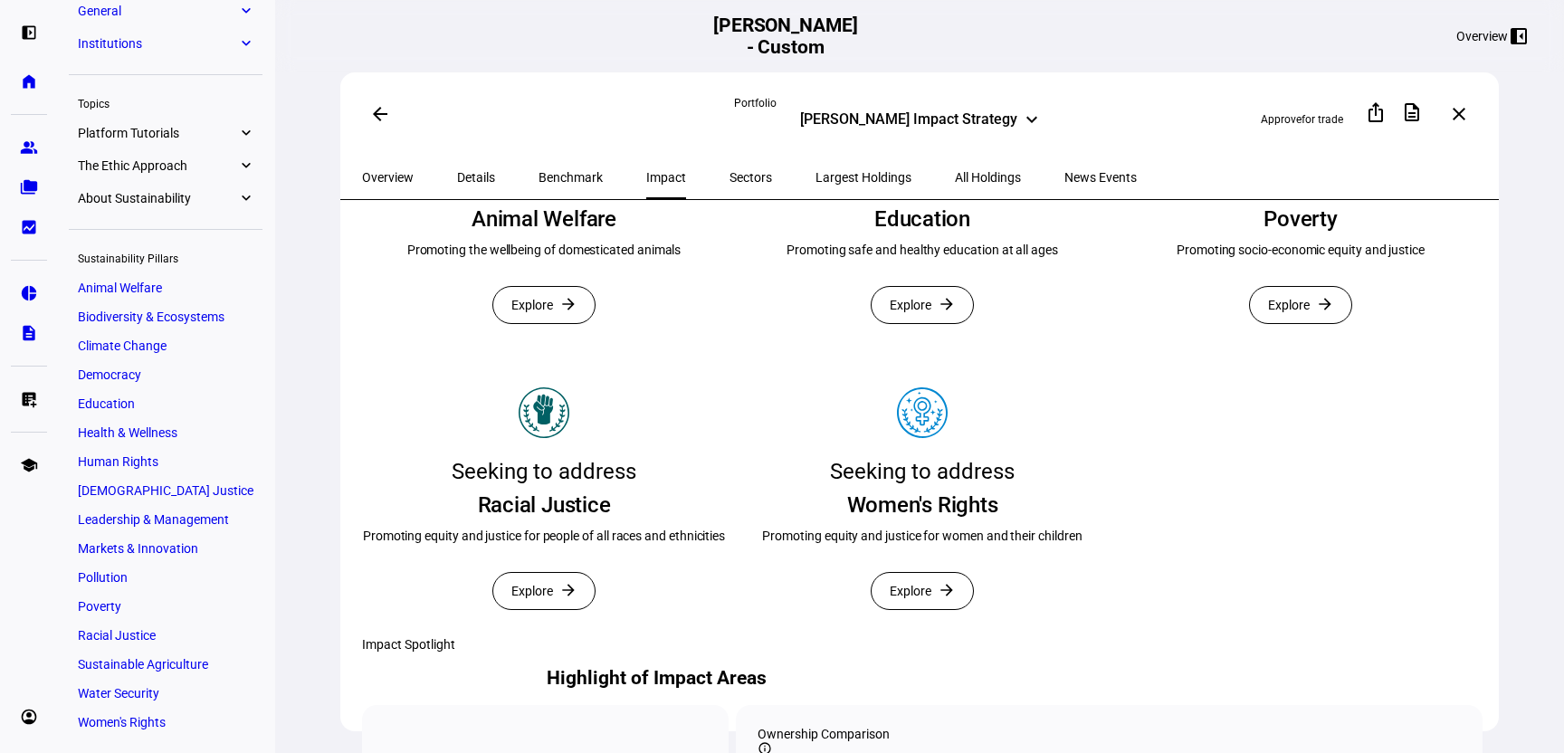
scroll to position [473, 0]
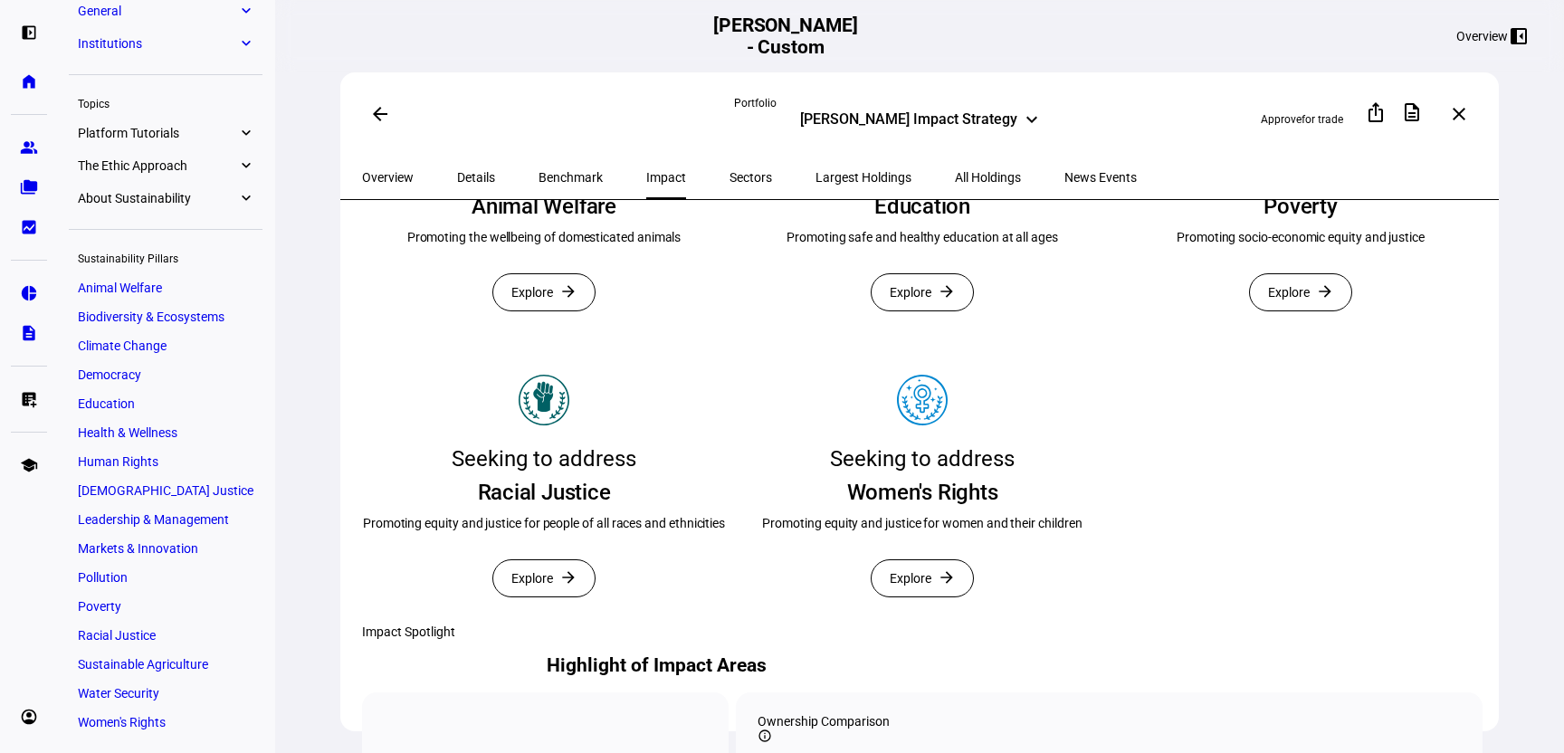
click at [559, 301] on mat-icon "arrow_forward" at bounding box center [568, 291] width 18 height 18
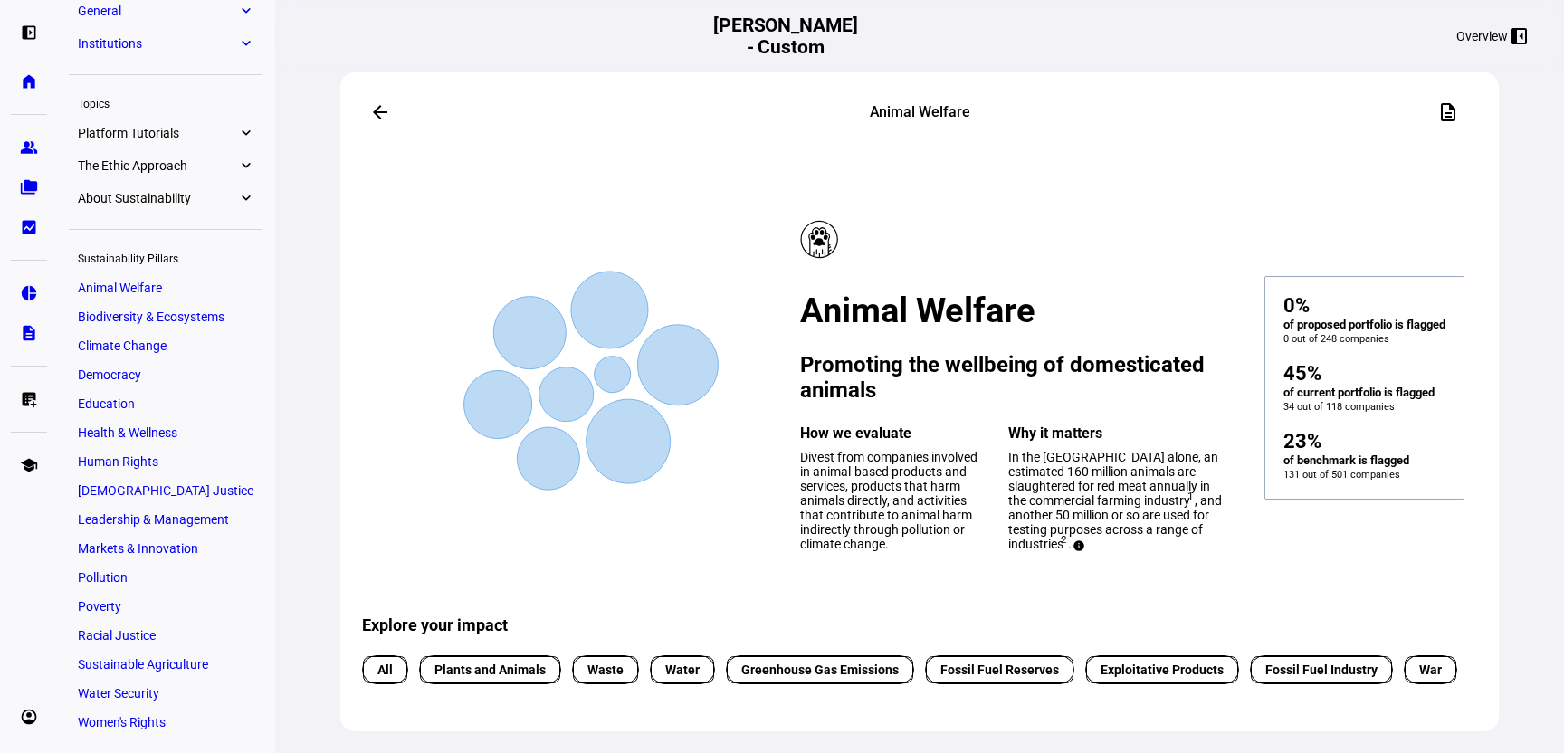
click at [381, 120] on span at bounding box center [379, 112] width 43 height 43
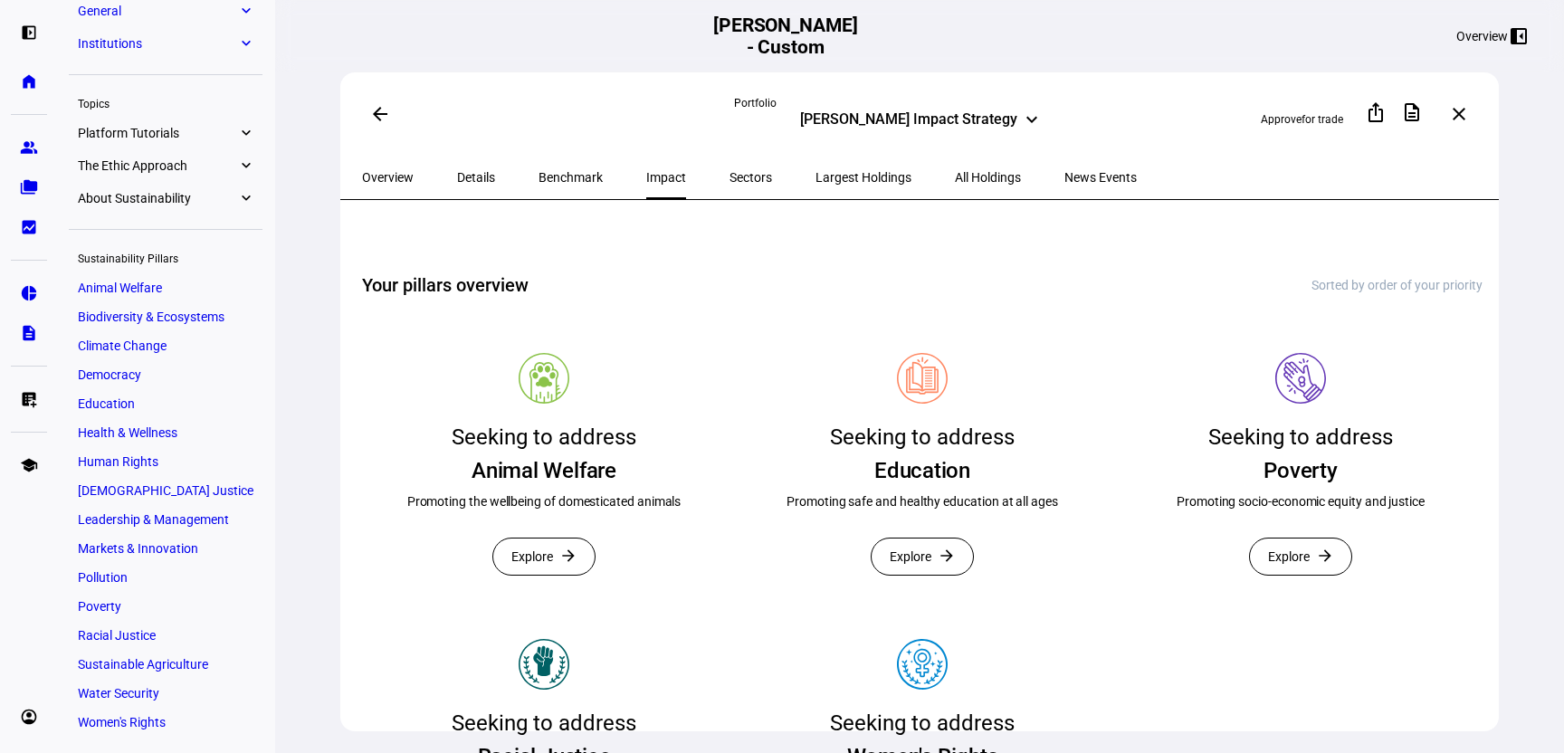
scroll to position [224, 0]
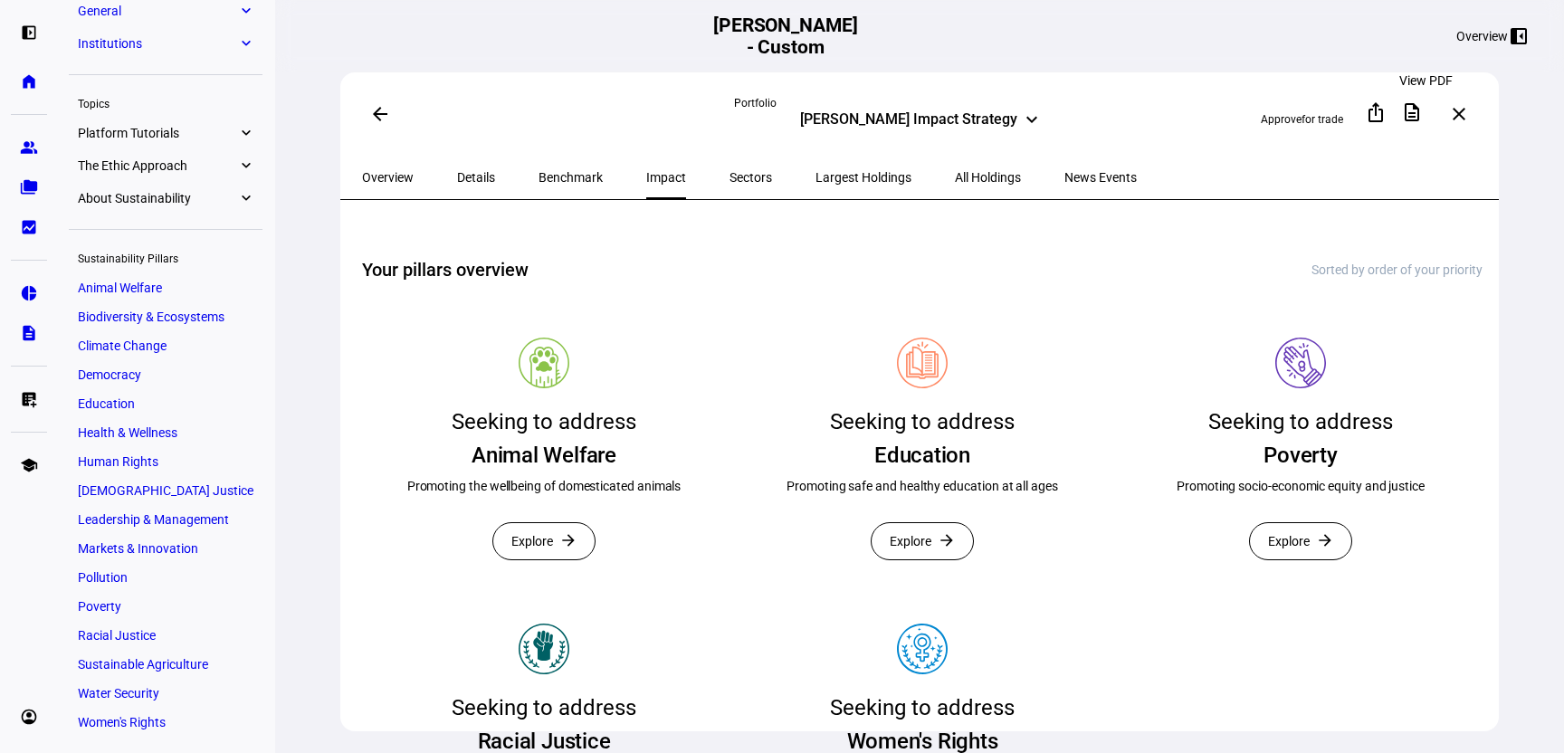
click at [1074, 117] on mat-icon "description" at bounding box center [1412, 112] width 22 height 22
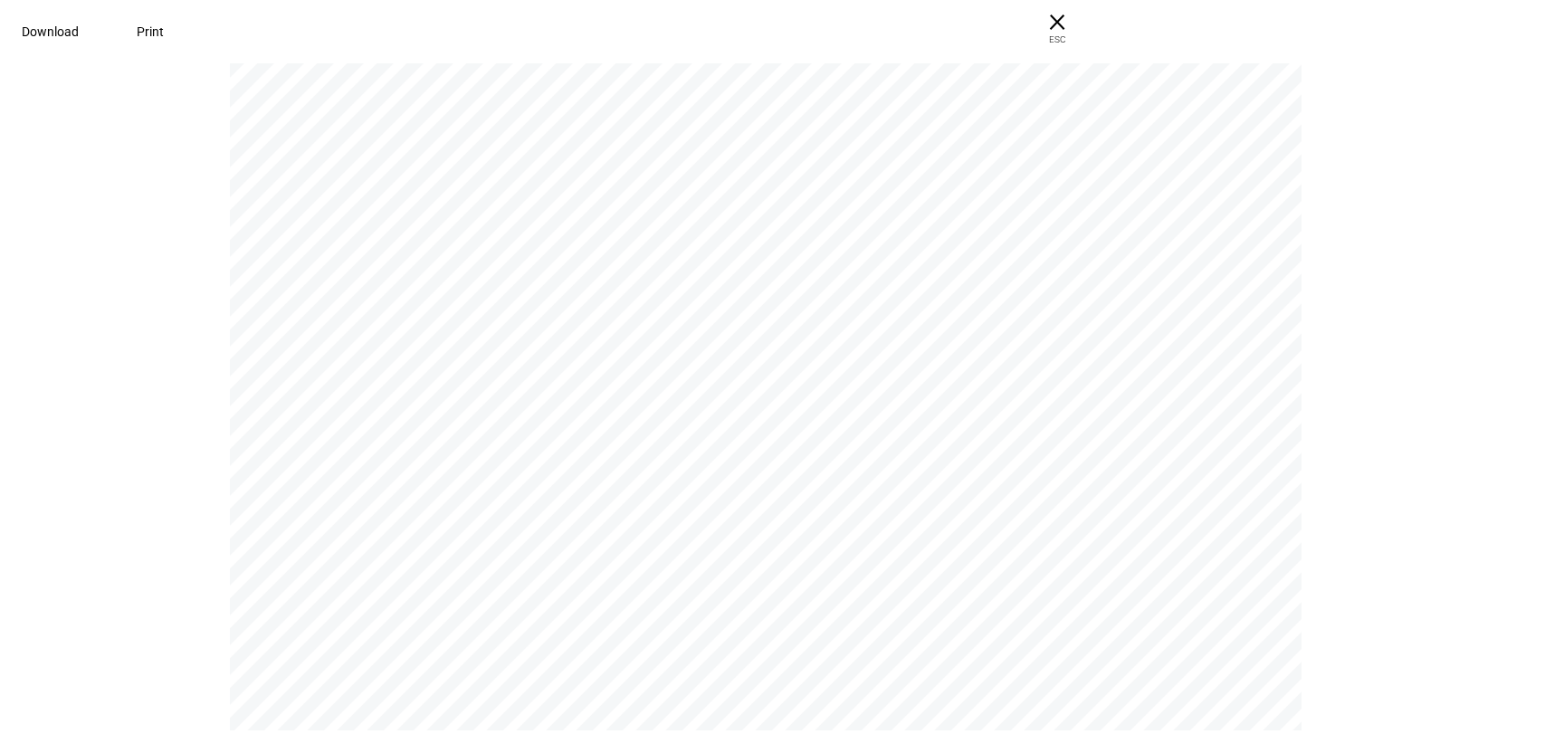
scroll to position [16236, 0]
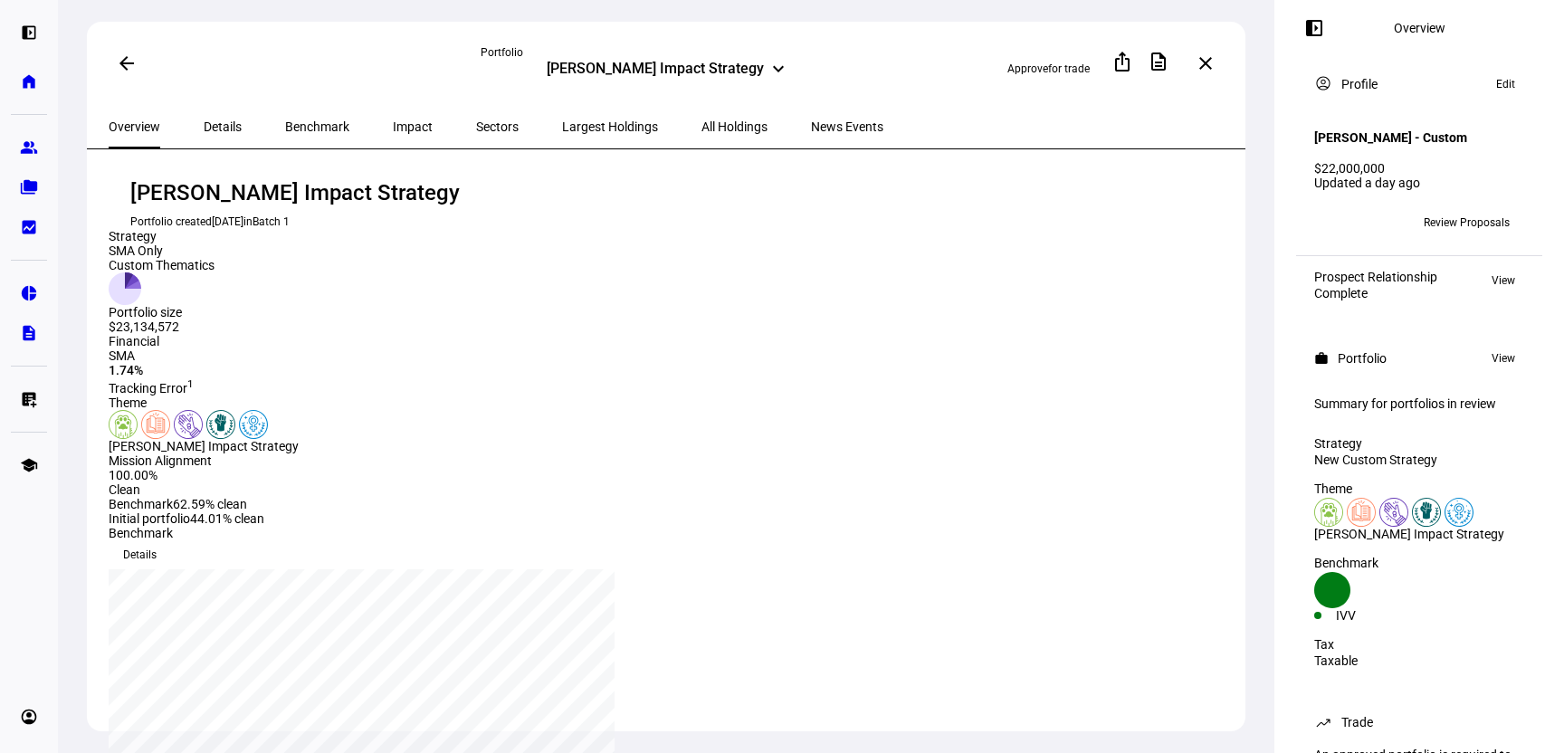
click at [220, 134] on span "Details" at bounding box center [223, 126] width 38 height 43
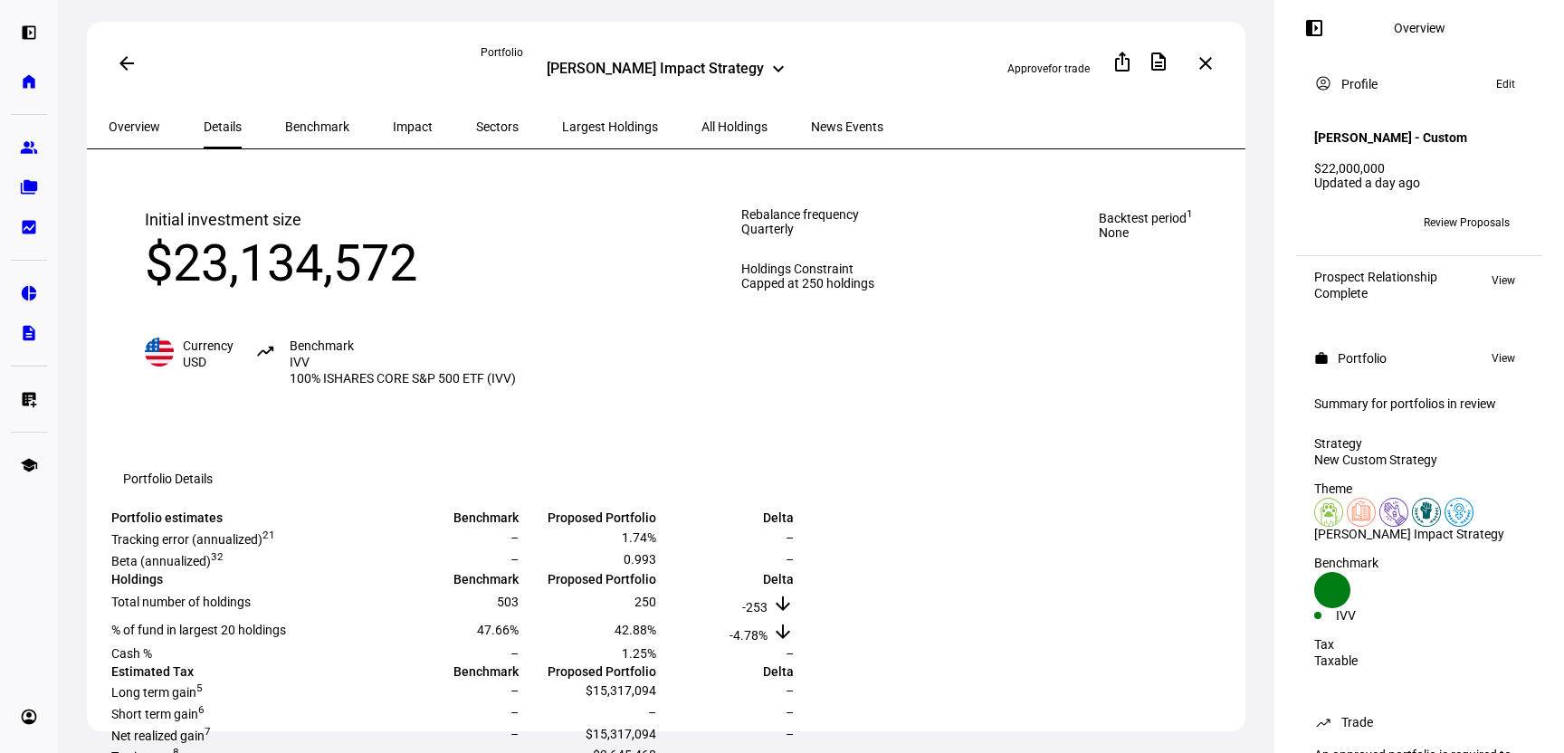
click at [142, 120] on span "Overview" at bounding box center [135, 126] width 52 height 13
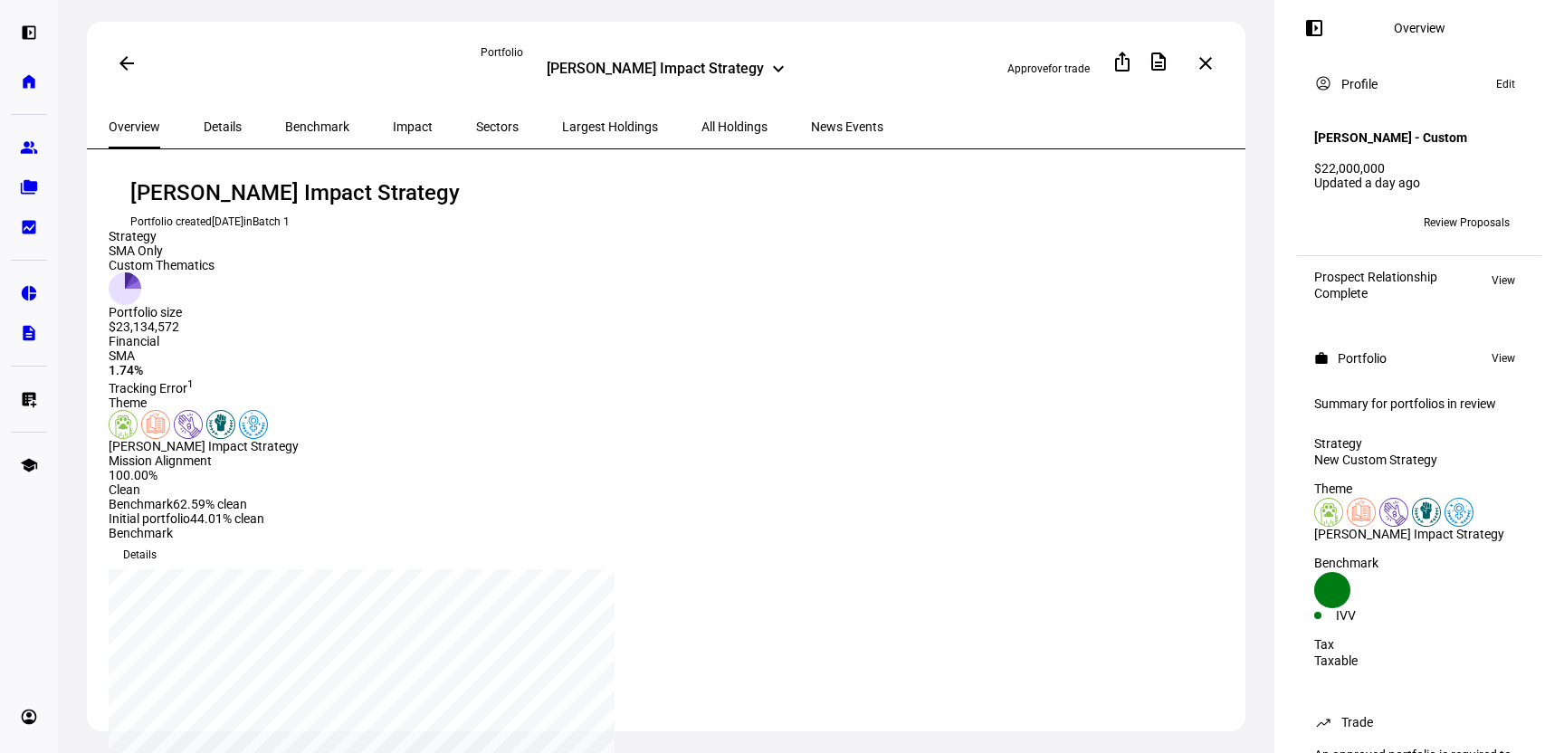
click at [121, 52] on span at bounding box center [126, 63] width 43 height 43
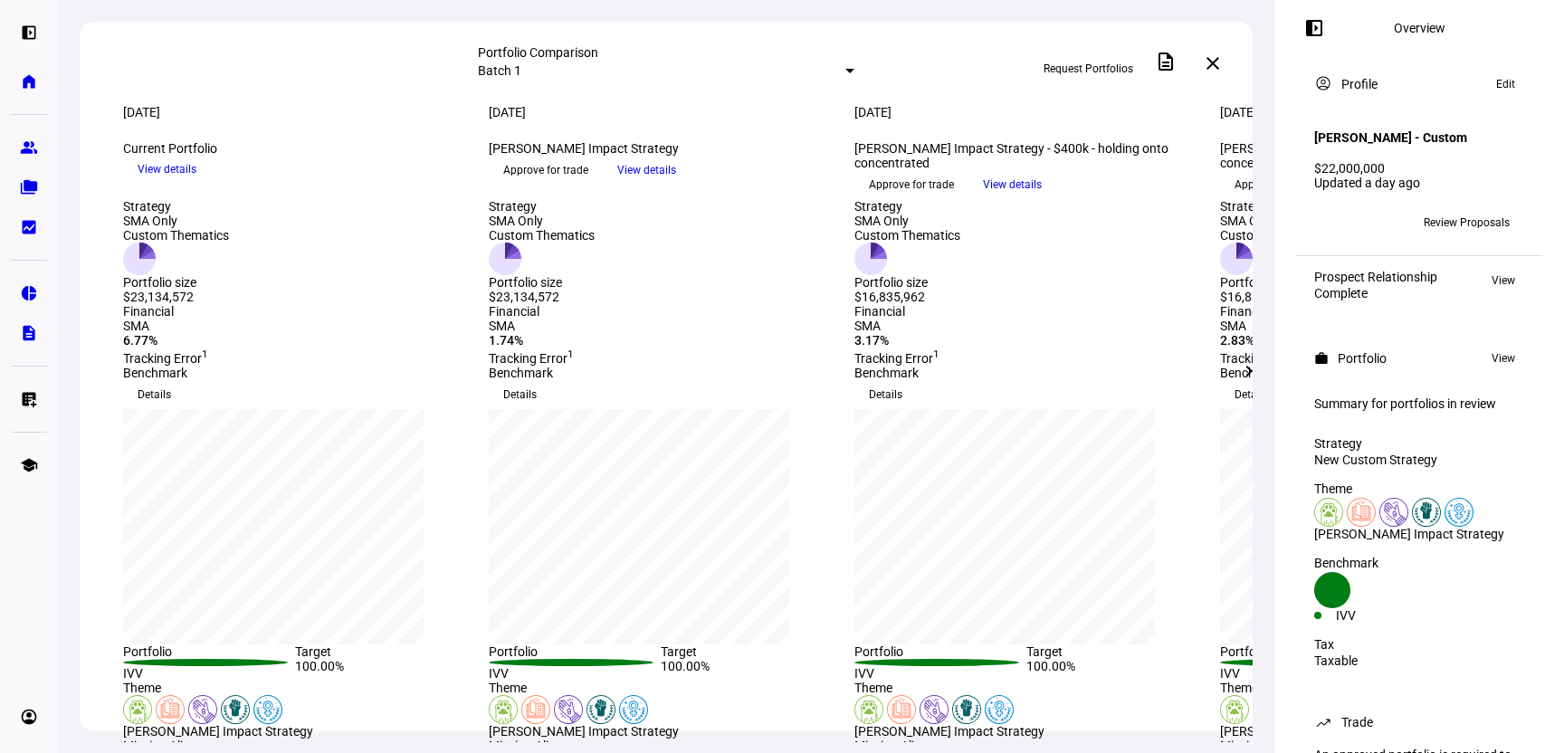
click at [1247, 370] on mat-icon "chevron_right" at bounding box center [1249, 371] width 22 height 22
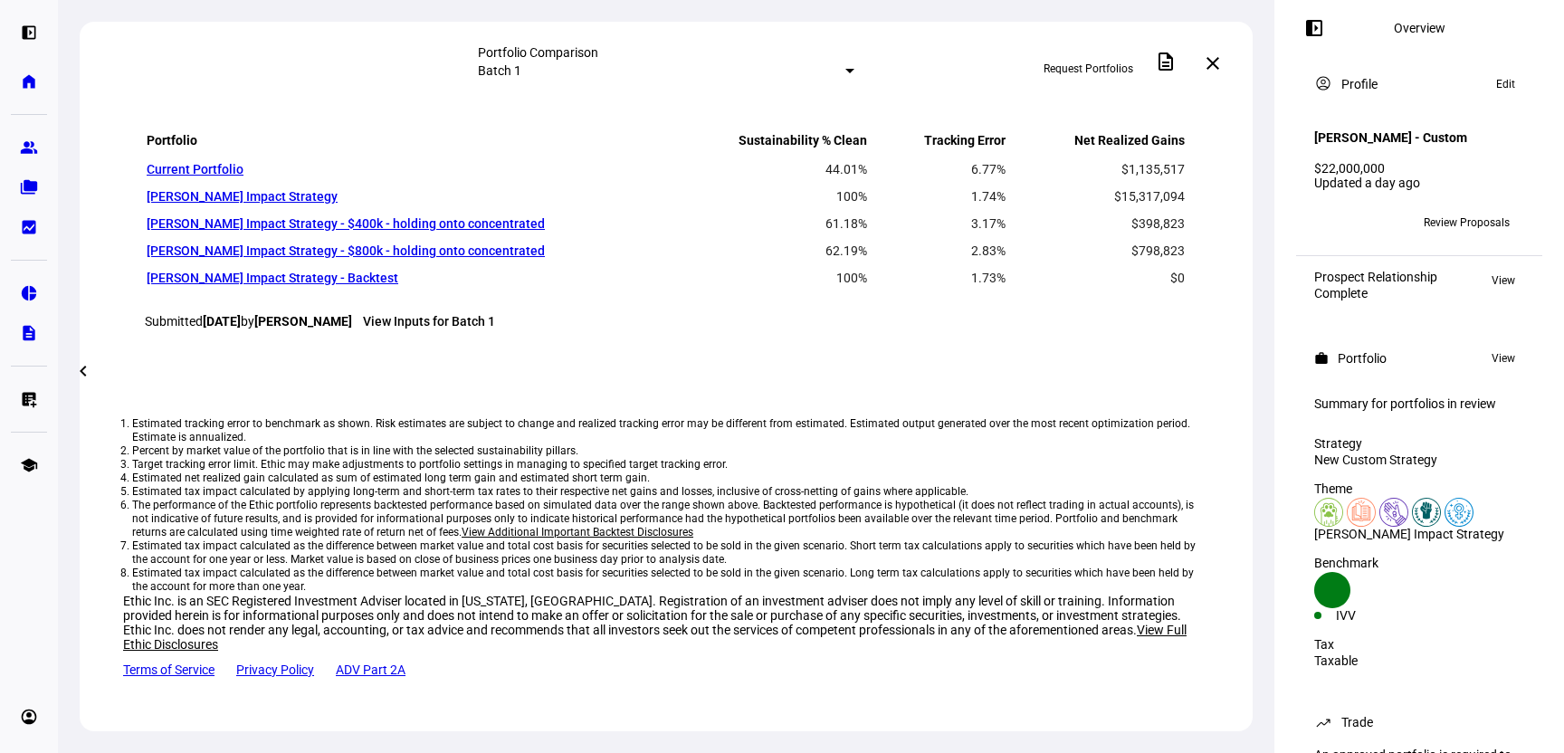
scroll to position [2105, 0]
